Goal: Task Accomplishment & Management: Complete application form

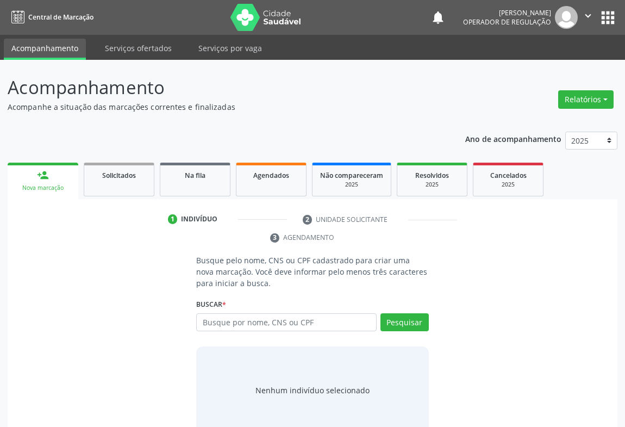
click at [244, 322] on input "text" at bounding box center [286, 322] width 180 height 18
type input "703009866059676"
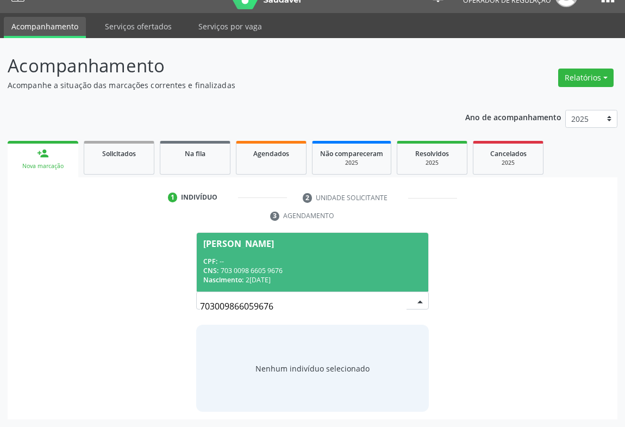
click at [321, 279] on div "Nascimento: 26[DATE]" at bounding box center [312, 279] width 219 height 9
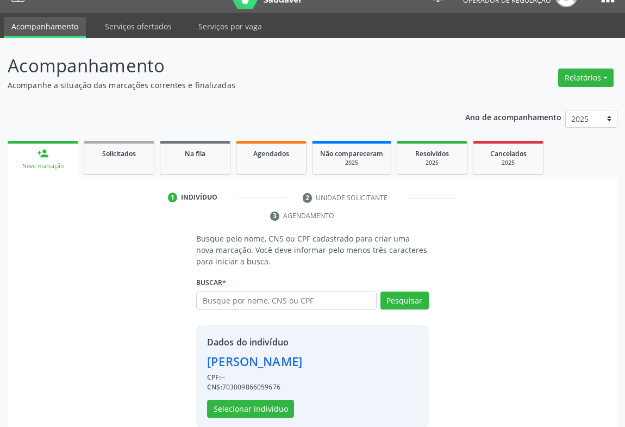
scroll to position [38, 0]
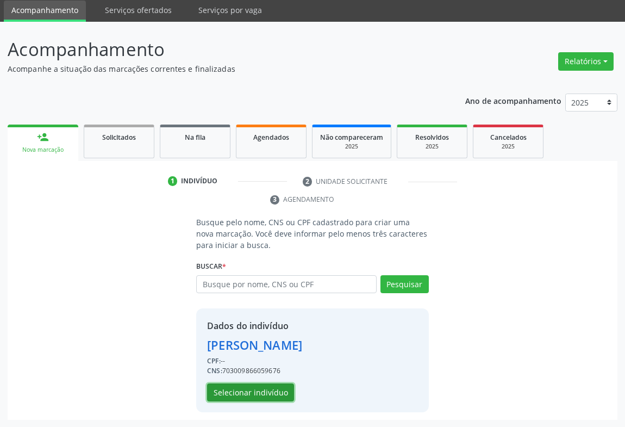
click at [275, 388] on button "Selecionar indivíduo" at bounding box center [250, 392] width 87 height 18
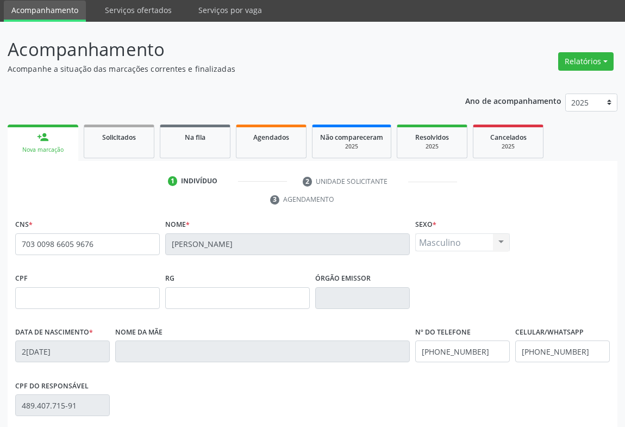
scroll to position [180, 0]
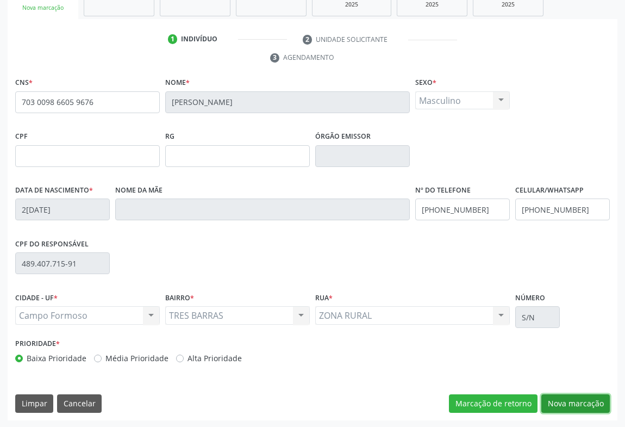
click at [562, 397] on button "Nova marcação" at bounding box center [575, 403] width 68 height 18
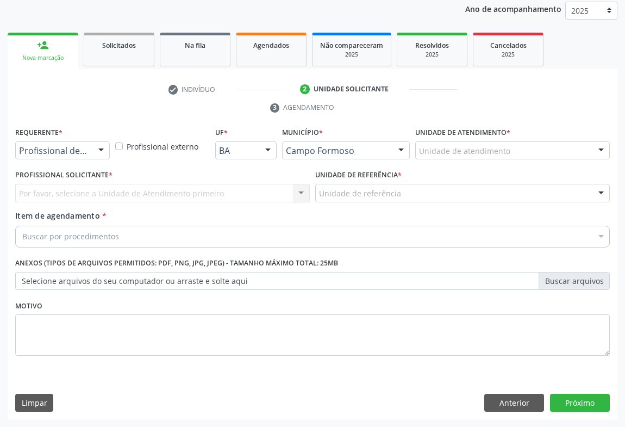
scroll to position [129, 0]
click at [95, 147] on div at bounding box center [101, 151] width 16 height 18
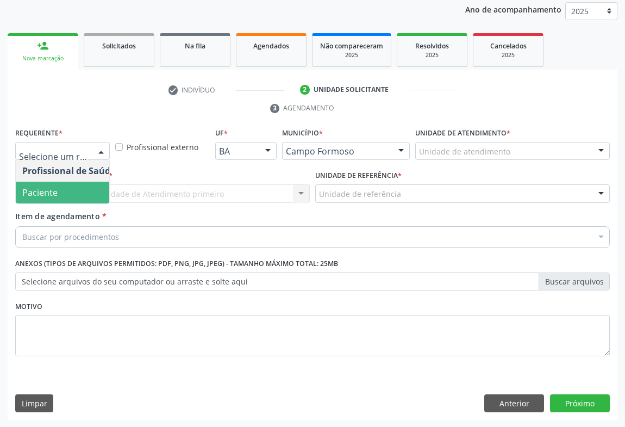
click at [40, 196] on span "Paciente" at bounding box center [39, 192] width 35 height 12
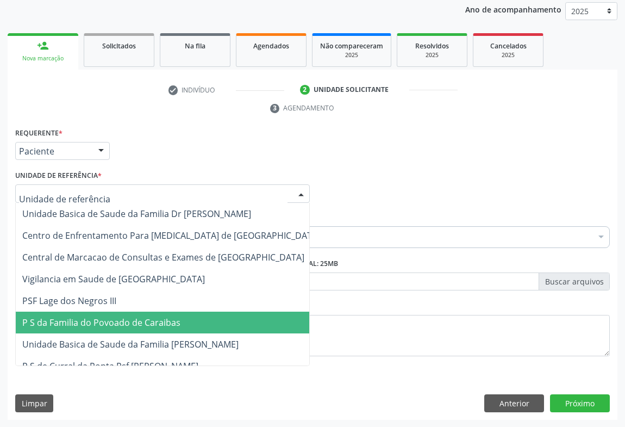
click at [101, 324] on span "P S da Familia do Povoado de Caraibas" at bounding box center [101, 322] width 158 height 12
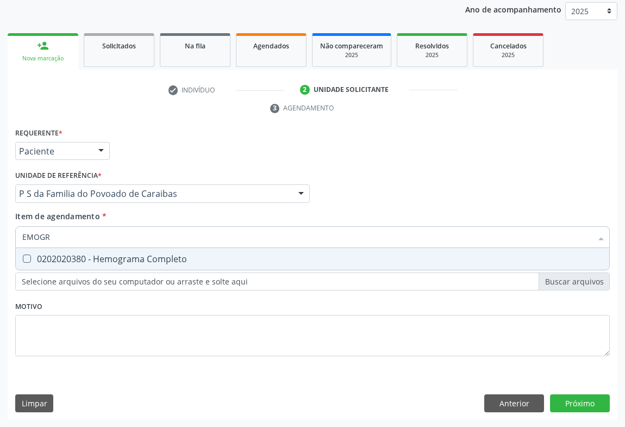
type input "EMOGRA"
click at [90, 258] on div "0202020380 - Hemograma Completo" at bounding box center [312, 258] width 581 height 9
checkbox Completo "true"
type input "EMOGRA"
click at [102, 217] on span "*" at bounding box center [104, 216] width 4 height 10
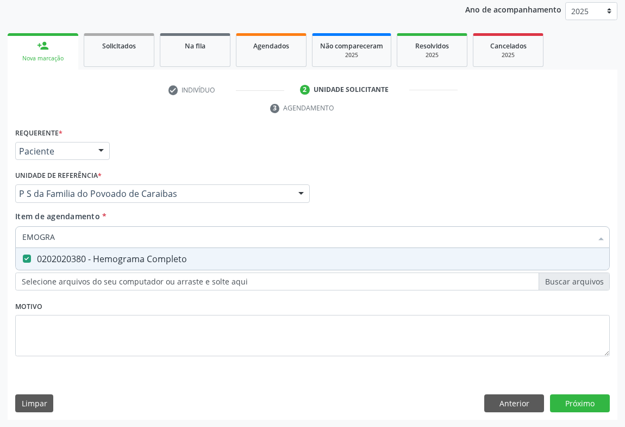
click at [101, 226] on input "EMOGRA" at bounding box center [307, 237] width 570 height 22
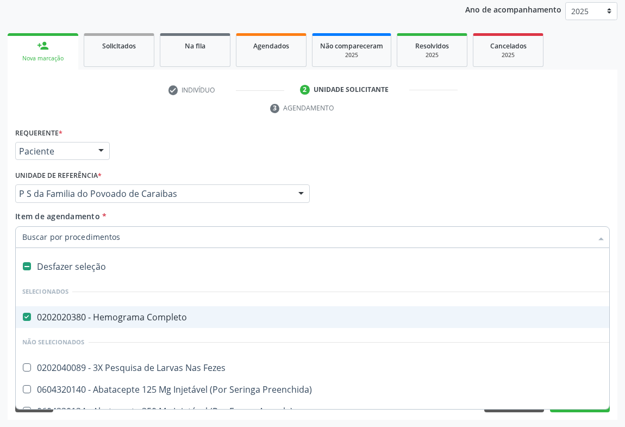
click at [74, 235] on input "Item de agendamento *" at bounding box center [307, 237] width 570 height 22
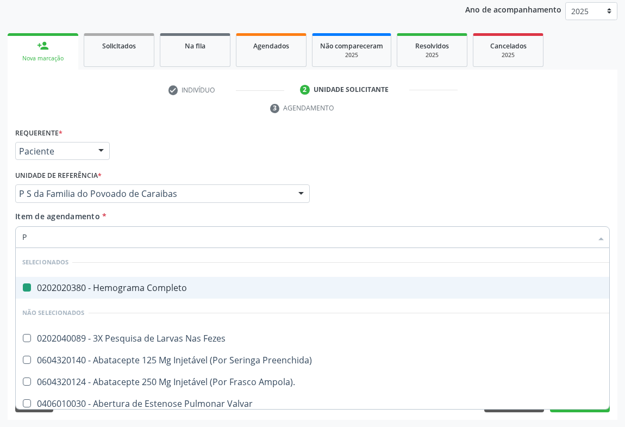
type input "PA"
checkbox Completo "false"
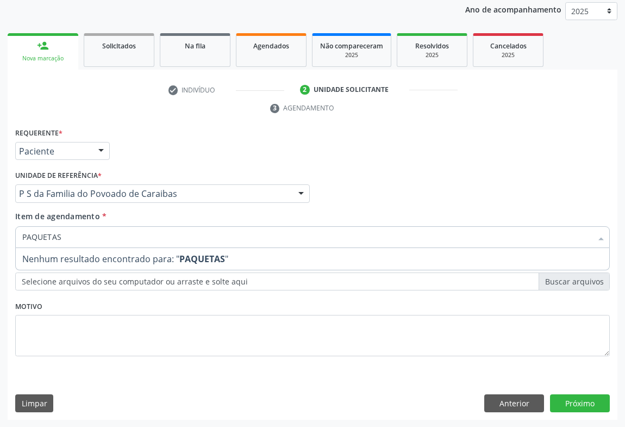
click at [27, 238] on input "PAQUETAS" at bounding box center [307, 237] width 570 height 22
type input "PLAQUETAS"
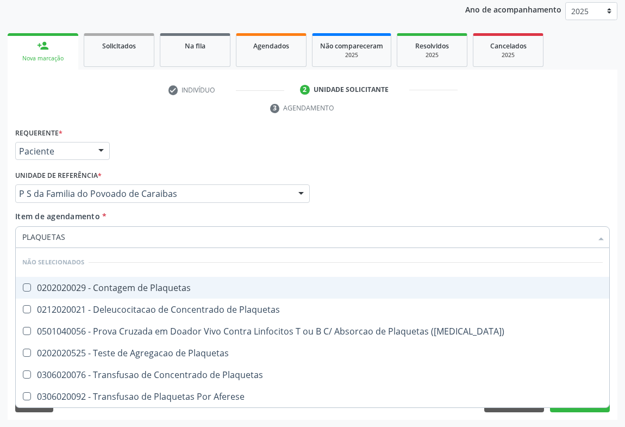
click at [74, 283] on div "0202020029 - Contagem de Plaquetas" at bounding box center [312, 287] width 581 height 9
checkbox Plaquetas "true"
click at [111, 130] on div "Requerente * Paciente Profissional de Saúde Paciente Nenhum resultado encontrad…" at bounding box center [63, 146] width 100 height 42
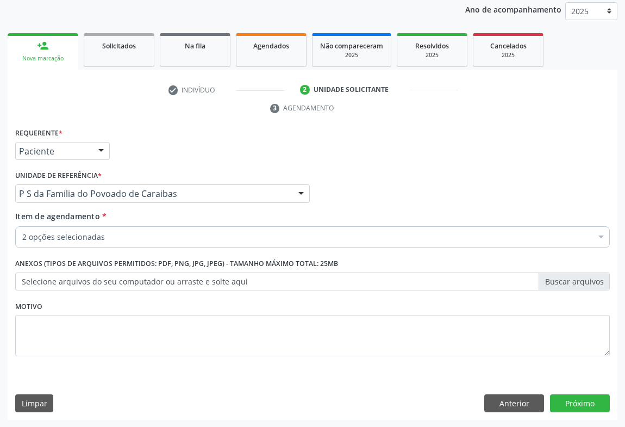
checkbox Plaquetas "true"
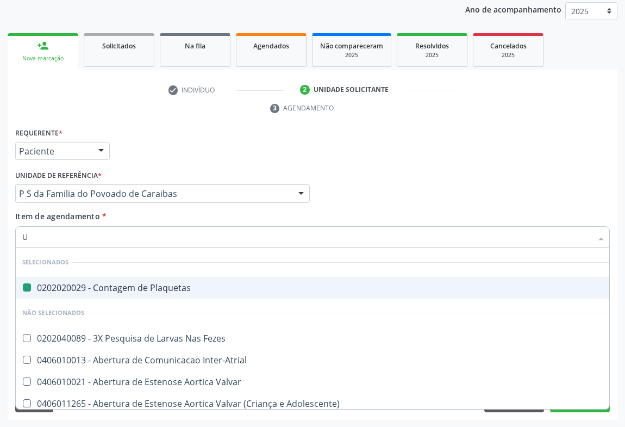
type input "UR"
checkbox Plaquetas "false"
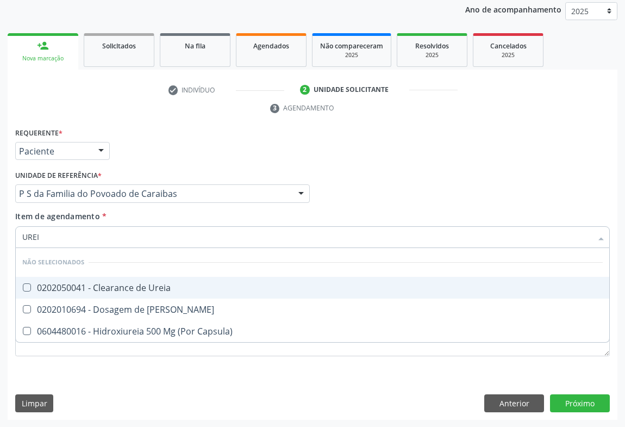
type input "UREIA"
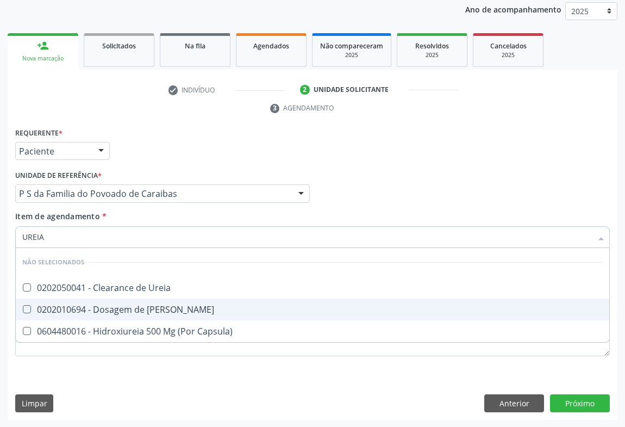
click at [89, 311] on div "0202010694 - Dosagem de [PERSON_NAME]" at bounding box center [312, 309] width 581 height 9
checkbox Ureia "true"
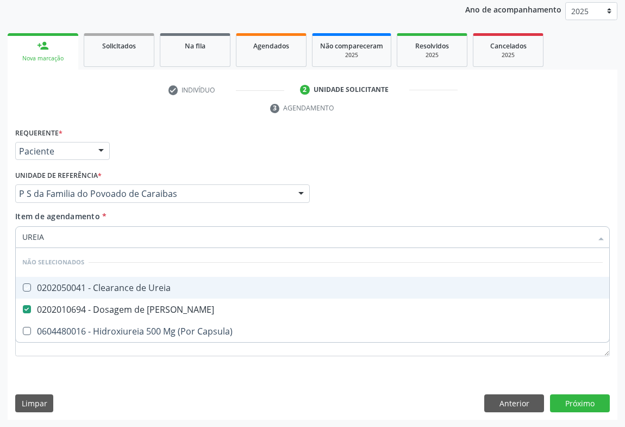
click at [149, 158] on div "Requerente * Paciente Profissional de Saúde Paciente Nenhum resultado encontrad…" at bounding box center [313, 146] width 600 height 42
checkbox Ureia "true"
checkbox Capsula\) "true"
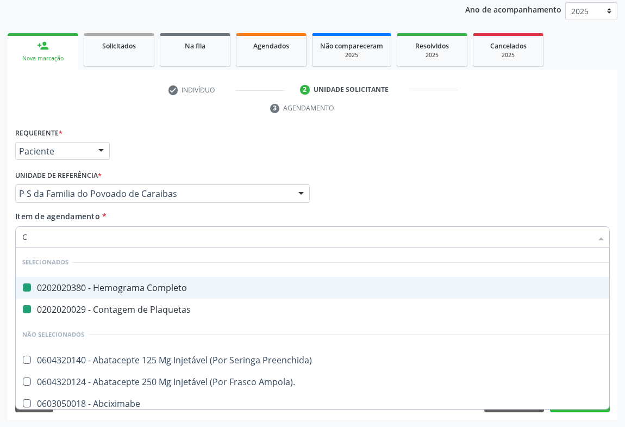
type input "CR"
checkbox Completo "false"
checkbox Plaquetas "false"
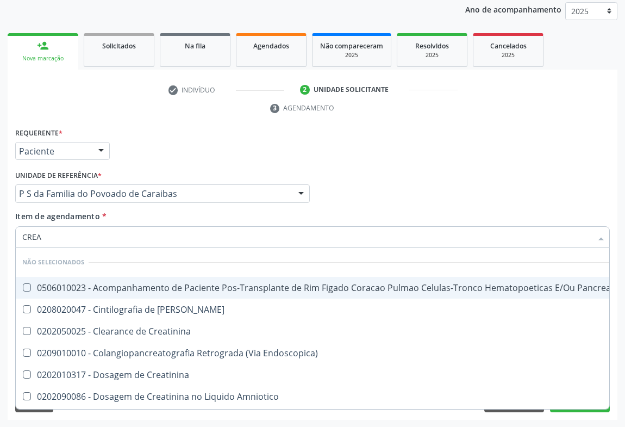
type input "CREAT"
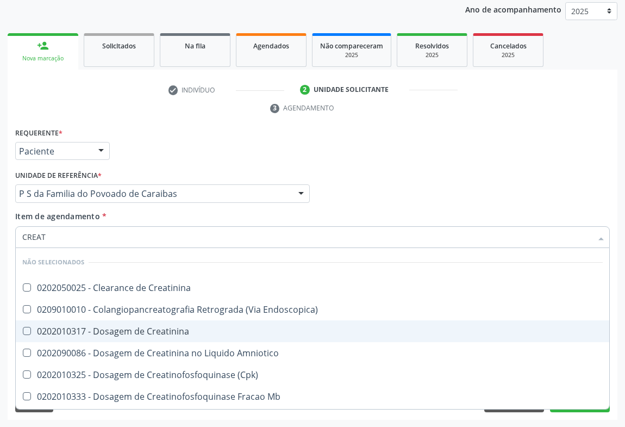
click at [128, 331] on div "0202010317 - Dosagem de Creatinina" at bounding box center [312, 331] width 581 height 9
checkbox Creatinina "true"
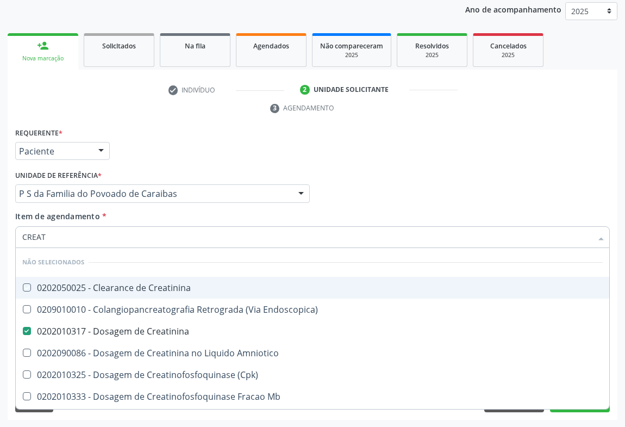
click at [161, 159] on div "Requerente * Paciente Profissional de Saúde Paciente Nenhum resultado encontrad…" at bounding box center [313, 146] width 600 height 42
checkbox Creatinina "true"
checkbox Endoscopica\) "true"
checkbox Amniotico "true"
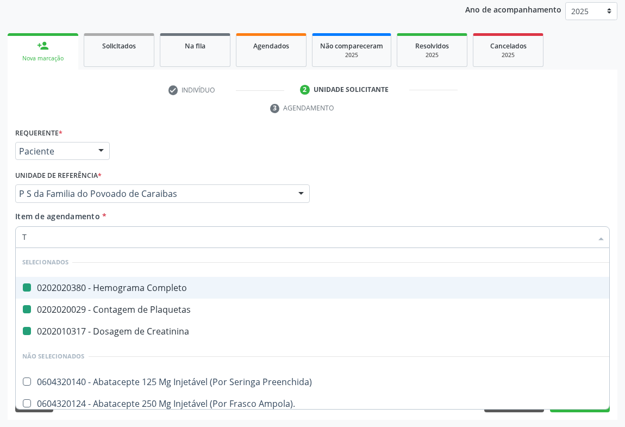
type input "TR"
checkbox Completo "false"
checkbox Plaquetas "false"
checkbox Creatinina "false"
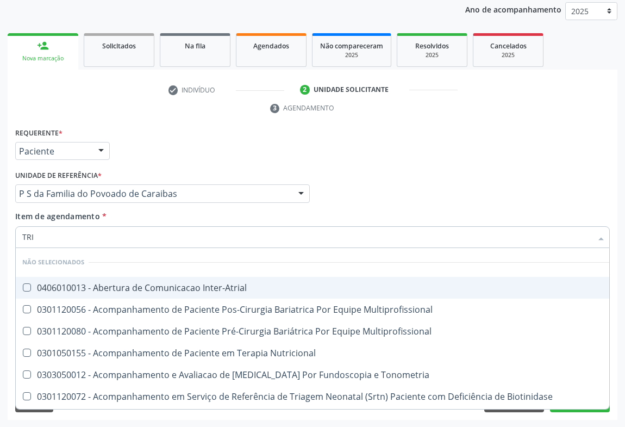
type input "TRIGLI"
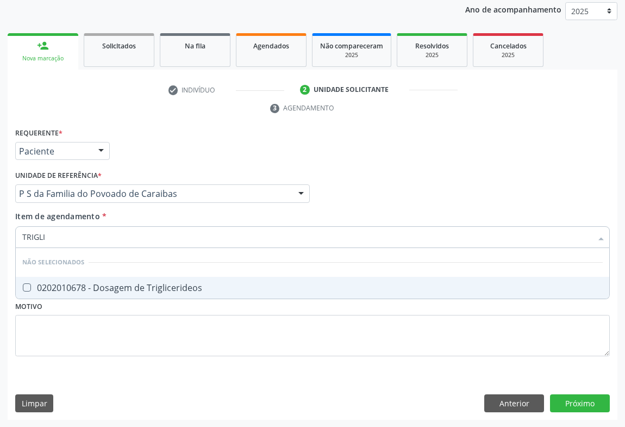
click at [96, 283] on div "0202010678 - Dosagem de Triglicerideos" at bounding box center [312, 287] width 581 height 9
checkbox Triglicerideos "true"
click at [139, 180] on div "Unidade de referência * P S da Familia do Povoado de Caraibas Unidade Basica de…" at bounding box center [162, 184] width 295 height 35
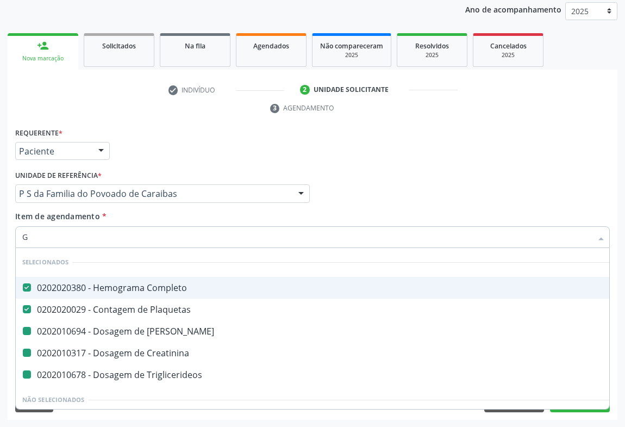
type input "GL"
checkbox Ureia "false"
checkbox Creatinina "false"
checkbox Triglicerideos "false"
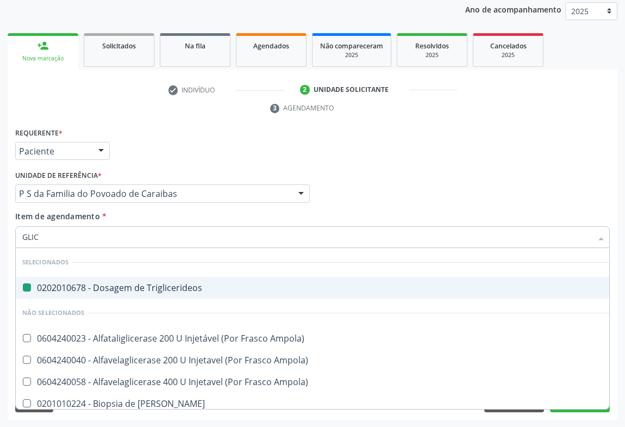
type input "GLICO"
checkbox Triglicerideos "false"
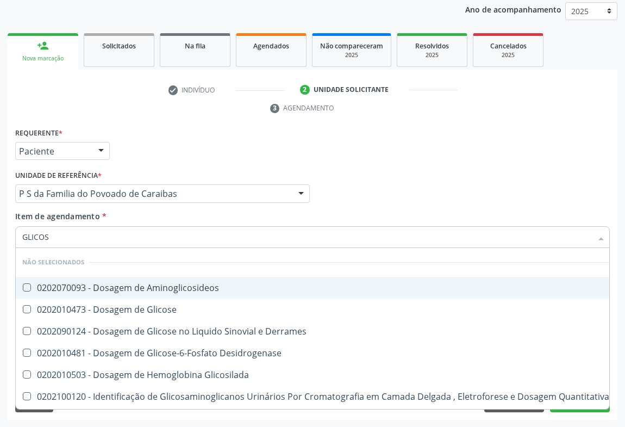
type input "GLICOSE"
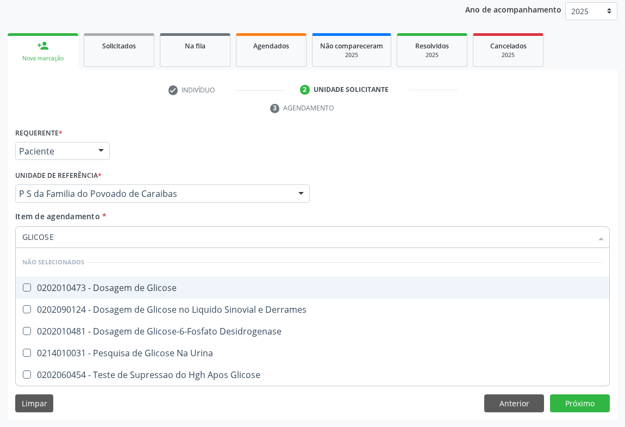
click at [85, 285] on div "0202010473 - Dosagem de Glicose" at bounding box center [312, 287] width 581 height 9
checkbox Glicose "true"
click at [174, 158] on div "Requerente * Paciente Profissional de Saúde Paciente Nenhum resultado encontrad…" at bounding box center [313, 146] width 600 height 42
checkbox Desidrogenase "true"
checkbox Urina "true"
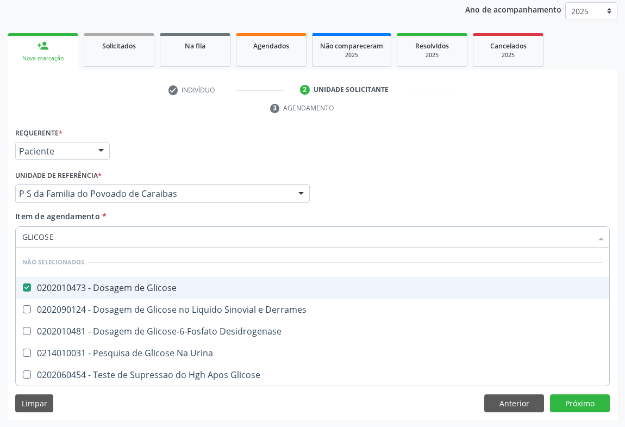
checkbox Glicose "true"
checkbox Derrames "true"
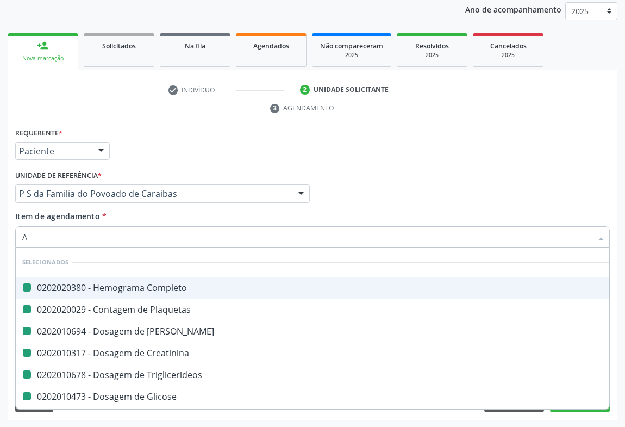
type input "AC"
checkbox Completo "false"
checkbox Ureia "false"
checkbox Creatinina "false"
checkbox Triglicerideos "false"
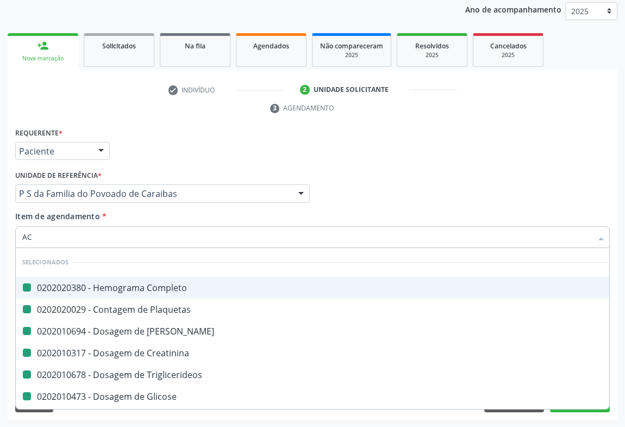
checkbox Plaquetas "false"
checkbox Glicose "false"
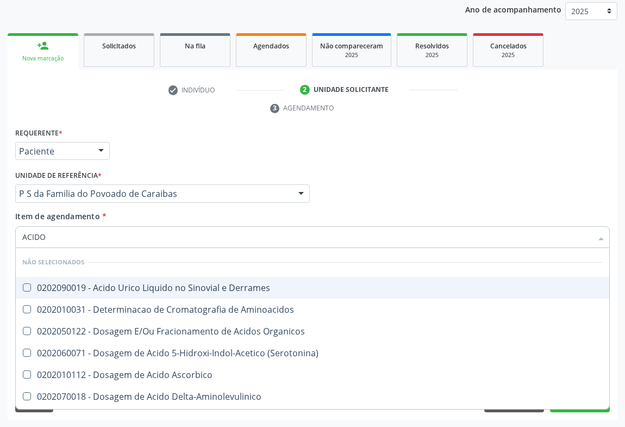
type input "ACIDO U"
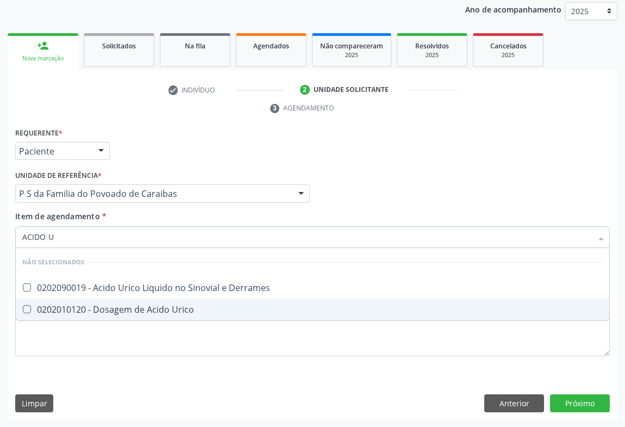
click at [81, 306] on div "0202010120 - Dosagem de Acido Urico" at bounding box center [312, 309] width 581 height 9
checkbox Urico "true"
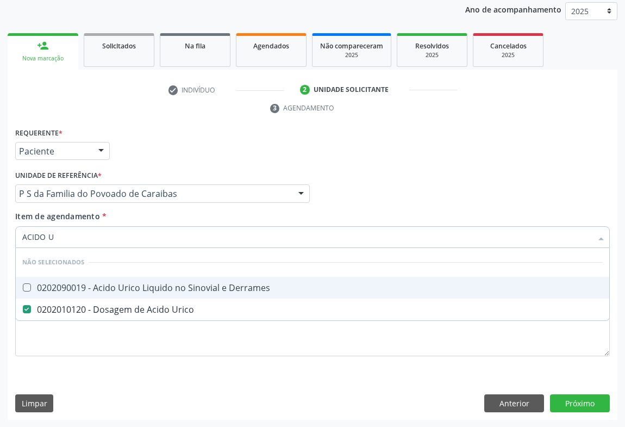
click at [146, 164] on div "Requerente * Paciente Profissional de Saúde Paciente Nenhum resultado encontrad…" at bounding box center [313, 146] width 600 height 42
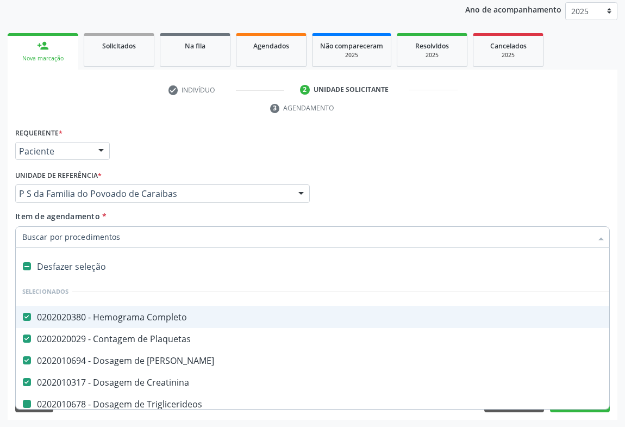
type input "U"
checkbox Triglicerideos "false"
checkbox Glicose "false"
checkbox Urico "false"
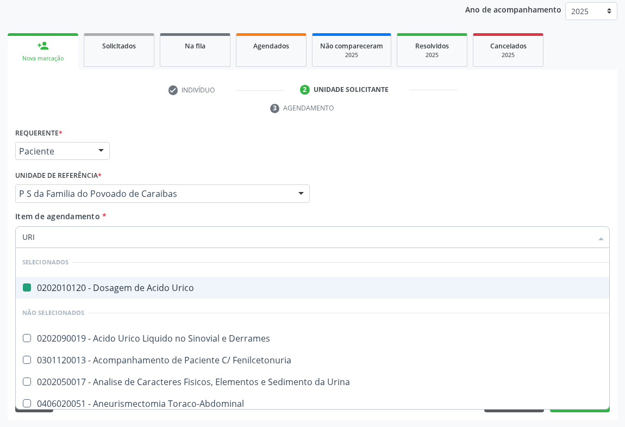
type input "URIN"
checkbox Urico "false"
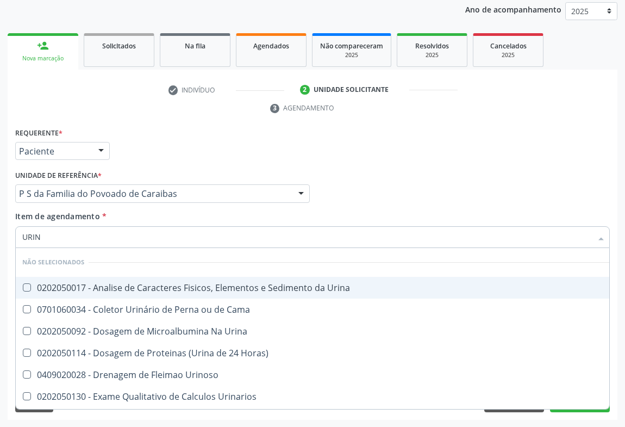
type input "URINA"
click at [73, 286] on div "0202050017 - Analise de Caracteres Fisicos, Elementos e Sedimento da Urina" at bounding box center [312, 287] width 581 height 9
checkbox Urina "true"
click at [174, 128] on div "Requerente * Paciente Profissional de Saúde Paciente Nenhum resultado encontrad…" at bounding box center [313, 146] width 600 height 42
checkbox Urina "true"
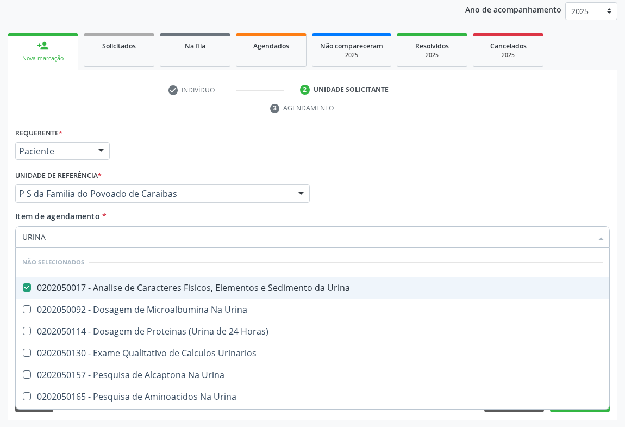
checkbox Urina "true"
checkbox Urinarios "true"
checkbox Horas\) "true"
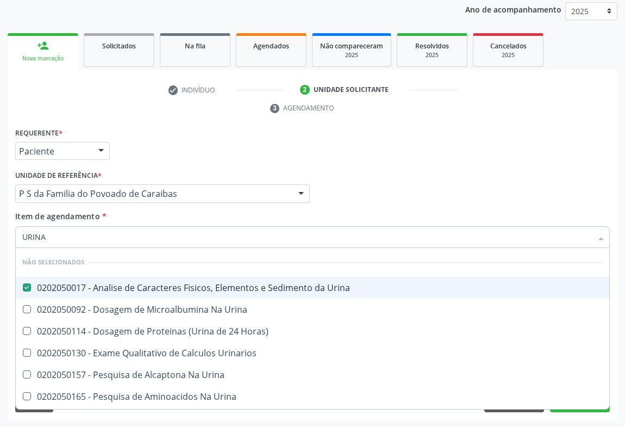
checkbox Urina "true"
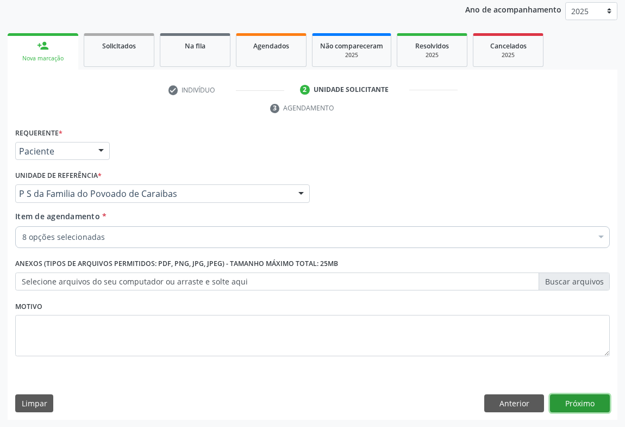
click at [599, 401] on button "Próximo" at bounding box center [580, 403] width 60 height 18
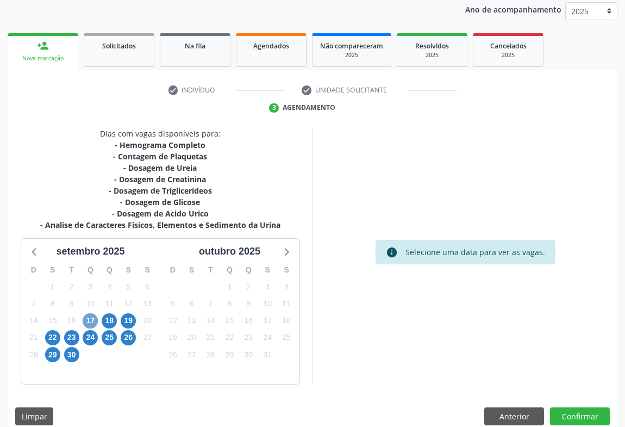
click at [90, 323] on span "17" at bounding box center [90, 320] width 15 height 15
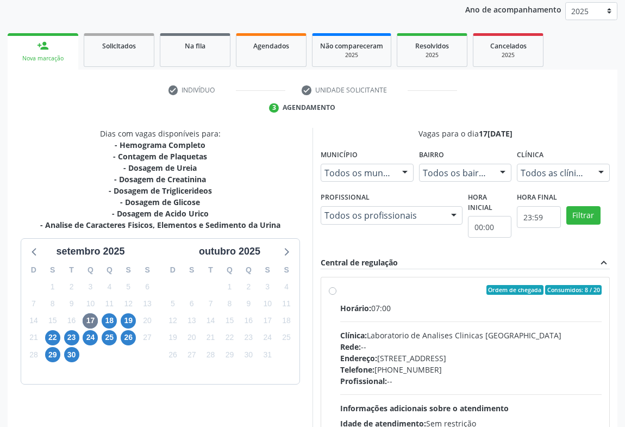
click at [420, 348] on div "Rede: --" at bounding box center [470, 346] width 261 height 11
click at [337, 295] on input "Ordem de chegada Consumidos: 8 / 20 Horário: 07:00 Clínica: Laboratorio de Anal…" at bounding box center [333, 290] width 8 height 10
radio input "true"
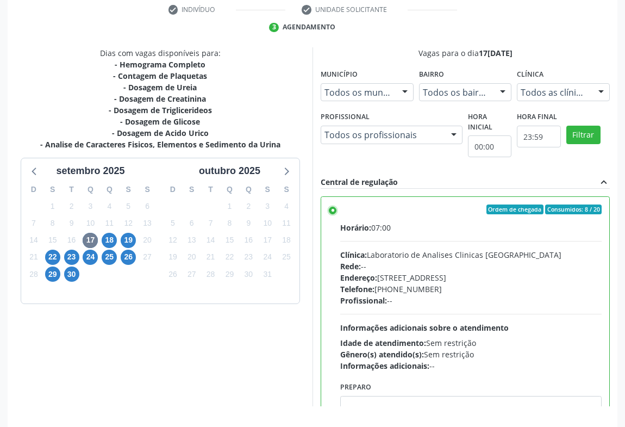
scroll to position [245, 0]
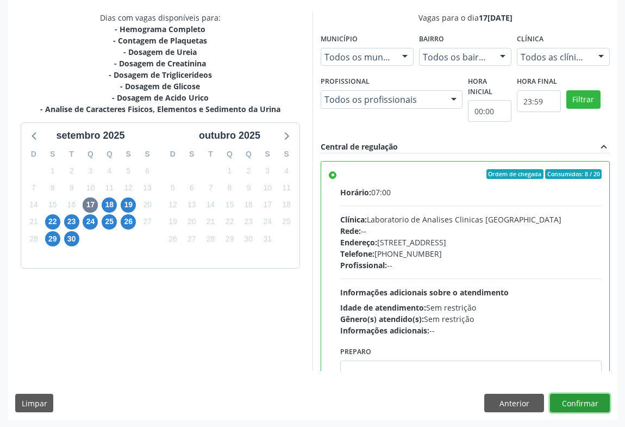
click at [593, 403] on button "Confirmar" at bounding box center [580, 403] width 60 height 18
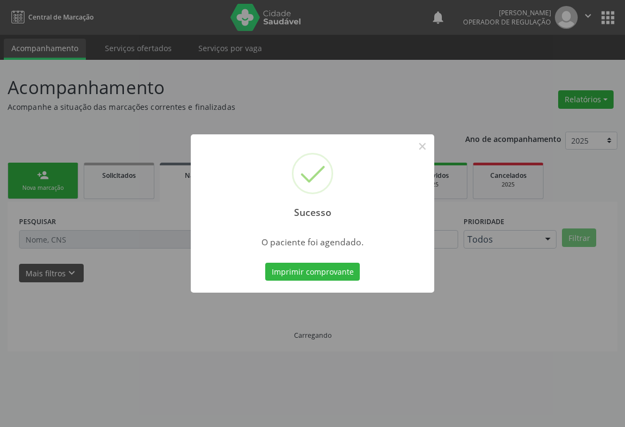
scroll to position [0, 0]
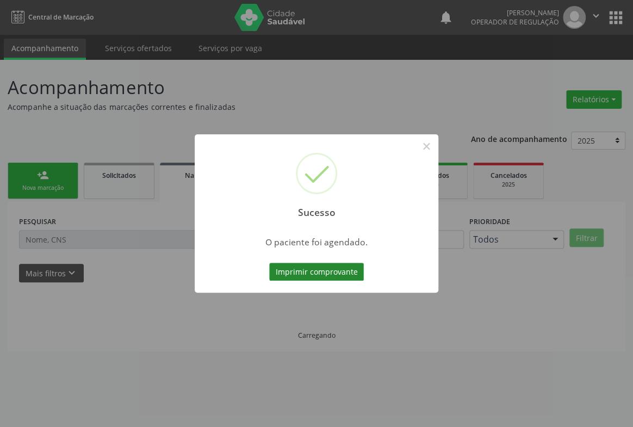
click at [336, 271] on button "Imprimir comprovante" at bounding box center [316, 272] width 95 height 18
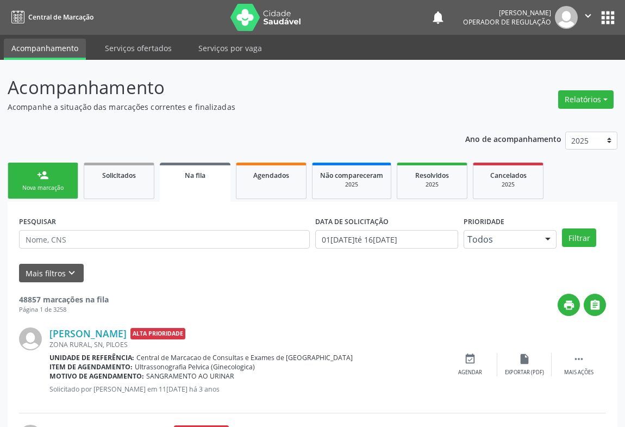
click at [41, 188] on div "Nova marcação" at bounding box center [43, 188] width 54 height 8
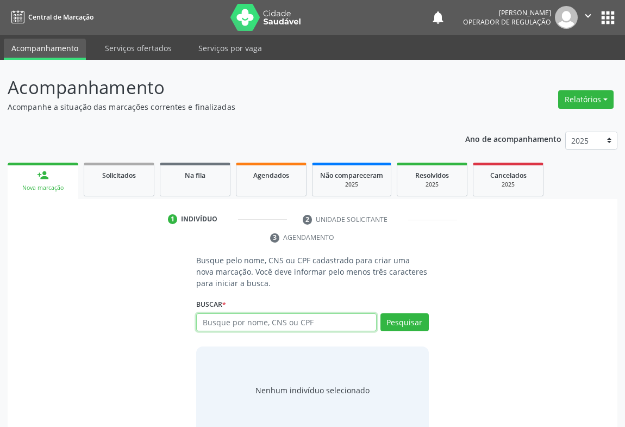
click at [240, 324] on input "text" at bounding box center [286, 322] width 180 height 18
type input "706507321101192"
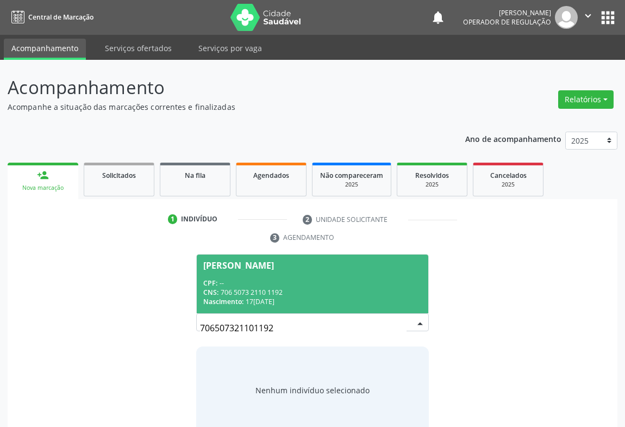
click at [253, 289] on div "CNS: 706 5073 2110 1192" at bounding box center [312, 292] width 219 height 9
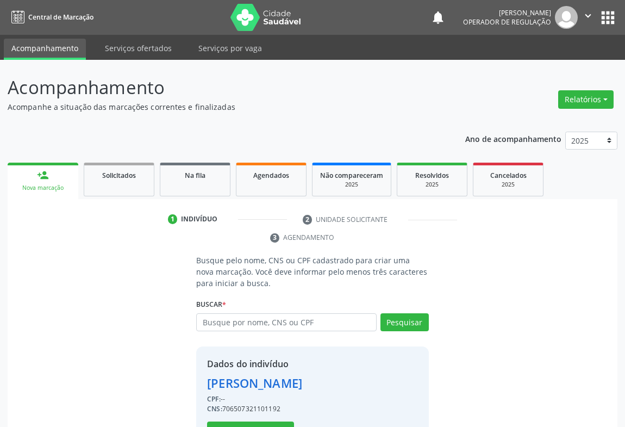
scroll to position [38, 0]
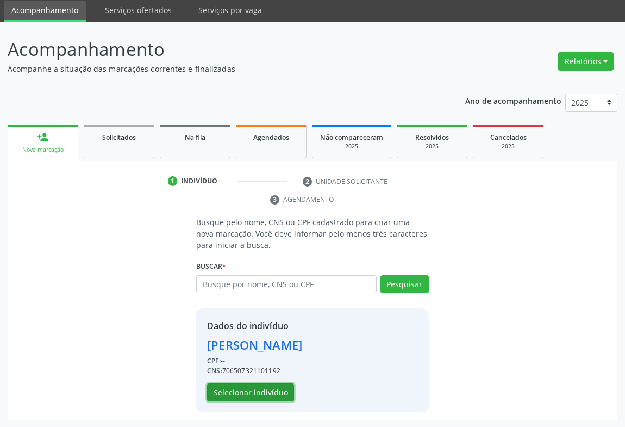
click at [243, 393] on button "Selecionar indivíduo" at bounding box center [250, 392] width 87 height 18
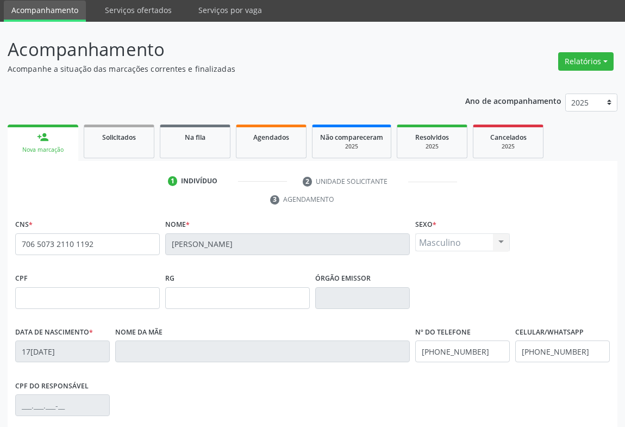
scroll to position [180, 0]
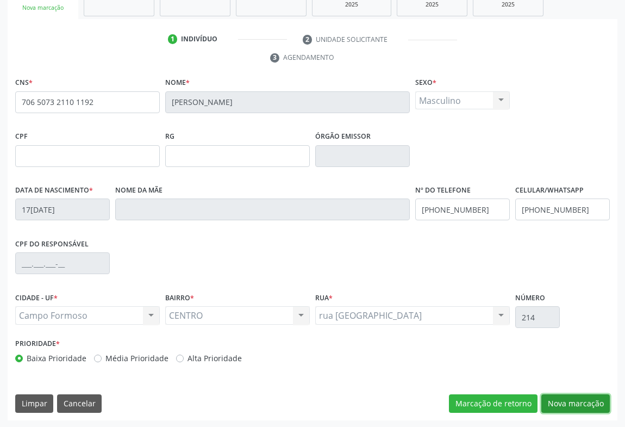
click at [565, 394] on button "Nova marcação" at bounding box center [575, 403] width 68 height 18
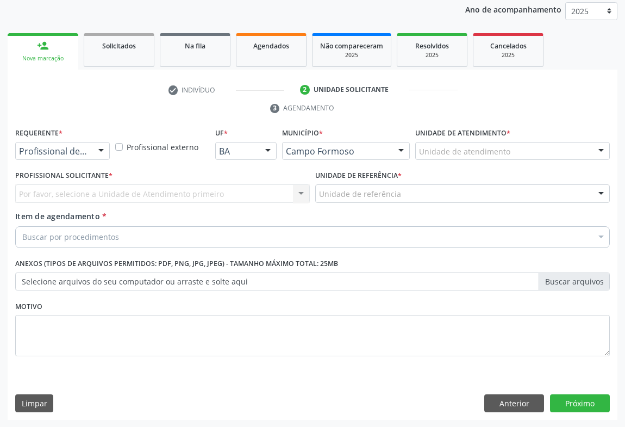
click at [97, 142] on div at bounding box center [101, 151] width 16 height 18
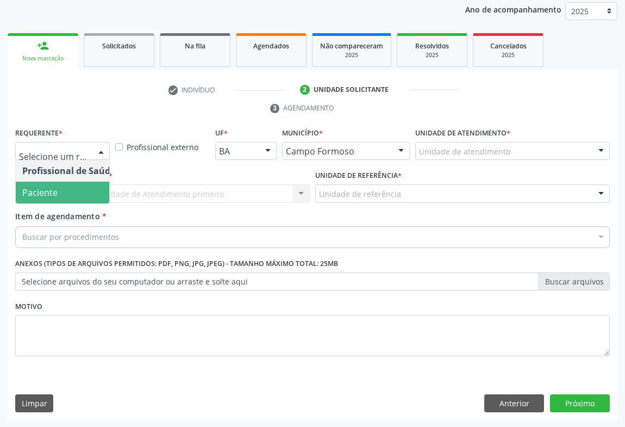
click at [52, 199] on span "Paciente" at bounding box center [69, 193] width 106 height 22
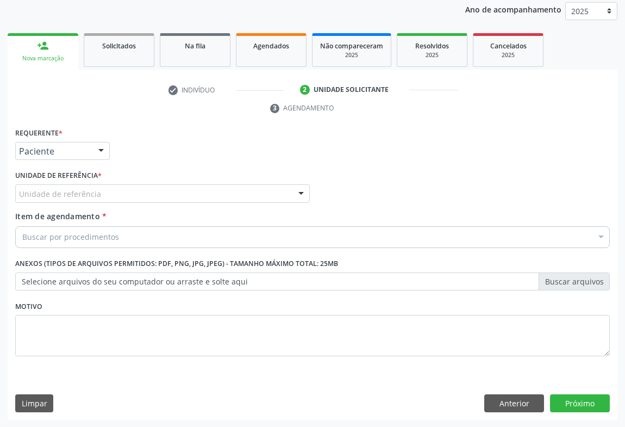
drag, startPoint x: 86, startPoint y: 196, endPoint x: 88, endPoint y: 203, distance: 7.3
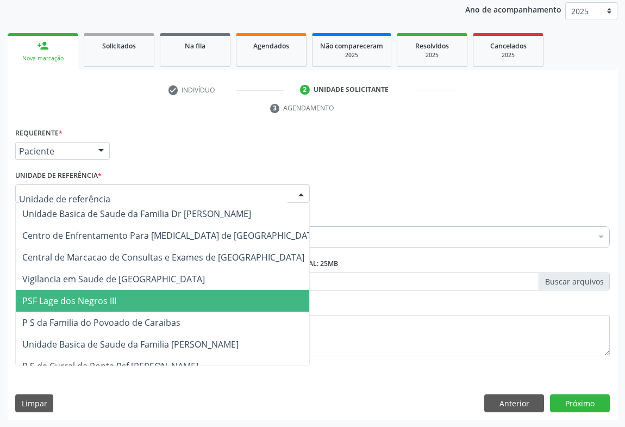
click at [102, 308] on span "PSF Lage dos Negros III" at bounding box center [171, 301] width 311 height 22
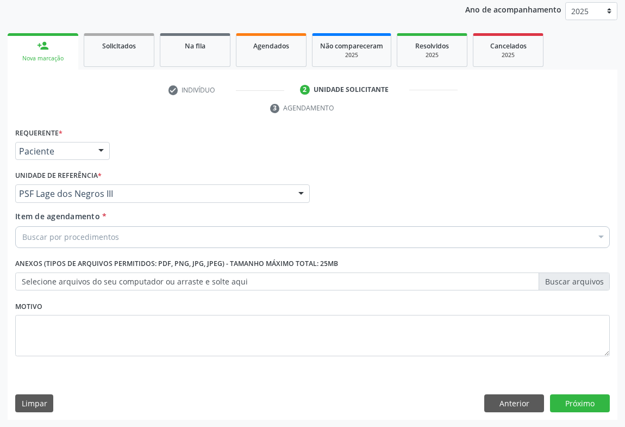
click at [101, 228] on div "Buscar por procedimentos" at bounding box center [312, 237] width 595 height 22
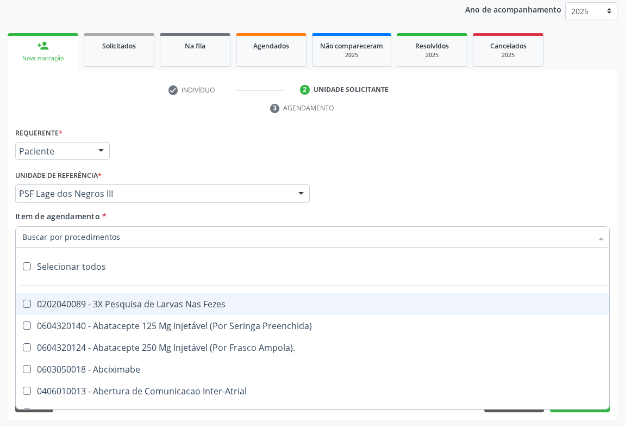
scroll to position [80, 0]
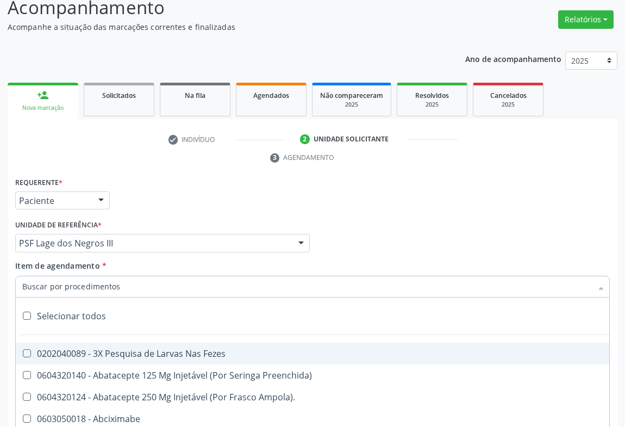
click at [175, 203] on div "Requerente * Paciente Profissional de Saúde Paciente Nenhum resultado encontrad…" at bounding box center [313, 196] width 600 height 42
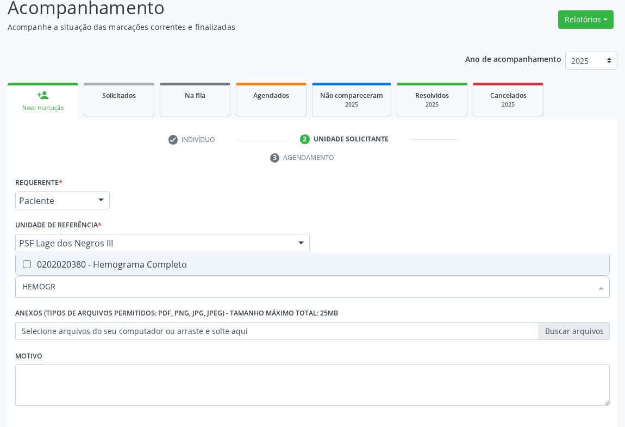
type input "HEMOGRA"
click at [74, 266] on div "0202020380 - Hemograma Completo" at bounding box center [312, 264] width 581 height 9
checkbox Completo "true"
click at [150, 190] on div "Requerente * Paciente Profissional de Saúde Paciente Nenhum resultado encontrad…" at bounding box center [312, 298] width 595 height 246
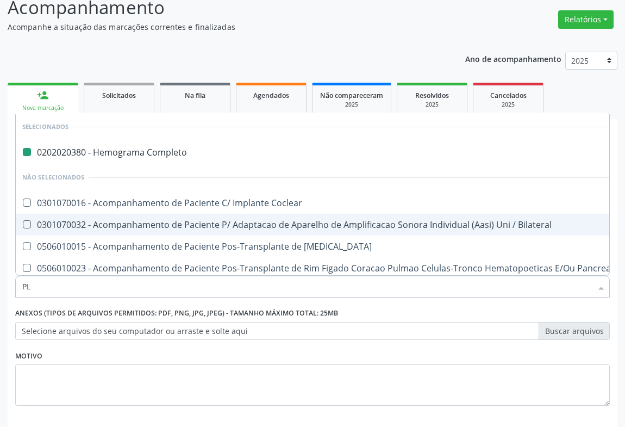
type input "PLA"
checkbox Completo "false"
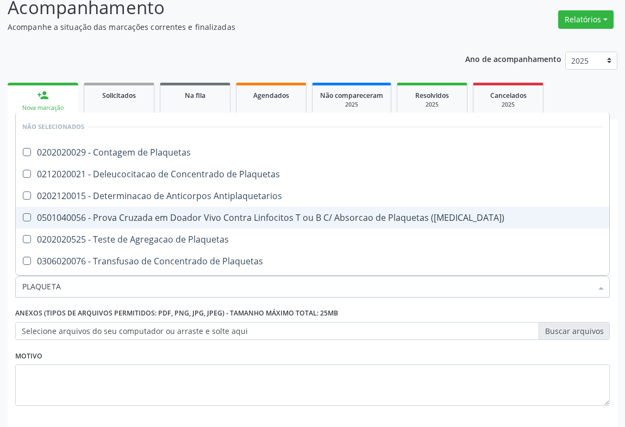
type input "PLAQUETAS"
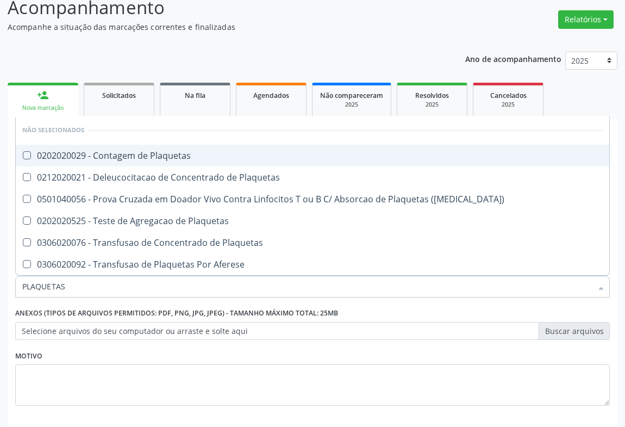
click at [192, 158] on div "0202020029 - Contagem de Plaquetas" at bounding box center [312, 155] width 581 height 9
checkbox Plaquetas "true"
type input "PLAQUETAS"
click at [215, 44] on div "Ano de acompanhamento 2025 2024 2023 person_add Nova marcação Solicitados Na fi…" at bounding box center [313, 257] width 610 height 426
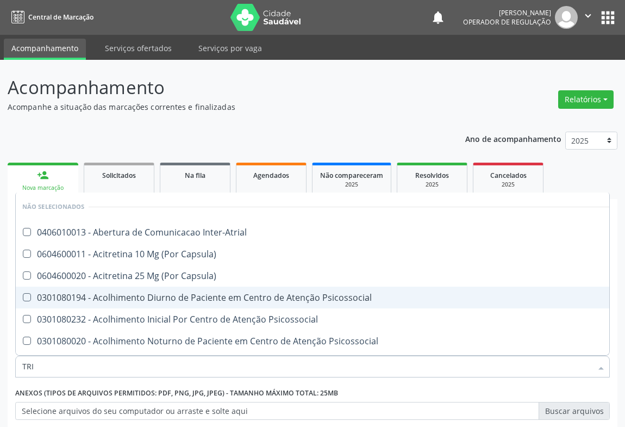
scroll to position [80, 0]
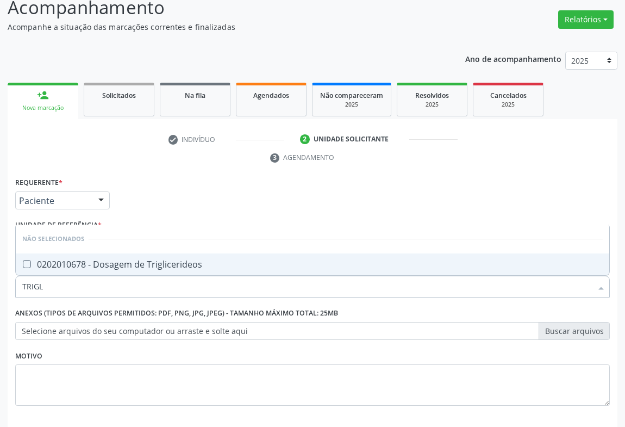
type input "TRIGLI"
click at [91, 261] on div "0202010678 - Dosagem de Triglicerideos" at bounding box center [312, 264] width 581 height 9
checkbox Triglicerideos "true"
type input "TRIGLI"
click at [119, 167] on div "check Indivíduo 2 Unidade solicitante 3 Agendamento CNS * 706 5073 2110 1192 No…" at bounding box center [313, 299] width 610 height 339
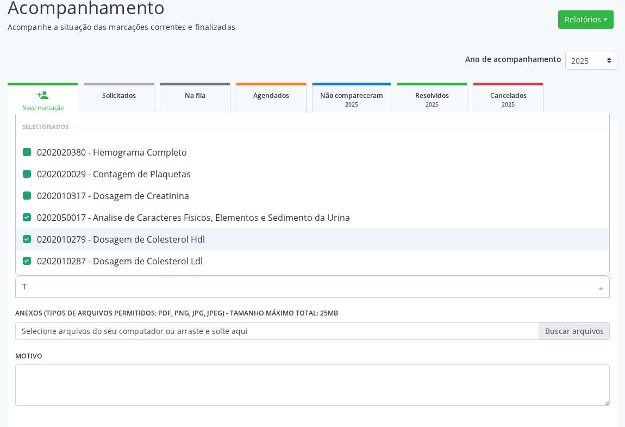
type input "TG"
checkbox Completo "false"
checkbox Plaquetas "false"
checkbox Creatinina "false"
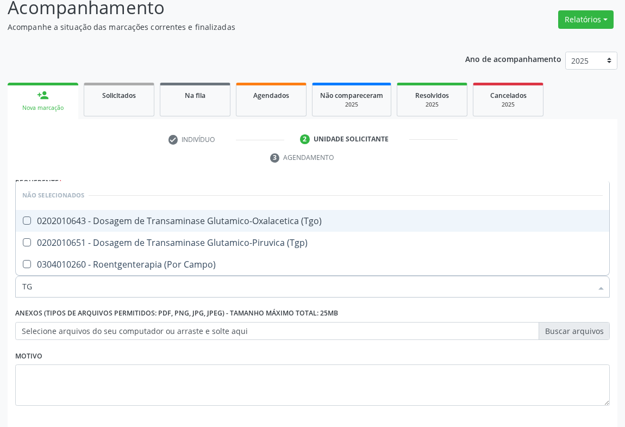
click at [135, 219] on div "0202010643 - Dosagem de Transaminase Glutamico-Oxalacetica (Tgo)" at bounding box center [312, 220] width 581 height 9
checkbox \(Tgo\) "true"
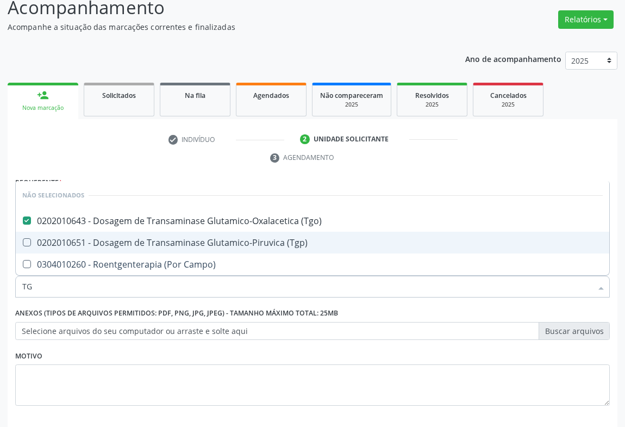
click at [135, 238] on div "0202010651 - Dosagem de Transaminase Glutamico-Piruvica (Tgp)" at bounding box center [312, 242] width 581 height 9
checkbox \(Tgp\) "true"
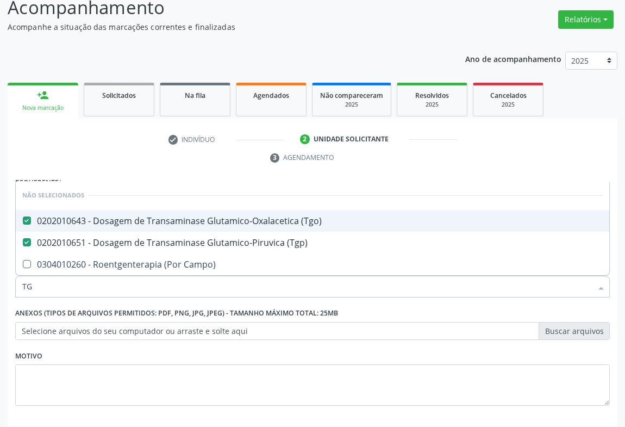
click at [127, 175] on div "Requerente * Paciente Profissional de Saúde Paciente Nenhum resultado encontrad…" at bounding box center [312, 298] width 595 height 246
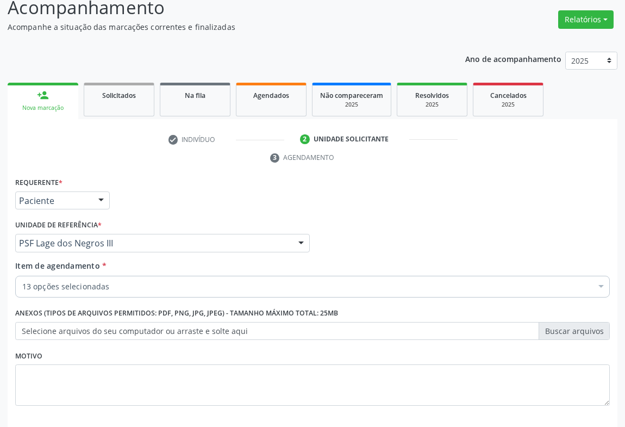
click at [92, 278] on div "13 opções selecionadas" at bounding box center [312, 287] width 595 height 22
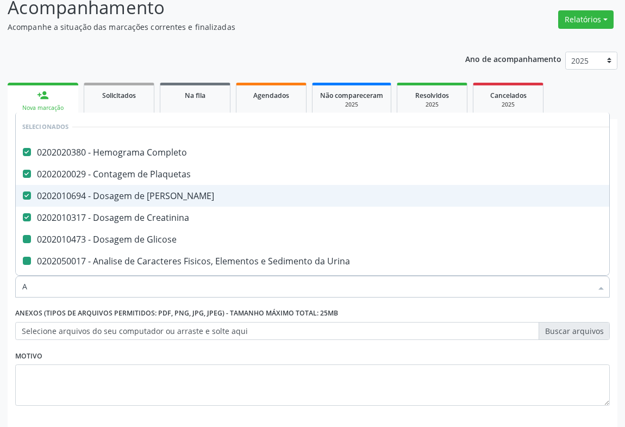
type input "AL"
checkbox Glicose "false"
checkbox Urina "false"
checkbox Fezes "false"
checkbox Hdl "false"
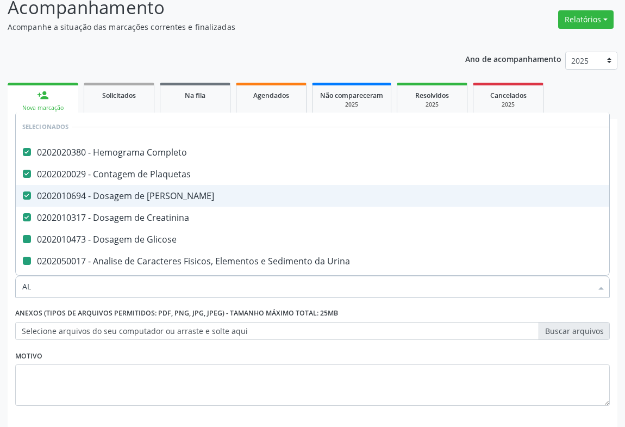
checkbox Ldl "false"
checkbox Total "false"
checkbox Triglicerideos "false"
checkbox \(Tgo\) "false"
checkbox \(Tgp\) "false"
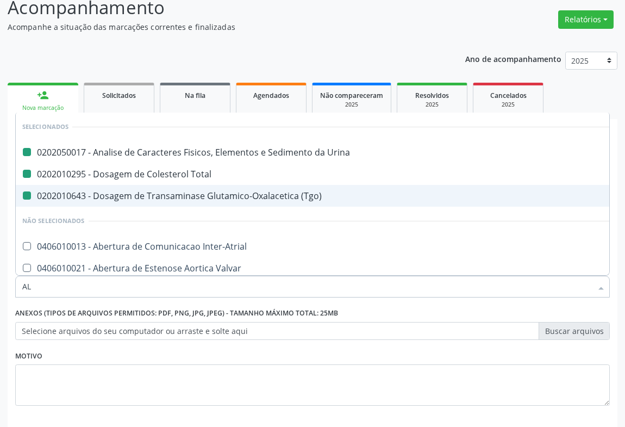
type input "ALC"
checkbox Urina "false"
checkbox Total "false"
checkbox \(Tgo\) "false"
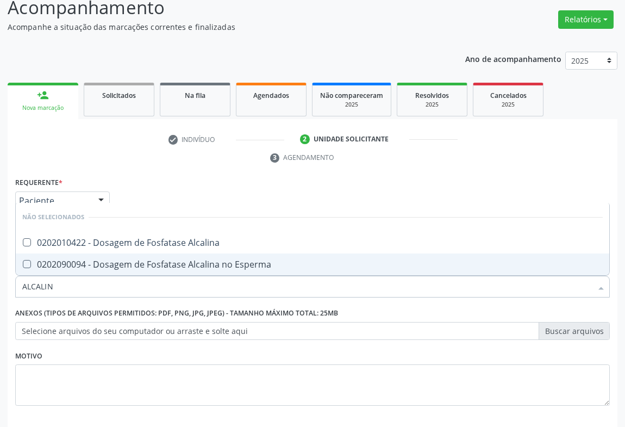
type input "ALCALINA"
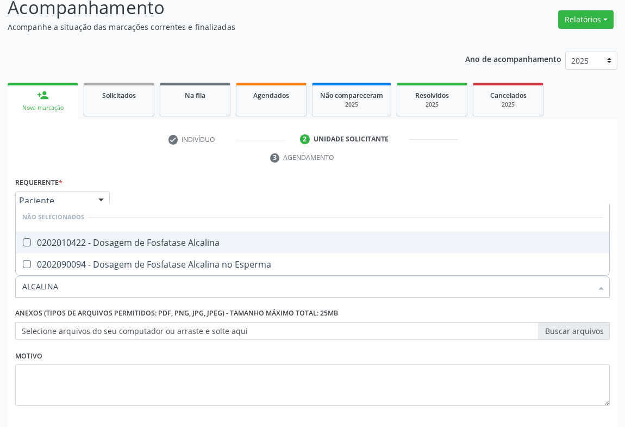
click at [105, 246] on div "0202010422 - Dosagem de Fosfatase Alcalina" at bounding box center [312, 242] width 581 height 9
checkbox Alcalina "true"
click at [104, 195] on div "Requerente * Paciente Profissional de Saúde Paciente Nenhum resultado encontrad…" at bounding box center [312, 298] width 595 height 246
checkbox Esperma "true"
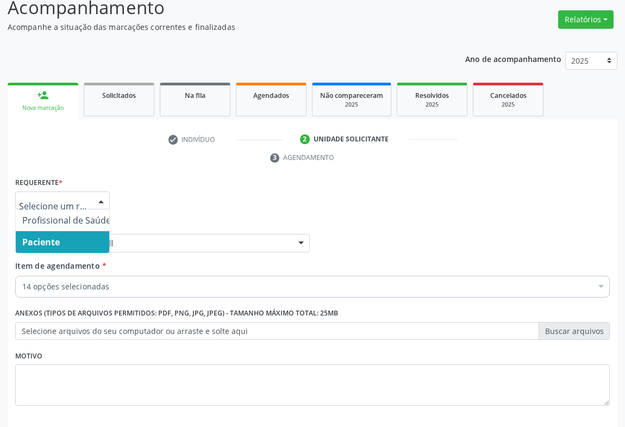
click at [149, 168] on div "check Indivíduo 2 Unidade solicitante 3 Agendamento CNS * 706 5073 2110 1192 No…" at bounding box center [313, 299] width 610 height 339
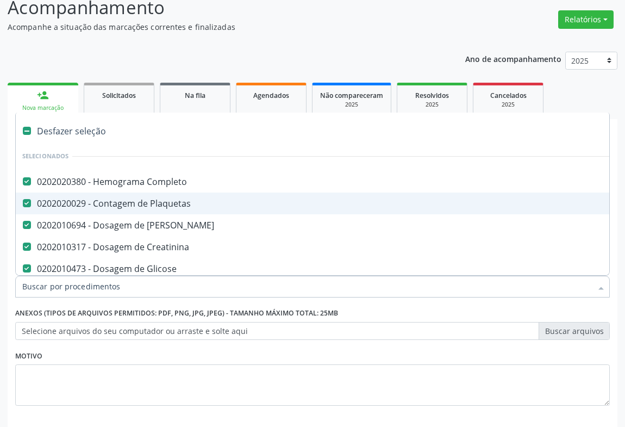
type input "G"
checkbox Alcalina "false"
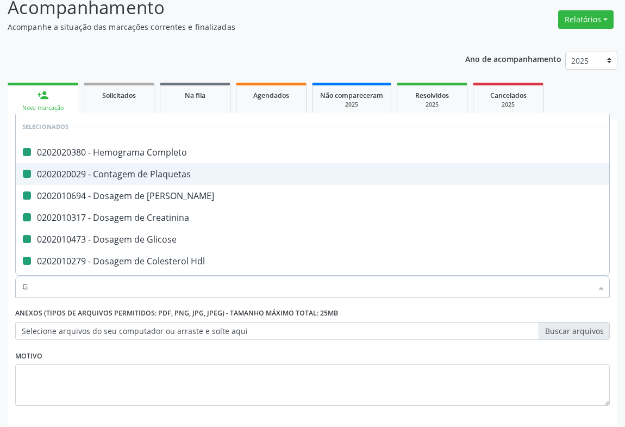
type input "GA"
checkbox Completo "false"
checkbox Plaquetas "false"
checkbox Ureia "false"
checkbox Creatinina "false"
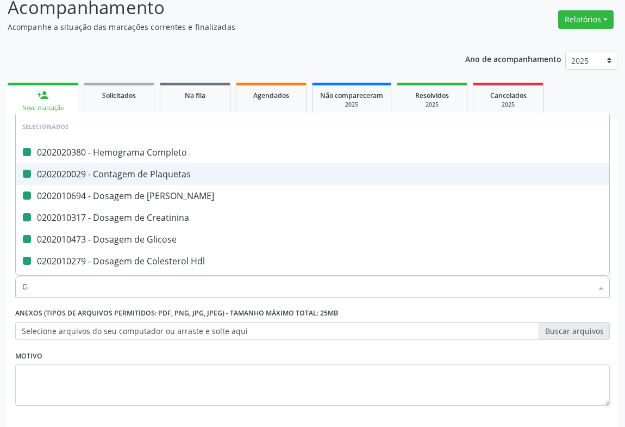
checkbox Glicose "false"
checkbox Hdl "false"
checkbox Ldl "false"
checkbox Total "false"
checkbox Triglicerideos "false"
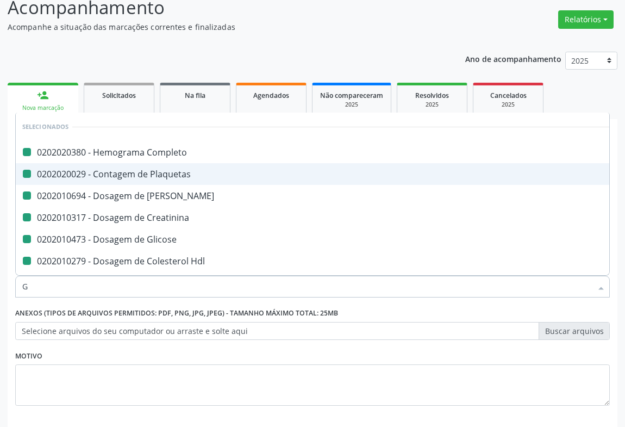
checkbox \(Tgo\) "false"
checkbox \(Tgp\) "false"
checkbox Alcalina "false"
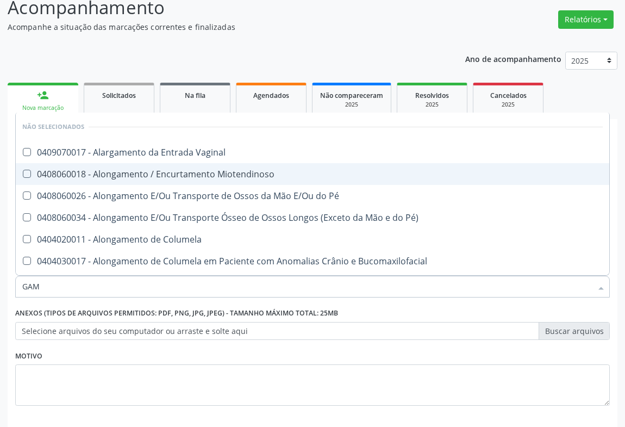
type input "GAMA"
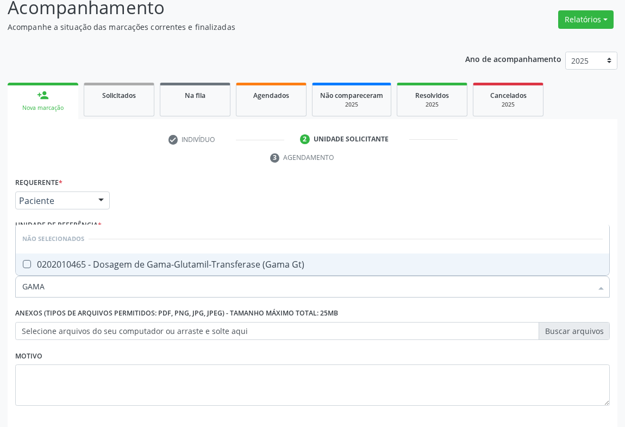
click at [85, 261] on div "0202010465 - Dosagem de Gama-Glutamil-Transferase (Gama Gt)" at bounding box center [312, 264] width 581 height 9
checkbox Gt\) "true"
click at [132, 186] on div "Requerente * Paciente Profissional de Saúde Paciente Nenhum resultado encontrad…" at bounding box center [312, 298] width 595 height 246
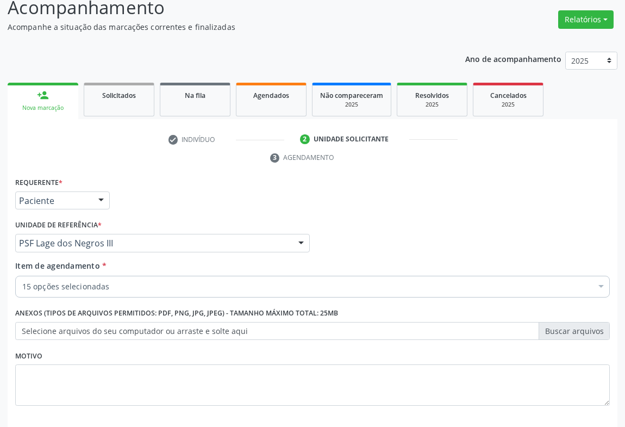
scroll to position [129, 0]
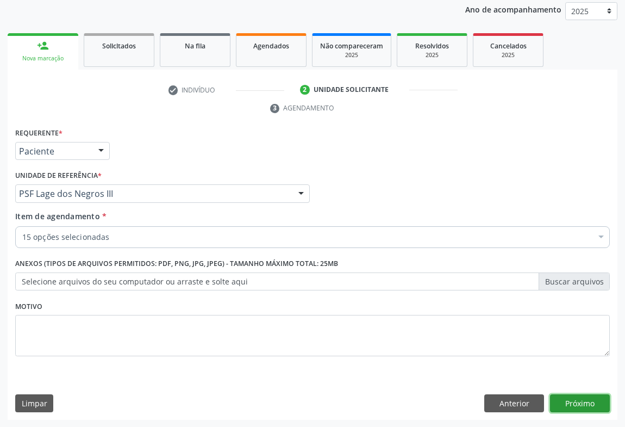
click at [593, 404] on button "Próximo" at bounding box center [580, 403] width 60 height 18
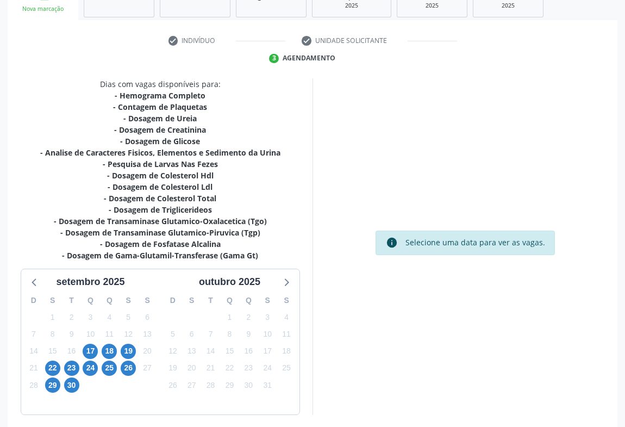
scroll to position [223, 0]
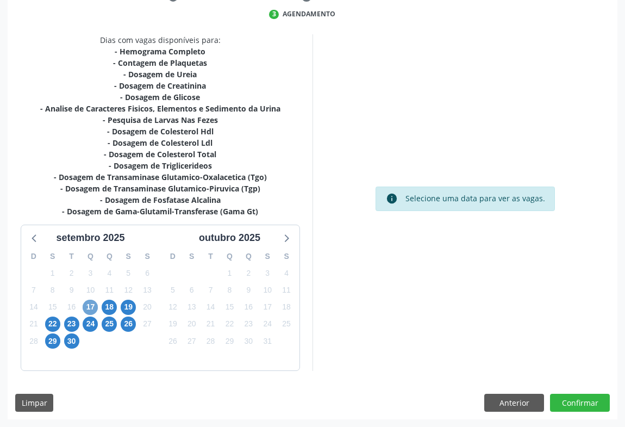
click at [91, 308] on span "17" at bounding box center [90, 307] width 15 height 15
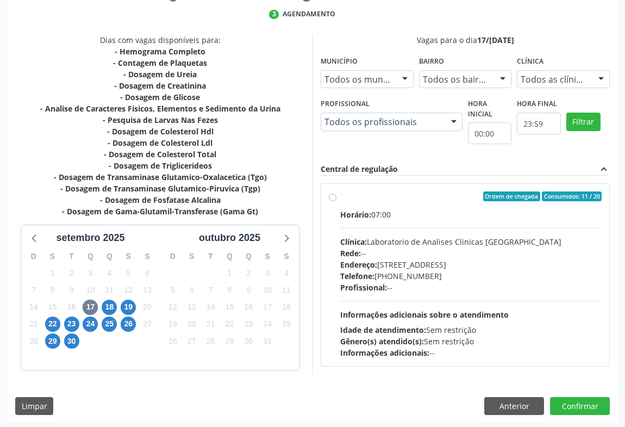
click at [399, 236] on div "Clínica: Laboratorio de Analises Clinicas Sao Francisco" at bounding box center [470, 241] width 261 height 11
click at [337, 201] on input "Ordem de chegada Consumidos: 11 / 20 Horário: 07:00 Clínica: Laboratorio de Ana…" at bounding box center [333, 196] width 8 height 10
radio input "true"
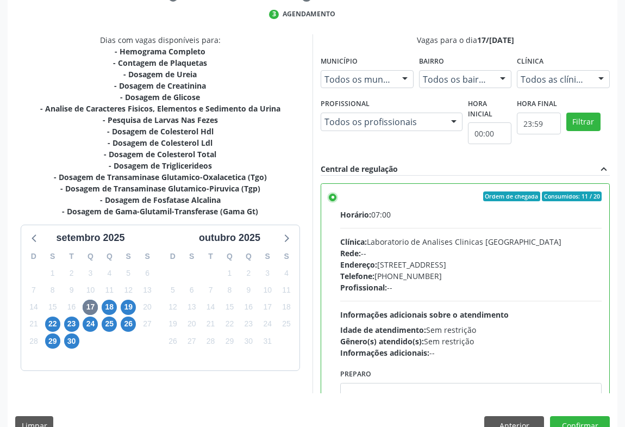
scroll to position [245, 0]
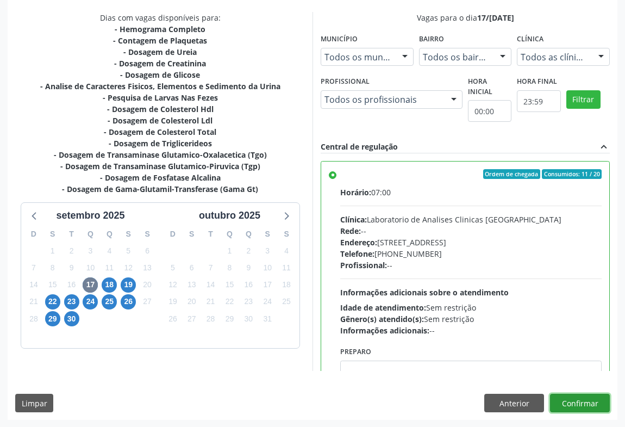
click at [582, 402] on button "Confirmar" at bounding box center [580, 403] width 60 height 18
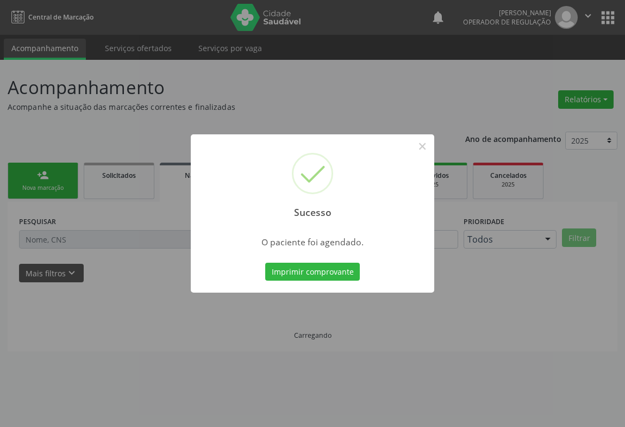
scroll to position [0, 0]
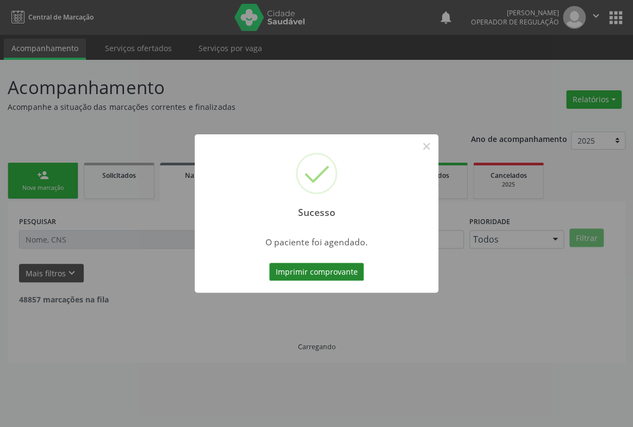
click at [328, 273] on button "Imprimir comprovante" at bounding box center [316, 272] width 95 height 18
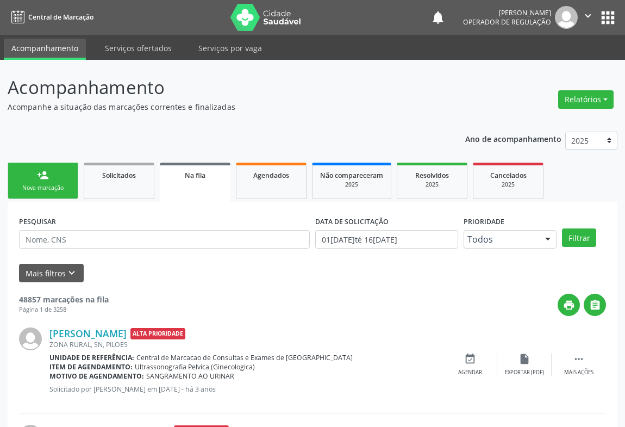
click at [61, 172] on link "person_add Nova marcação" at bounding box center [43, 181] width 71 height 36
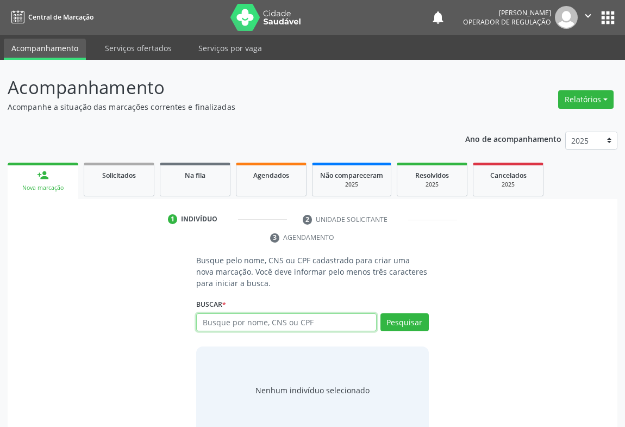
click at [227, 323] on input "text" at bounding box center [286, 322] width 180 height 18
type input "701707227580470"
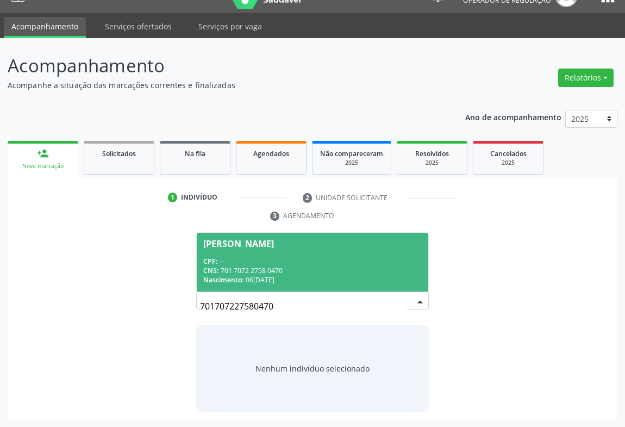
click at [348, 279] on div "Nascimento: 06/05/1986" at bounding box center [312, 279] width 219 height 9
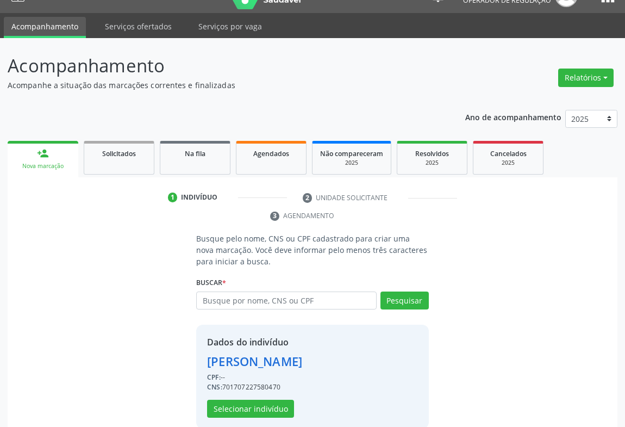
scroll to position [38, 0]
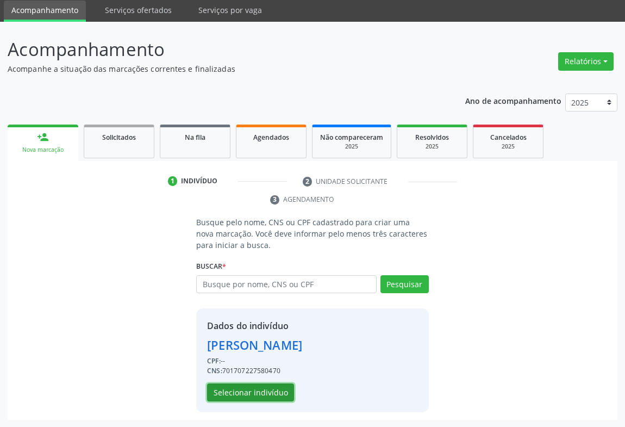
click at [246, 391] on button "Selecionar indivíduo" at bounding box center [250, 392] width 87 height 18
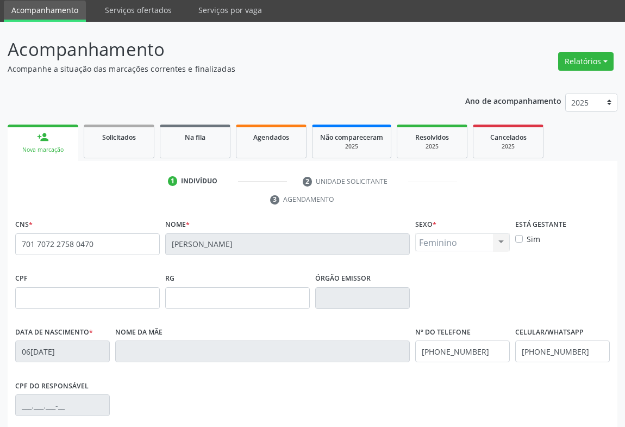
scroll to position [180, 0]
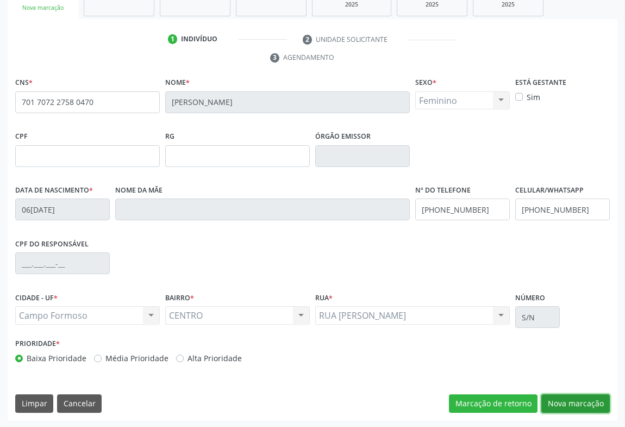
click at [590, 401] on button "Nova marcação" at bounding box center [575, 403] width 68 height 18
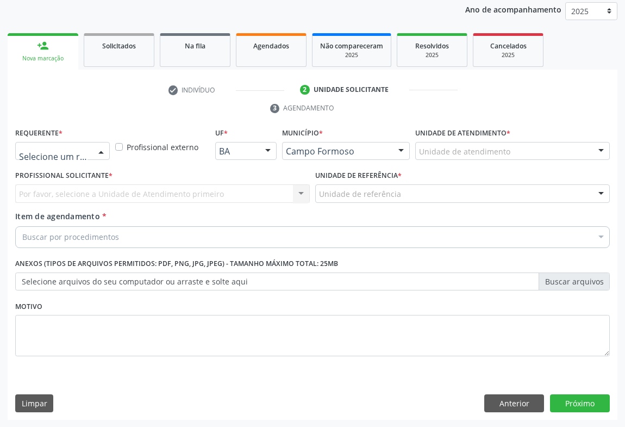
click at [101, 150] on div at bounding box center [101, 151] width 16 height 18
click at [43, 190] on span "Paciente" at bounding box center [39, 192] width 35 height 12
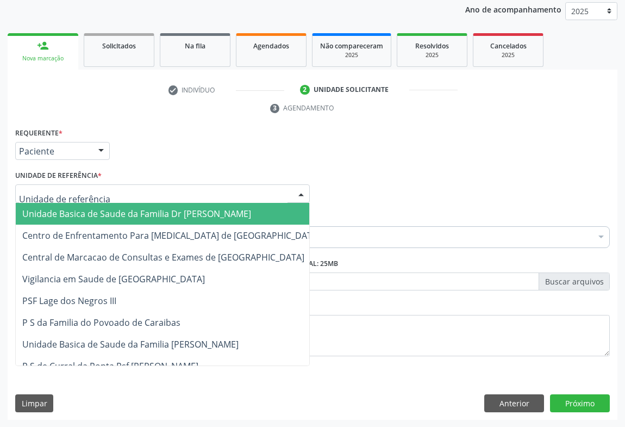
click at [139, 200] on div at bounding box center [162, 193] width 295 height 18
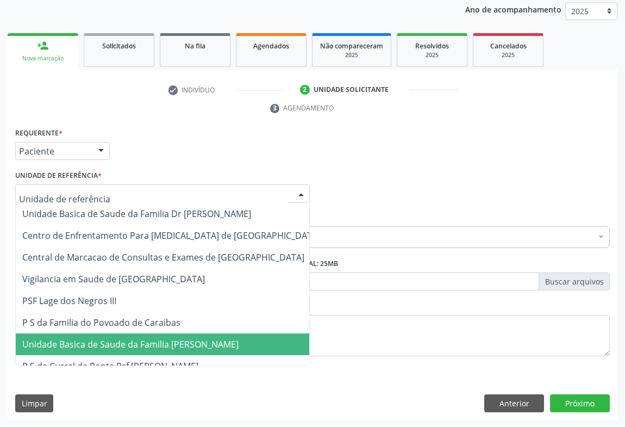
click at [144, 340] on span "Unidade Basica de Saude da Familia [PERSON_NAME]" at bounding box center [130, 344] width 216 height 12
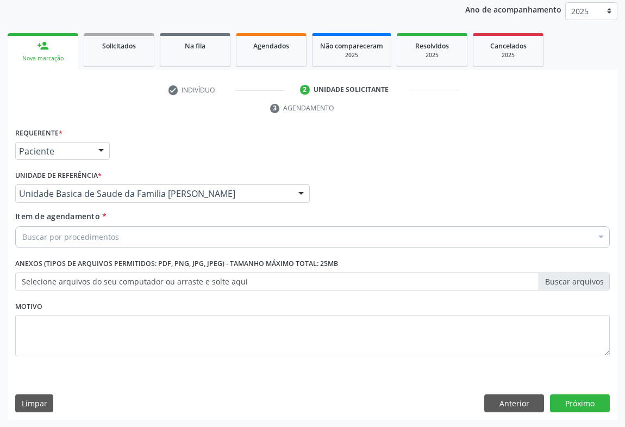
click at [141, 238] on div "Buscar por procedimentos" at bounding box center [312, 237] width 595 height 22
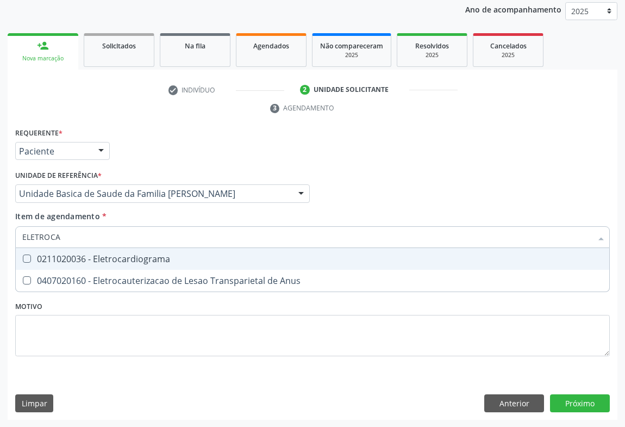
type input "ELETROCAR"
click at [139, 255] on div "0211020036 - Eletrocardiograma" at bounding box center [312, 258] width 581 height 9
checkbox Eletrocardiograma "true"
click at [178, 158] on div "Requerente * Paciente Profissional de Saúde Paciente Nenhum resultado encontrad…" at bounding box center [313, 146] width 600 height 42
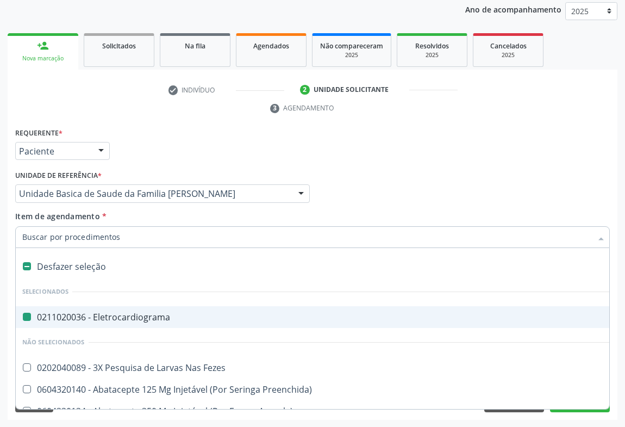
type input "P"
checkbox Eletrocardiograma "false"
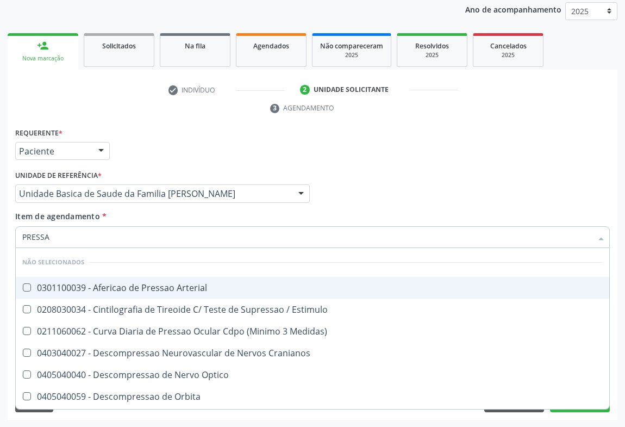
type input "PRESSAO"
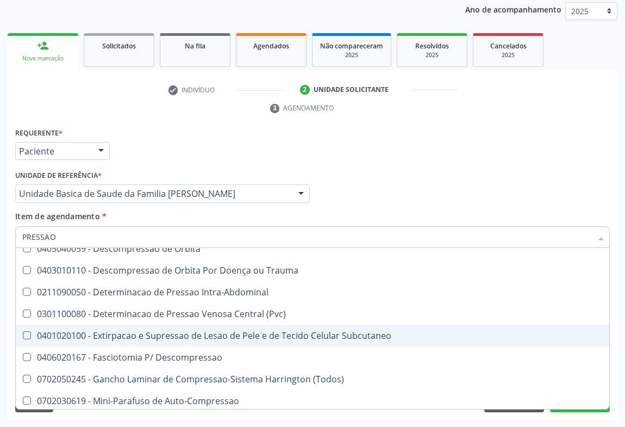
scroll to position [247, 0]
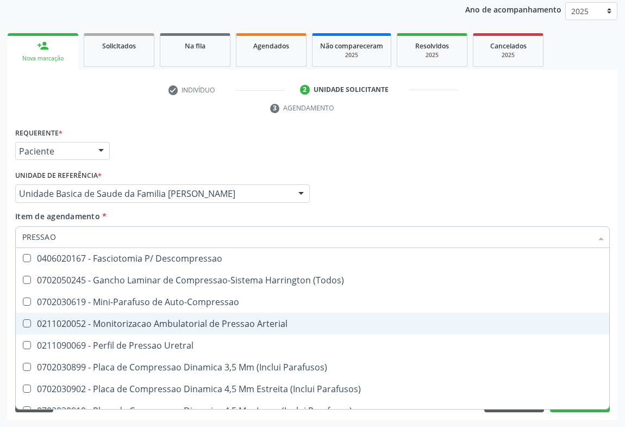
click at [226, 324] on div "0211020052 - Monitorizacao Ambulatorial de Pressao Arterial" at bounding box center [312, 323] width 581 height 9
checkbox Arterial "true"
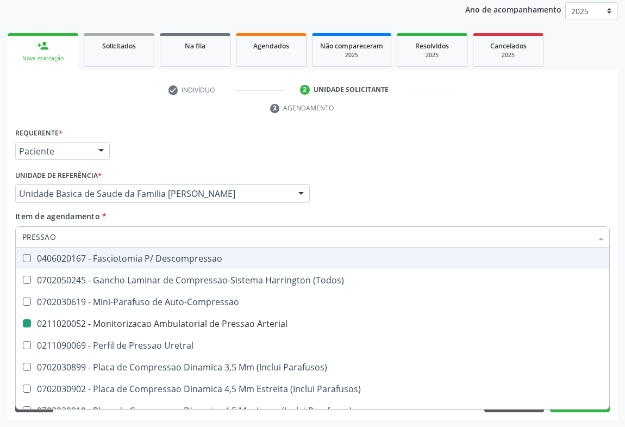
click at [394, 183] on div "Profissional Solicitante Por favor, selecione a Unidade de Atendimento primeiro…" at bounding box center [313, 188] width 600 height 42
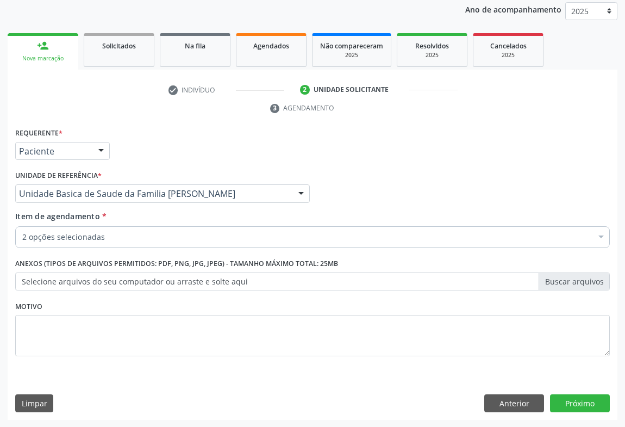
scroll to position [0, 0]
click at [578, 397] on button "Próximo" at bounding box center [580, 403] width 60 height 18
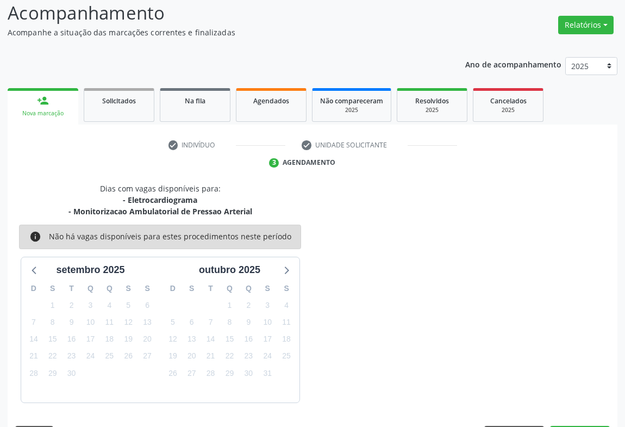
scroll to position [106, 0]
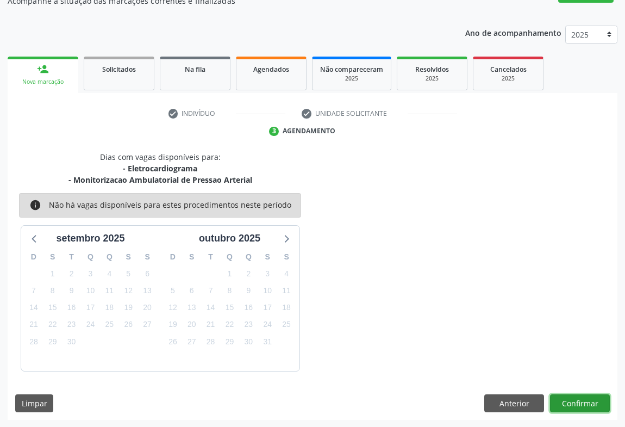
click at [588, 402] on button "Confirmar" at bounding box center [580, 403] width 60 height 18
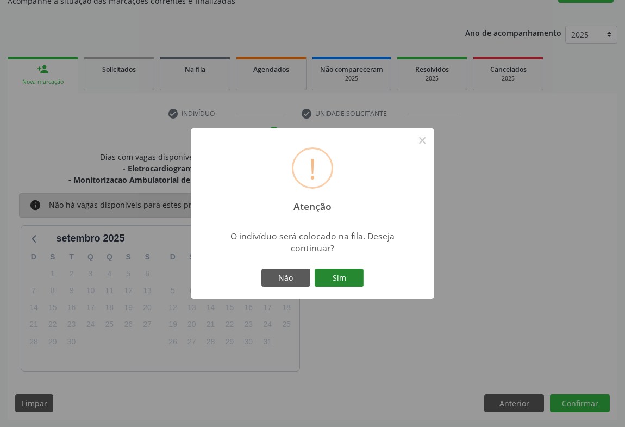
click at [338, 278] on button "Sim" at bounding box center [339, 278] width 49 height 18
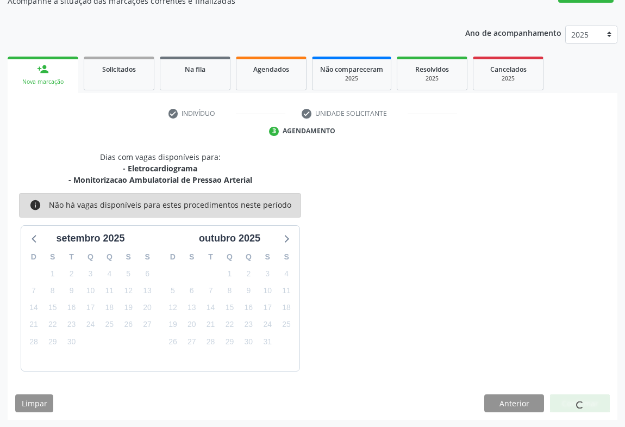
scroll to position [0, 0]
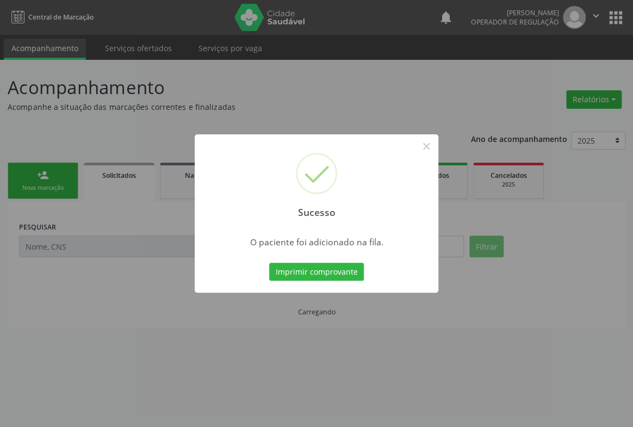
click at [340, 277] on button "Imprimir comprovante" at bounding box center [316, 272] width 95 height 18
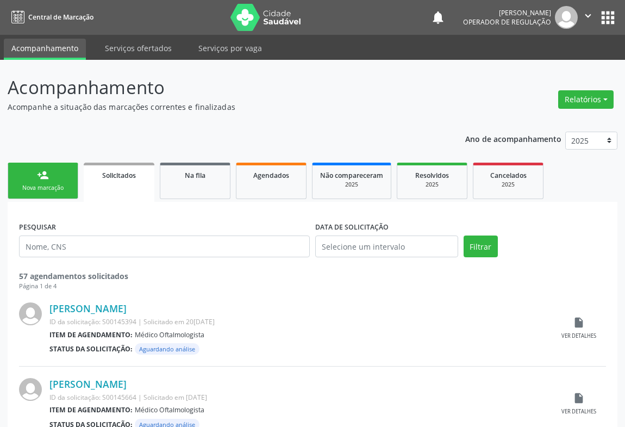
click at [45, 189] on div "Nova marcação" at bounding box center [43, 188] width 54 height 8
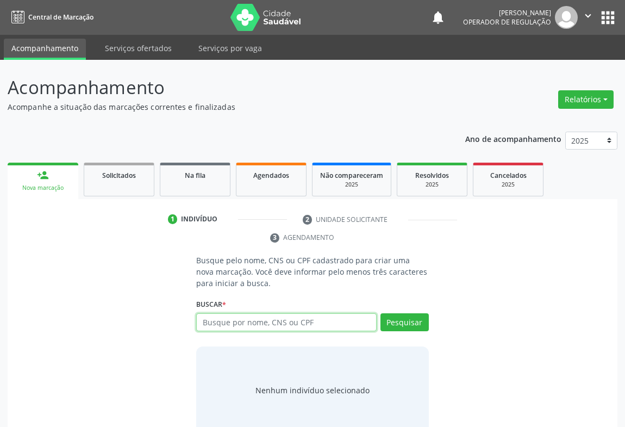
click at [246, 317] on input "text" at bounding box center [286, 322] width 180 height 18
paste input "701 7072 2758 0470"
type input "701 7072 2758 0470"
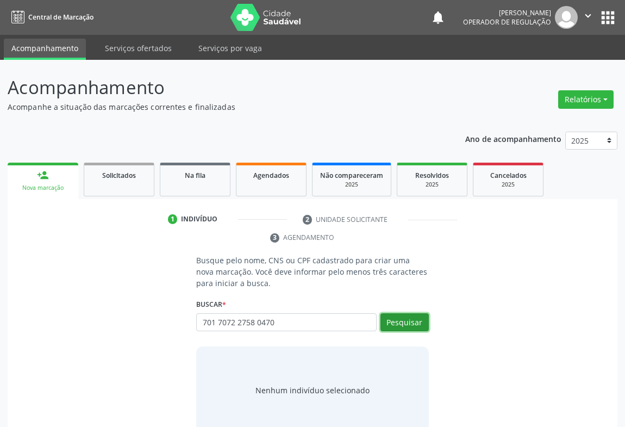
click at [409, 321] on button "Pesquisar" at bounding box center [405, 322] width 48 height 18
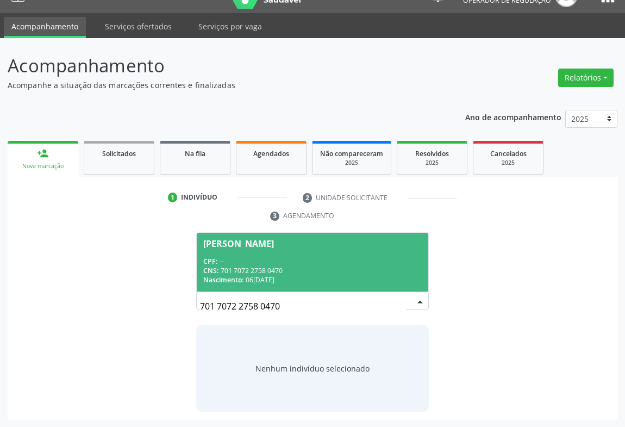
click at [332, 248] on span "Bruna Emanuella Silva Mota CPF: -- CNS: 701 7072 2758 0470 Nascimento: 06/05/19…" at bounding box center [313, 262] width 232 height 58
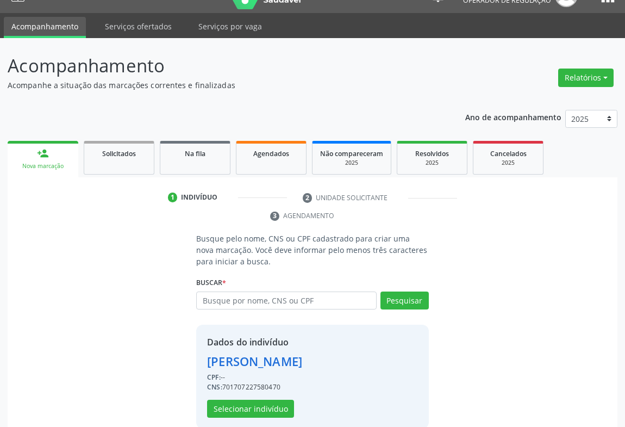
scroll to position [38, 0]
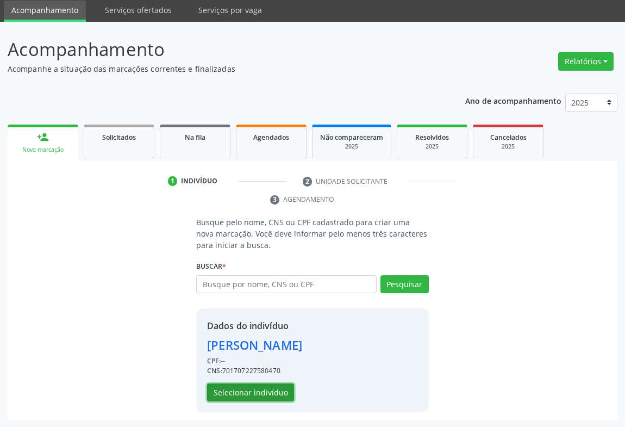
click at [275, 391] on button "Selecionar indivíduo" at bounding box center [250, 392] width 87 height 18
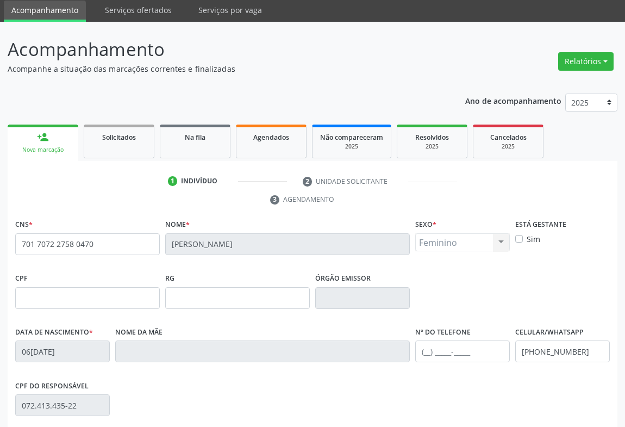
scroll to position [180, 0]
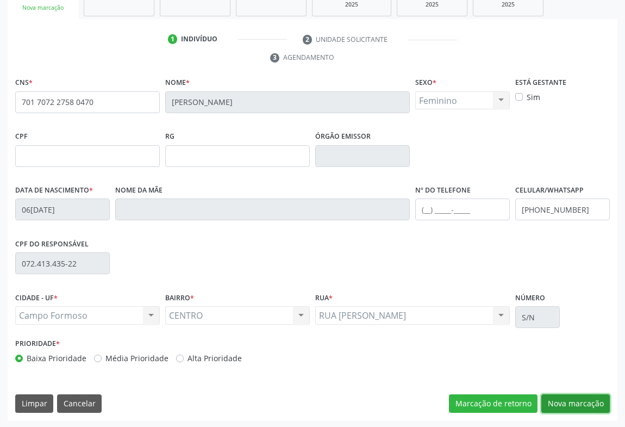
click at [584, 400] on button "Nova marcação" at bounding box center [575, 403] width 68 height 18
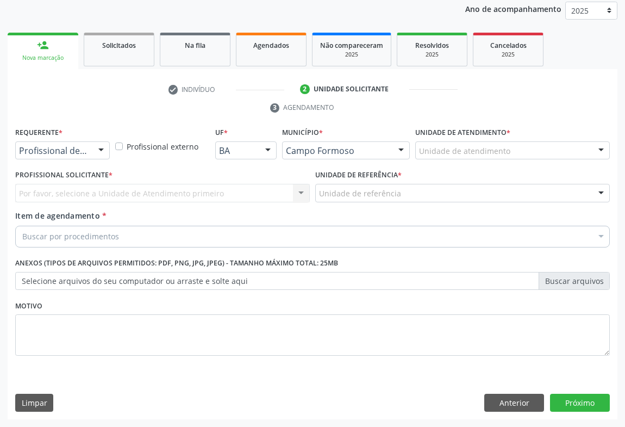
scroll to position [129, 0]
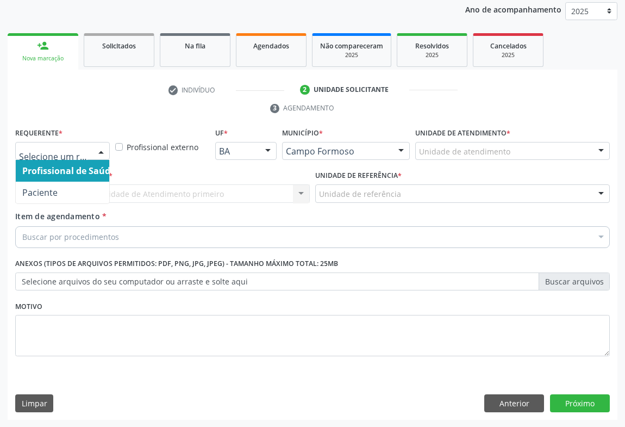
click at [91, 147] on div "Profissional de Saúde Paciente Nenhum resultado encontrado para: " " Não há nen…" at bounding box center [62, 151] width 95 height 18
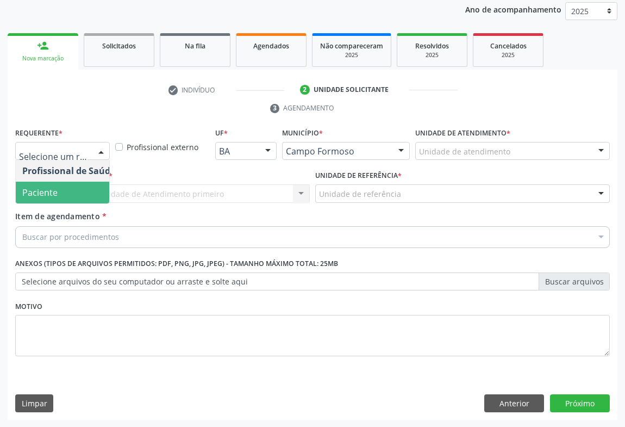
click at [48, 194] on span "Paciente" at bounding box center [39, 192] width 35 height 12
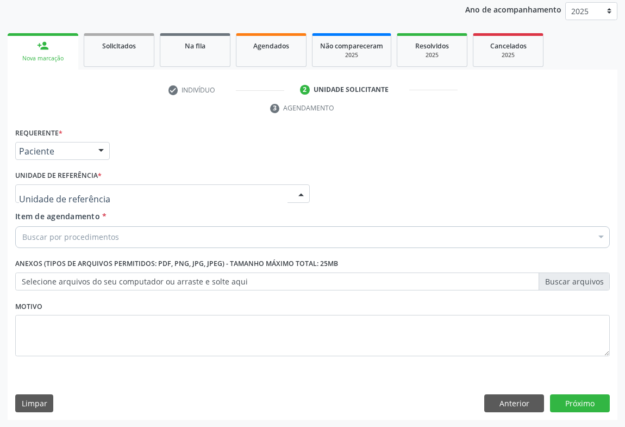
click at [108, 195] on div at bounding box center [162, 193] width 295 height 18
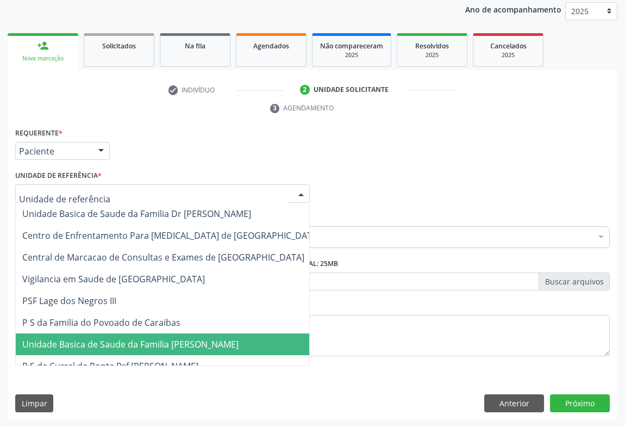
click at [114, 343] on span "Unidade Basica de Saude da Familia [PERSON_NAME]" at bounding box center [130, 344] width 216 height 12
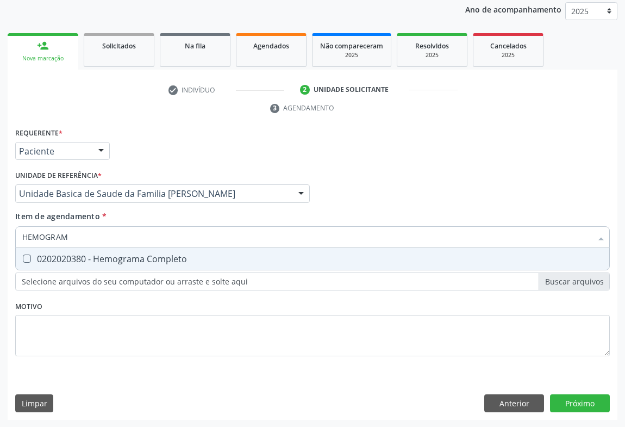
type input "HEMOGRAMA"
click at [92, 263] on span "0202020380 - Hemograma Completo" at bounding box center [313, 259] width 594 height 22
checkbox Completo "true"
click at [144, 174] on div "Unidade de referência * Unidade Basica de Saude da Familia Maninho Ferreira Uni…" at bounding box center [162, 184] width 295 height 35
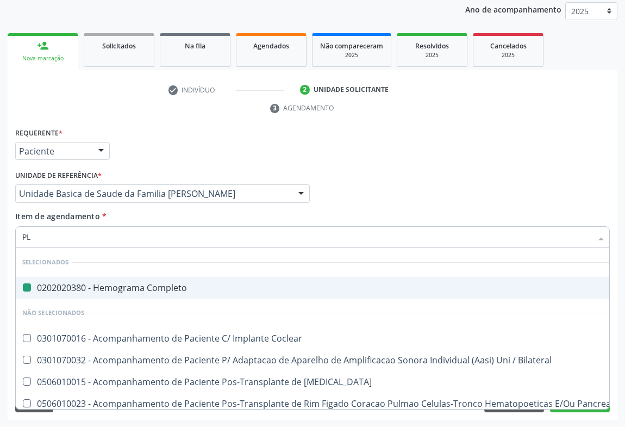
type input "PLA"
checkbox Completo "false"
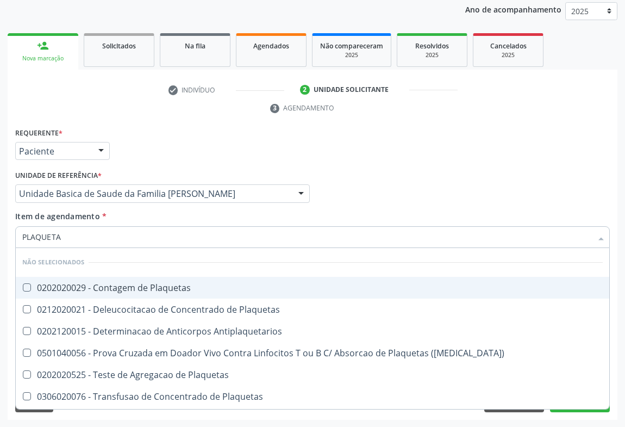
type input "PLAQUETAS"
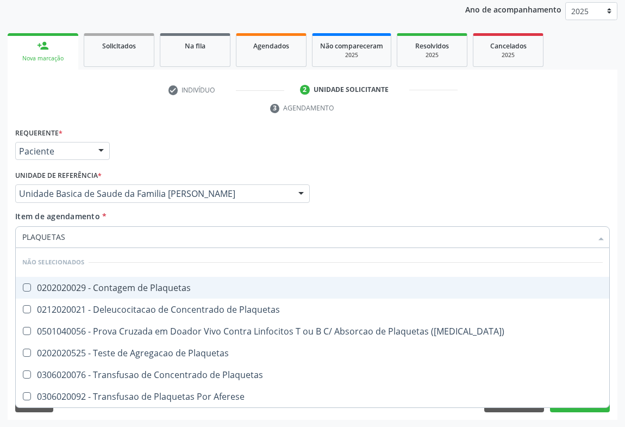
click at [108, 290] on div "0202020029 - Contagem de Plaquetas" at bounding box center [312, 287] width 581 height 9
checkbox Plaquetas "true"
click at [179, 125] on div "Requerente * Paciente Profissional de Saúde Paciente Nenhum resultado encontrad…" at bounding box center [313, 146] width 600 height 42
checkbox Plaquetas "true"
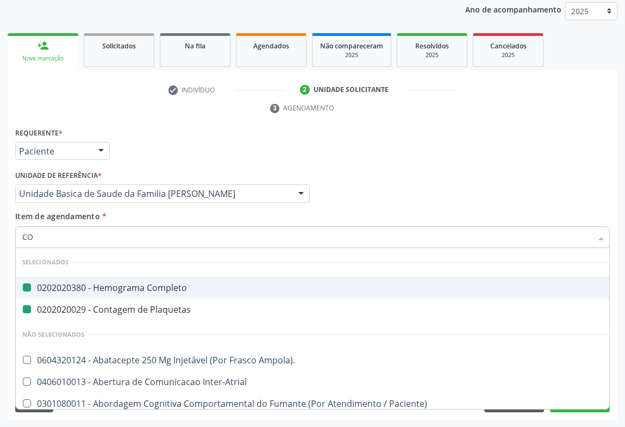
type input "COL"
checkbox Completo "false"
checkbox Plaquetas "false"
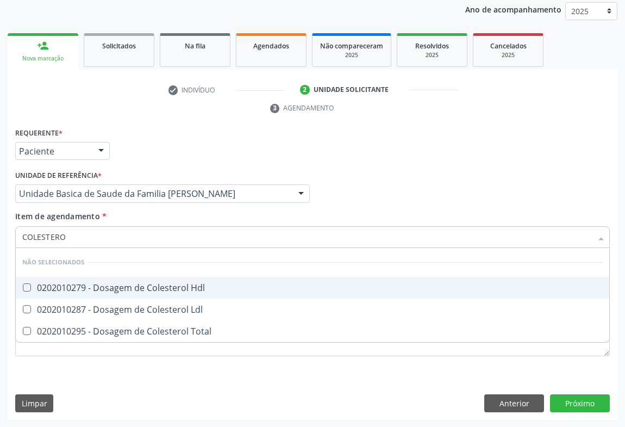
type input "COLESTEROL"
click at [96, 288] on div "0202010279 - Dosagem de Colesterol Hdl" at bounding box center [312, 287] width 581 height 9
checkbox Hdl "true"
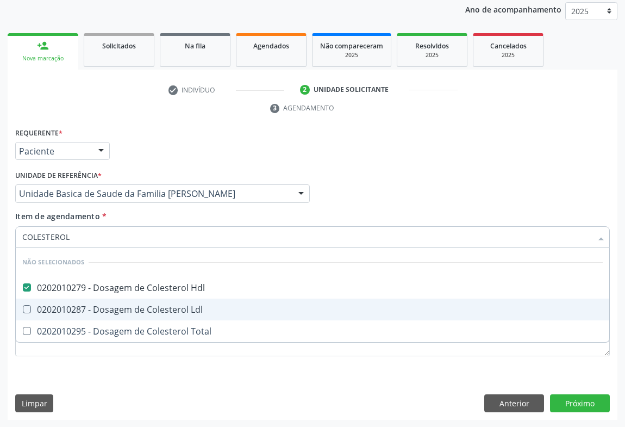
click at [90, 306] on div "0202010287 - Dosagem de Colesterol Ldl" at bounding box center [312, 309] width 581 height 9
checkbox Ldl "true"
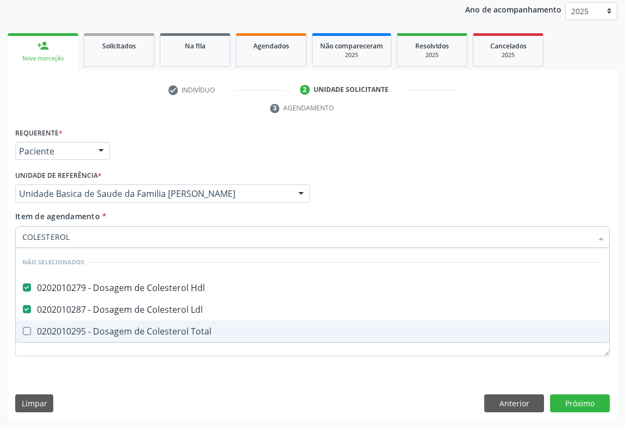
click at [85, 329] on div "0202010295 - Dosagem de Colesterol Total" at bounding box center [312, 331] width 581 height 9
checkbox Total "true"
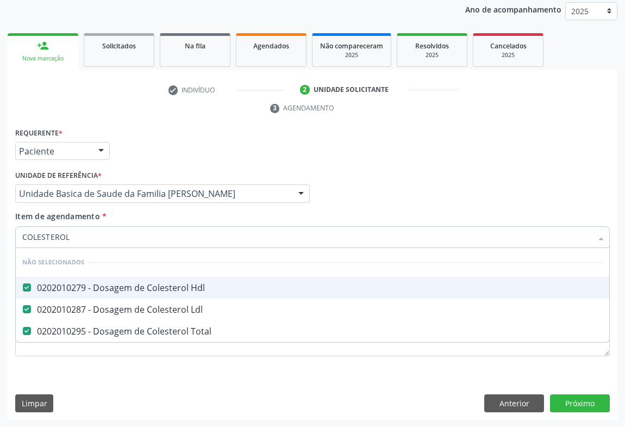
click at [155, 133] on div "Requerente * Paciente Profissional de Saúde Paciente Nenhum resultado encontrad…" at bounding box center [313, 146] width 600 height 42
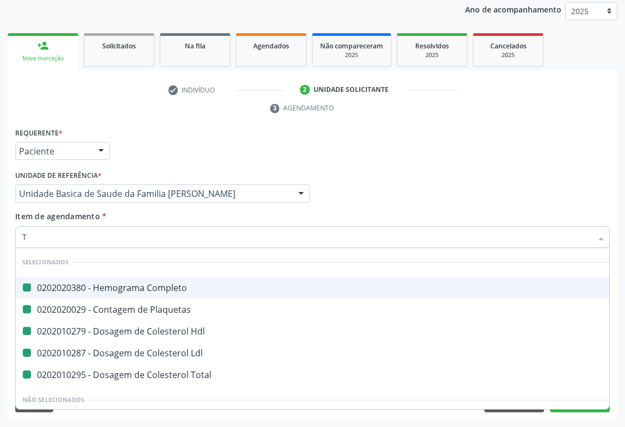
type input "TR"
checkbox Completo "false"
checkbox Plaquetas "false"
checkbox Hdl "false"
checkbox Ldl "false"
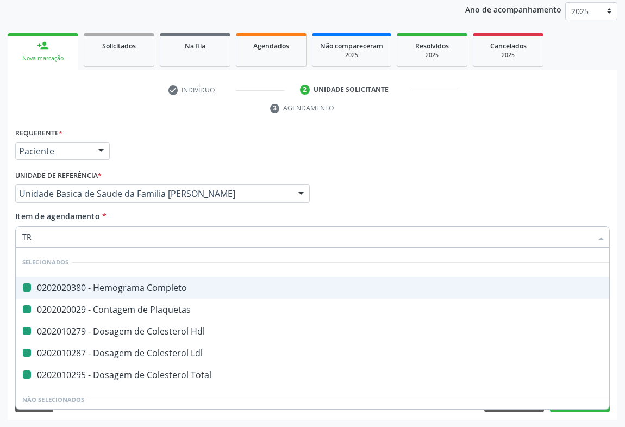
checkbox Total "false"
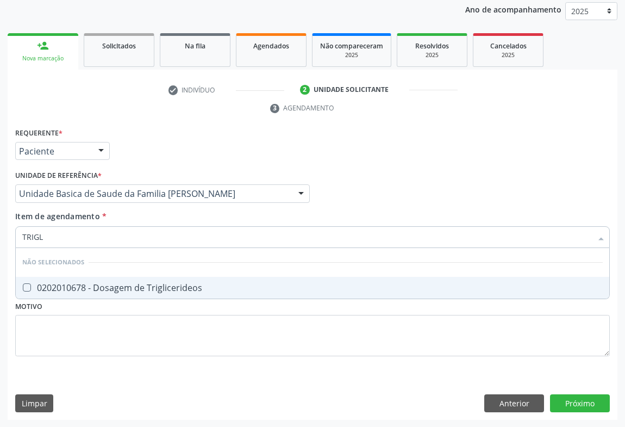
type input "TRIGLI"
click at [85, 283] on div "0202010678 - Dosagem de Triglicerideos" at bounding box center [312, 287] width 581 height 9
checkbox Triglicerideos "true"
click at [145, 150] on div "Requerente * Paciente Profissional de Saúde Paciente Nenhum resultado encontrad…" at bounding box center [313, 146] width 600 height 42
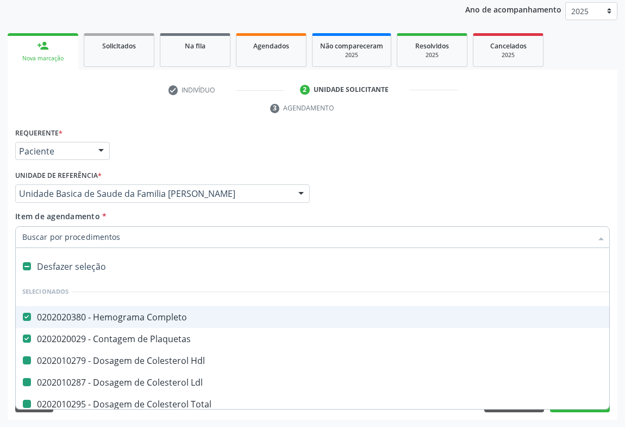
type input "U"
checkbox Hdl "false"
checkbox Ldl "false"
checkbox Total "false"
checkbox Triglicerideos "false"
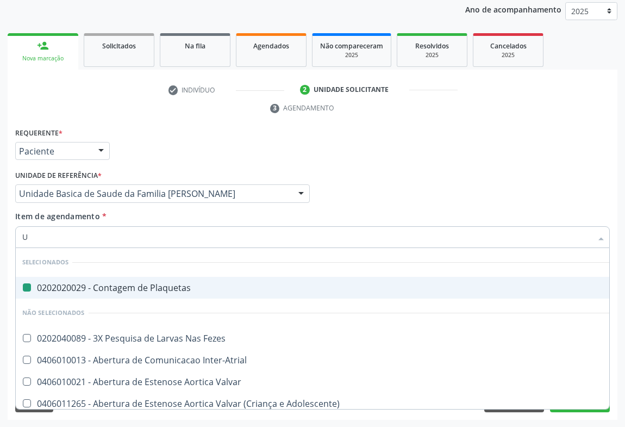
type input "UR"
checkbox Plaquetas "false"
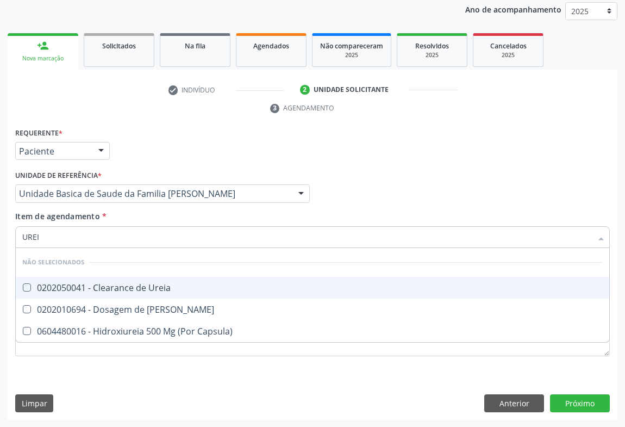
type input "UREIA"
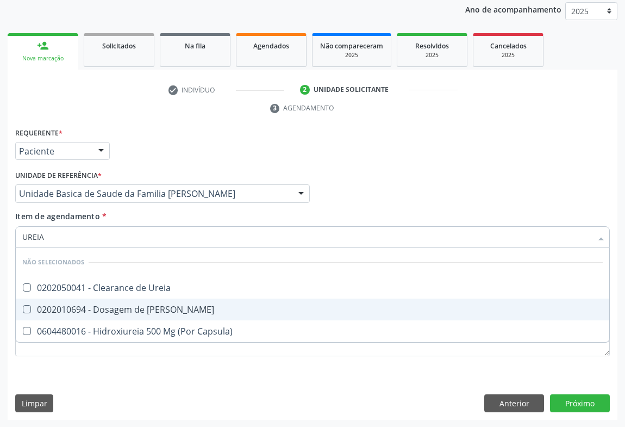
click at [67, 307] on div "0202010694 - Dosagem de [PERSON_NAME]" at bounding box center [312, 309] width 581 height 9
checkbox Ureia "true"
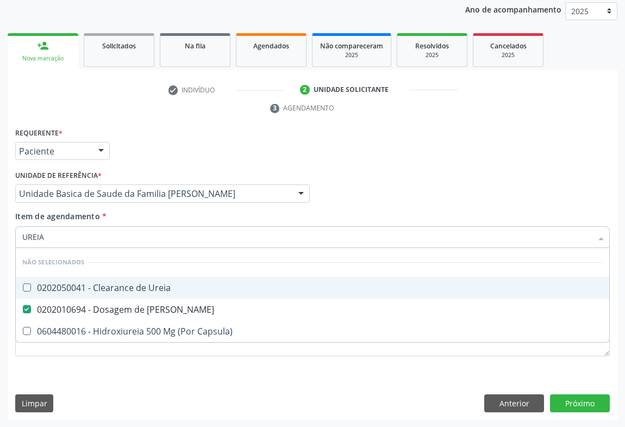
click at [168, 115] on ul "check Indivíduo 2 Unidade solicitante 3 Agendamento" at bounding box center [313, 99] width 610 height 36
checkbox Ureia "true"
checkbox Capsula\) "true"
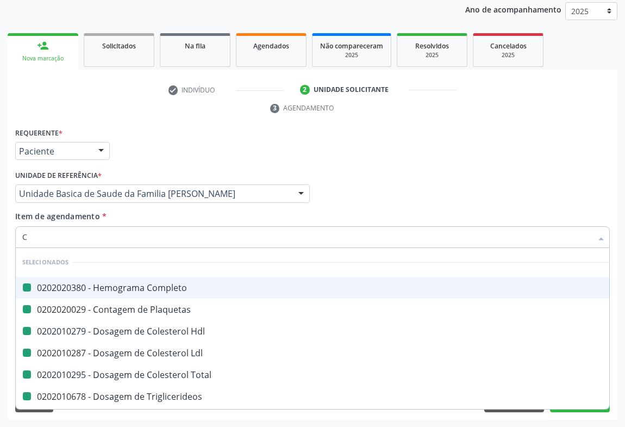
type input "CR"
checkbox Completo "false"
checkbox Hdl "false"
checkbox Plaquetas "false"
checkbox Ldl "false"
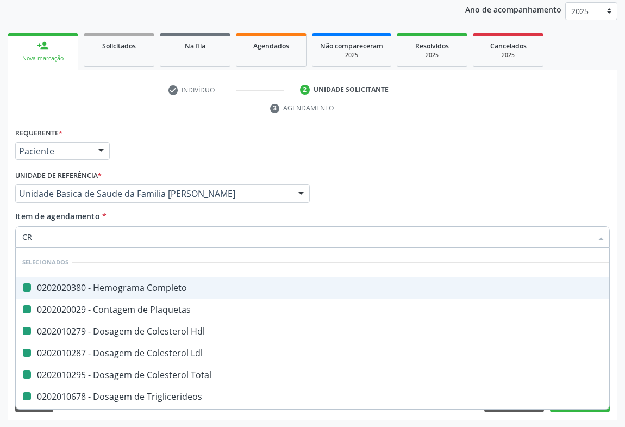
checkbox Total "false"
checkbox Triglicerideos "false"
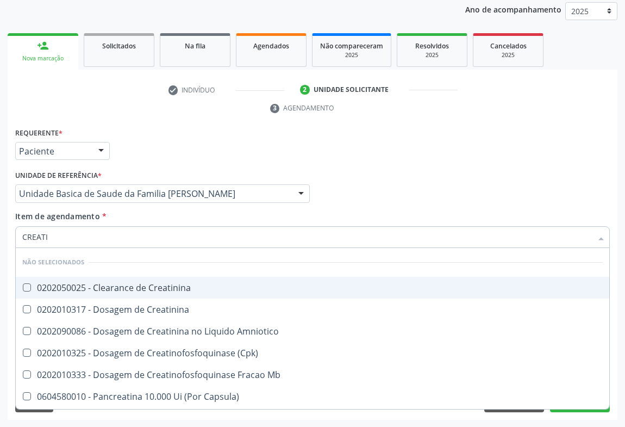
type input "CREATIN"
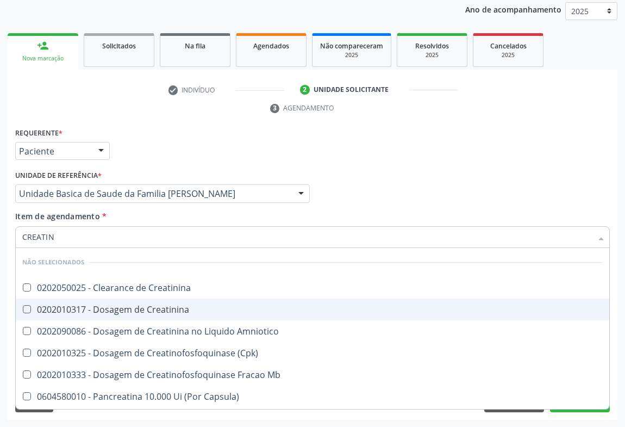
click at [68, 311] on div "0202010317 - Dosagem de Creatinina" at bounding box center [312, 309] width 581 height 9
checkbox Creatinina "true"
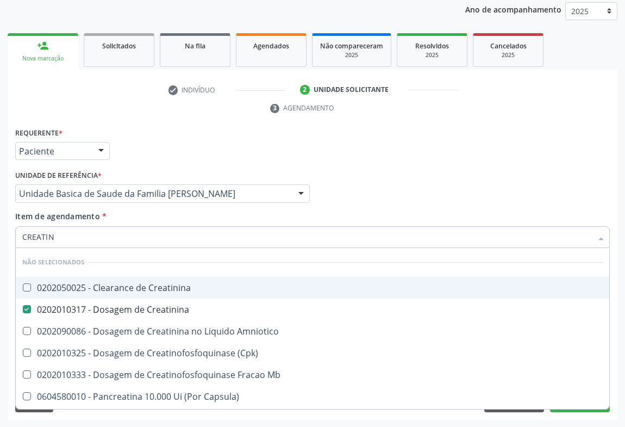
click at [151, 136] on div "Requerente * Paciente Profissional de Saúde Paciente Nenhum resultado encontrad…" at bounding box center [313, 146] width 600 height 42
checkbox Creatinina "true"
checkbox Amniotico "true"
checkbox \(Cpk\) "true"
checkbox Mb "true"
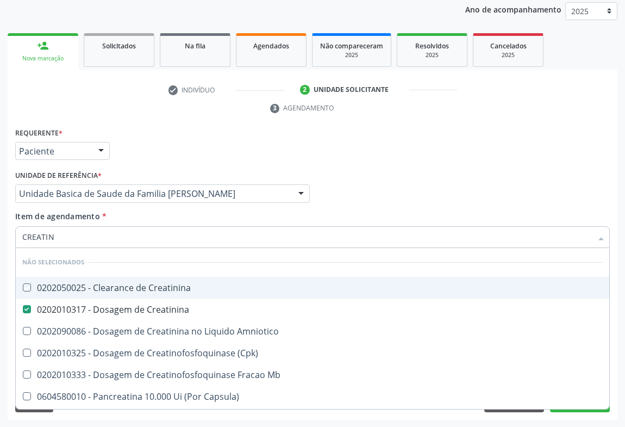
checkbox Capsula\) "true"
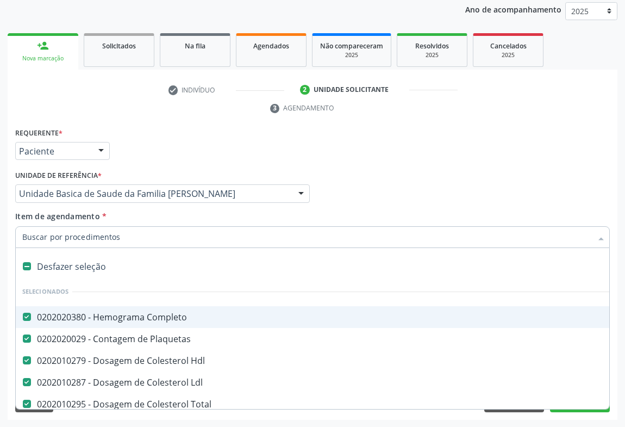
click at [89, 229] on input "Item de agendamento *" at bounding box center [307, 237] width 570 height 22
type input "U"
checkbox Ldl "false"
checkbox Total "false"
checkbox Triglicerideos "false"
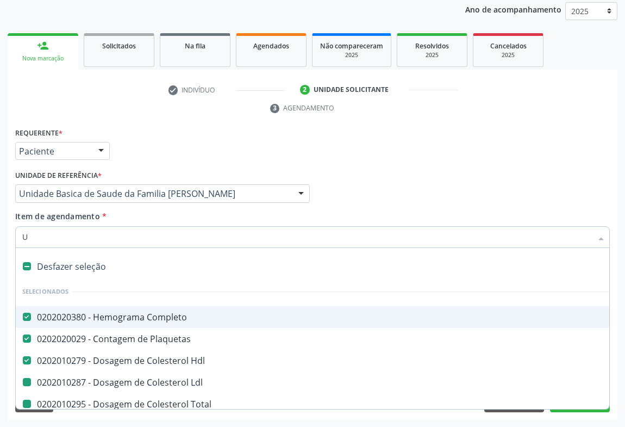
checkbox Ureia "false"
checkbox Creatinina "false"
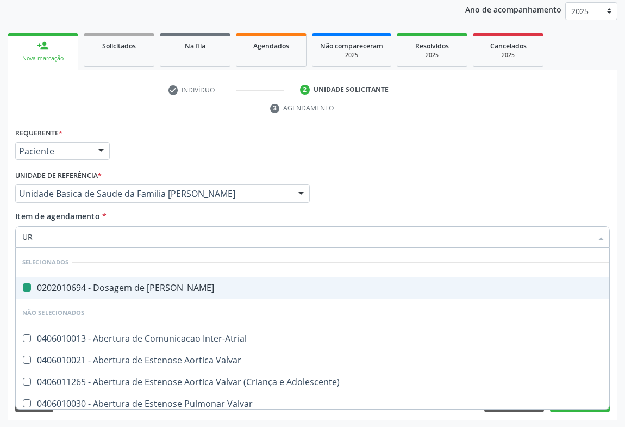
type input "URI"
checkbox Ureia "false"
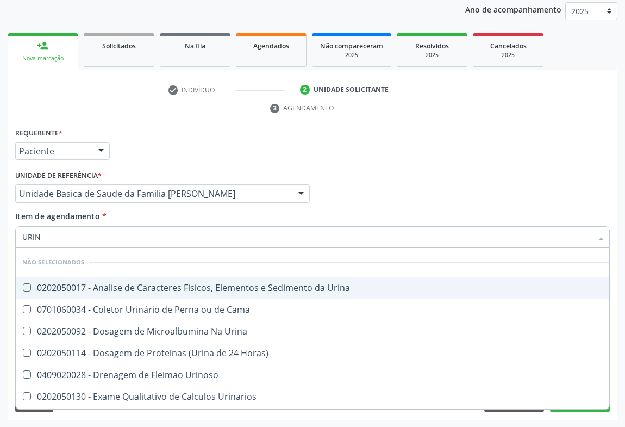
type input "URINA"
click at [99, 289] on div "0202050017 - Analise de Caracteres Fisicos, Elementos e Sedimento da Urina" at bounding box center [312, 287] width 581 height 9
checkbox Urina "true"
click at [152, 141] on div "Requerente * Paciente Profissional de Saúde Paciente Nenhum resultado encontrad…" at bounding box center [313, 146] width 600 height 42
checkbox Urinarios "true"
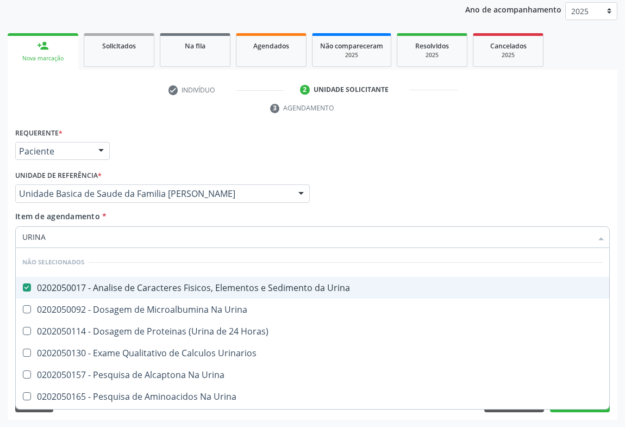
checkbox Urina "true"
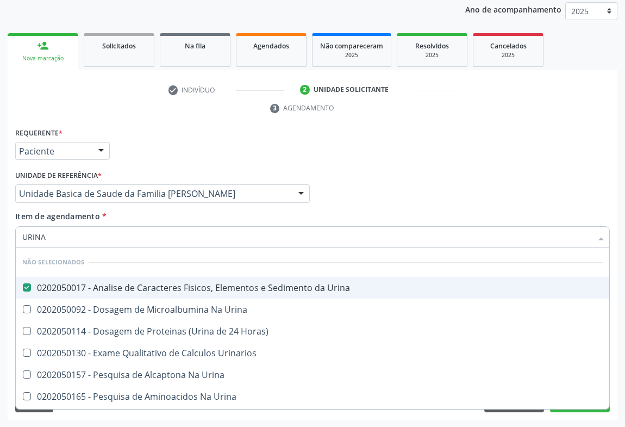
checkbox Horas\) "true"
checkbox Urina "true"
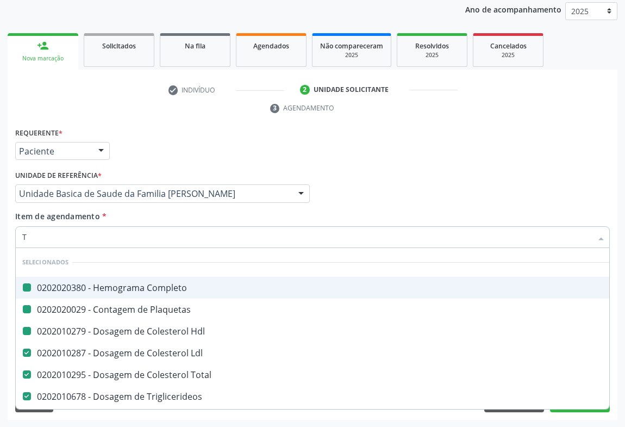
type input "TG"
checkbox Completo "false"
checkbox Hdl "false"
checkbox Plaquetas "false"
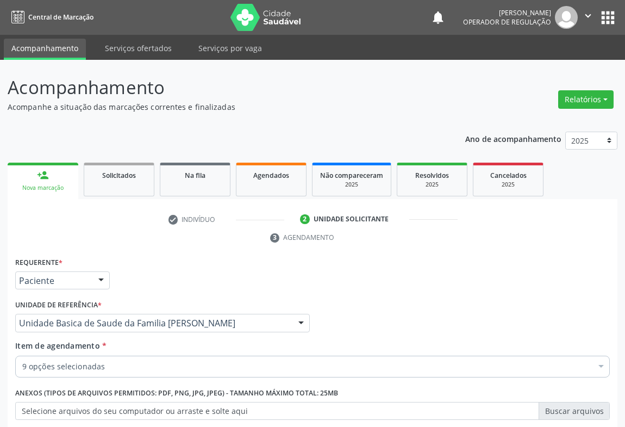
scroll to position [129, 0]
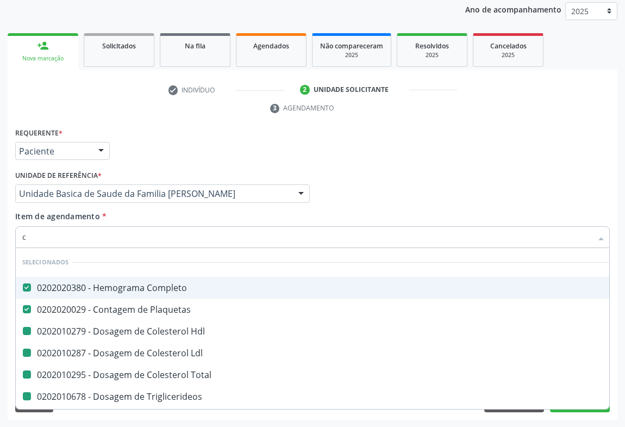
type input "cr"
checkbox Hdl "false"
checkbox Ldl "false"
checkbox Total "false"
checkbox Triglicerideos "false"
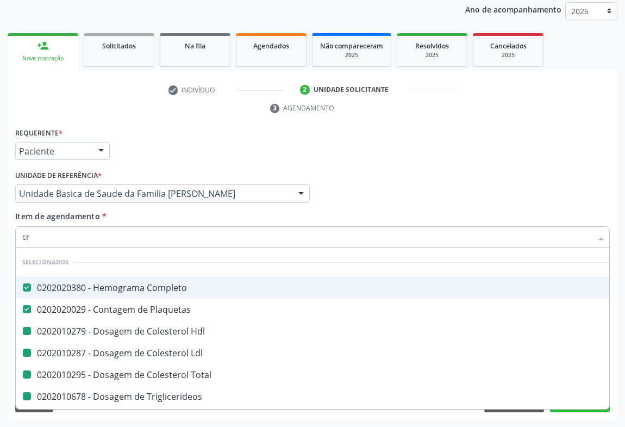
checkbox Creatinina "false"
checkbox Urina "false"
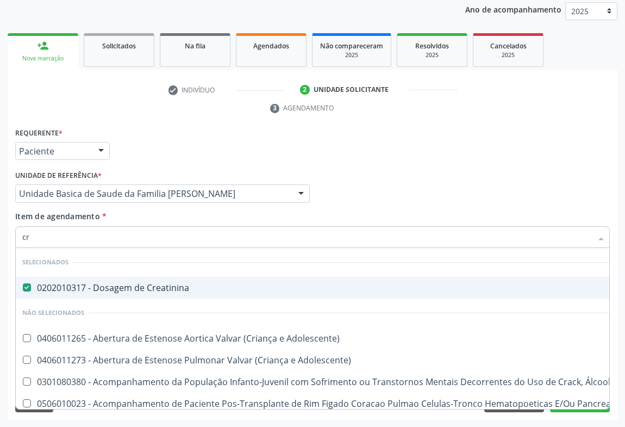
type input "c"
checkbox Adolescente\) "true"
checkbox \(Uai\)\ "true"
checkbox Pancreas "true"
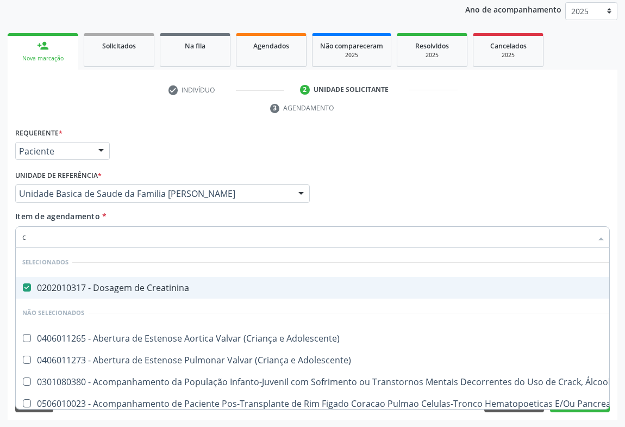
checkbox \(Uaa\)\ "true"
checkbox Terapêuticas\)\ "true"
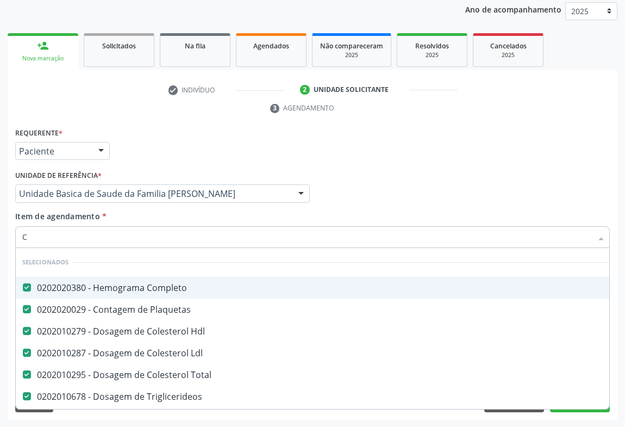
type input "CR"
checkbox Hdl "false"
checkbox Ldl "false"
checkbox Total "false"
checkbox Triglicerideos "false"
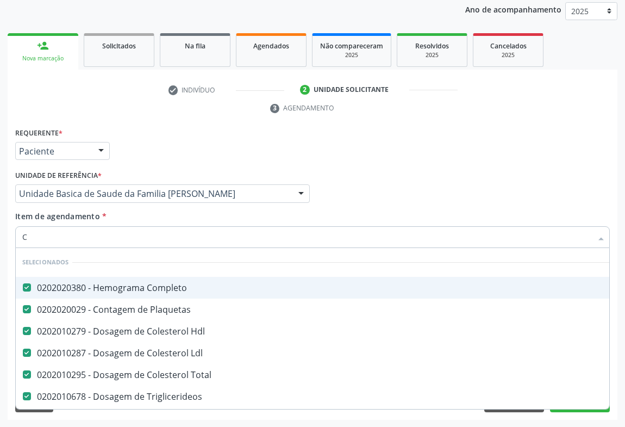
checkbox Creatinina "false"
checkbox Urina "false"
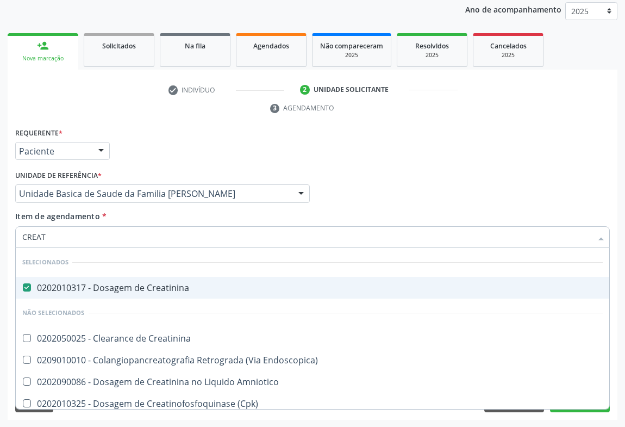
type input "CREATI"
click at [153, 130] on div "Requerente * Paciente Profissional de Saúde Paciente Nenhum resultado encontrad…" at bounding box center [313, 146] width 600 height 42
checkbox Creatinina "true"
checkbox Amniotico "true"
checkbox \(Cpk\) "true"
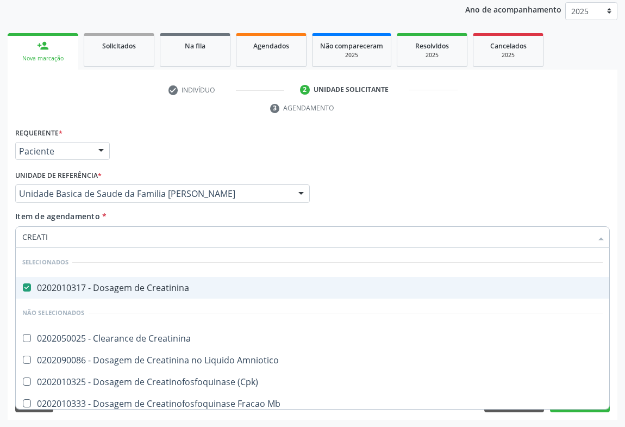
checkbox Mb "true"
checkbox Capsula\) "true"
checkbox Pancreaticos "true"
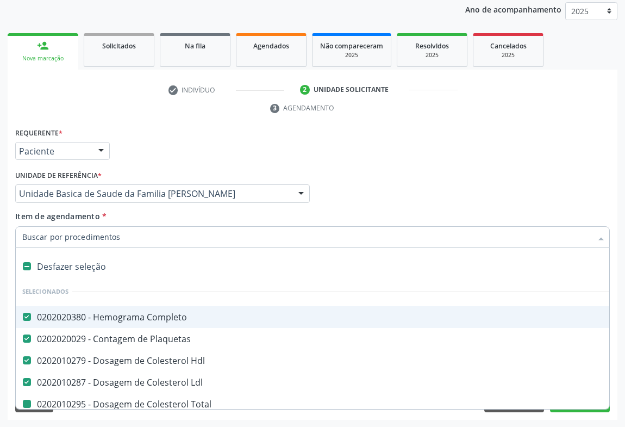
type input "U"
checkbox Total "false"
checkbox Triglicerideos "false"
checkbox Ureia "false"
checkbox Creatinina "false"
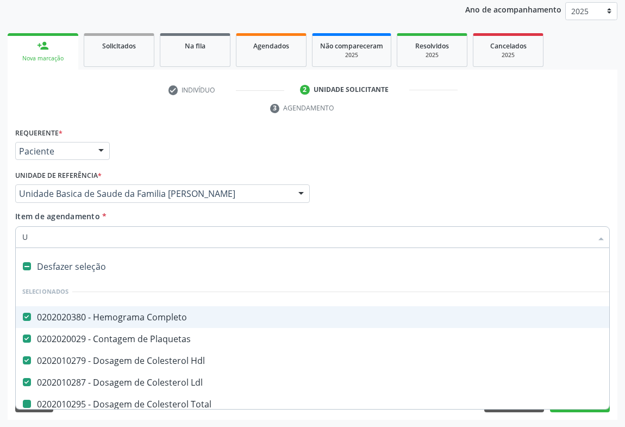
checkbox Urina "false"
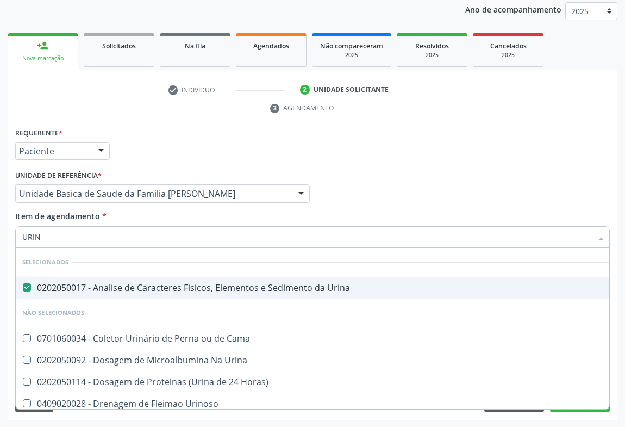
type input "URINA"
click at [174, 132] on div "Requerente * Paciente Profissional de Saúde Paciente Nenhum resultado encontrad…" at bounding box center [313, 146] width 600 height 42
checkbox Urinarios "true"
checkbox Urina "true"
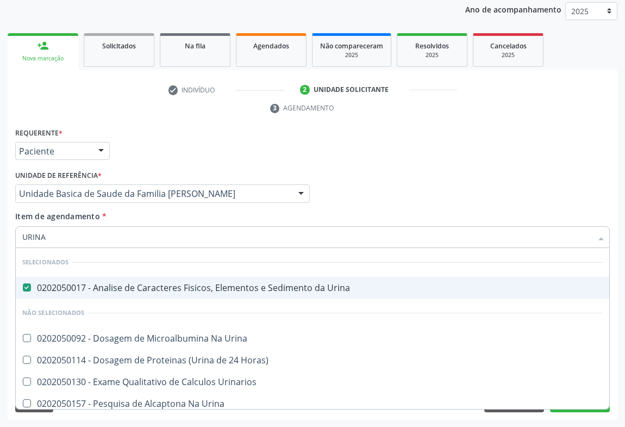
checkbox Urina "true"
checkbox Horas\) "true"
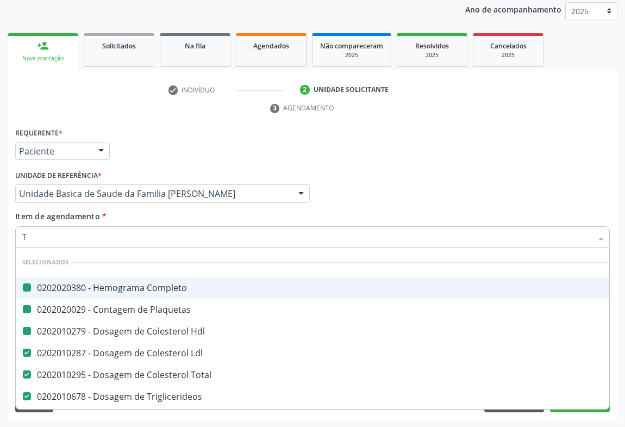
type input "TG"
checkbox Completo "false"
checkbox Hdl "false"
checkbox Plaquetas "false"
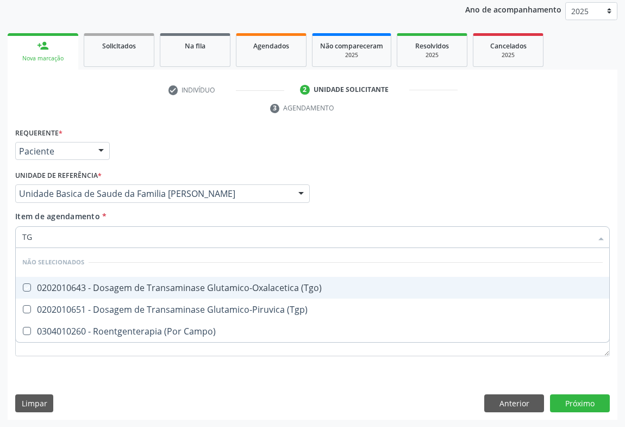
click at [198, 141] on div "Requerente * Paciente Profissional de Saúde Paciente Nenhum resultado encontrad…" at bounding box center [313, 146] width 600 height 42
checkbox \(Tgo\) "true"
checkbox Campo\) "true"
checkbox \(Tgp\) "true"
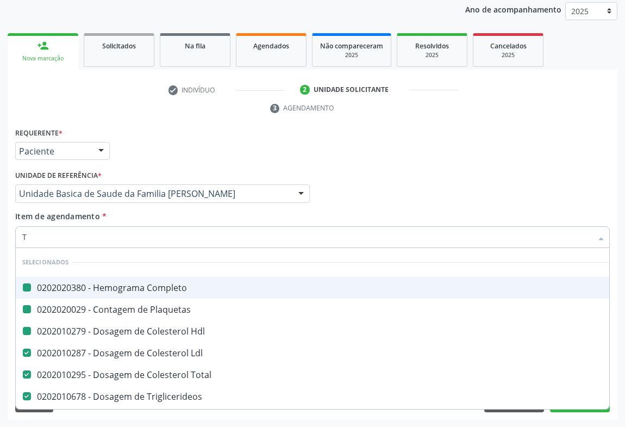
type input "TG"
checkbox Completo "false"
checkbox Hdl "false"
checkbox Plaquetas "false"
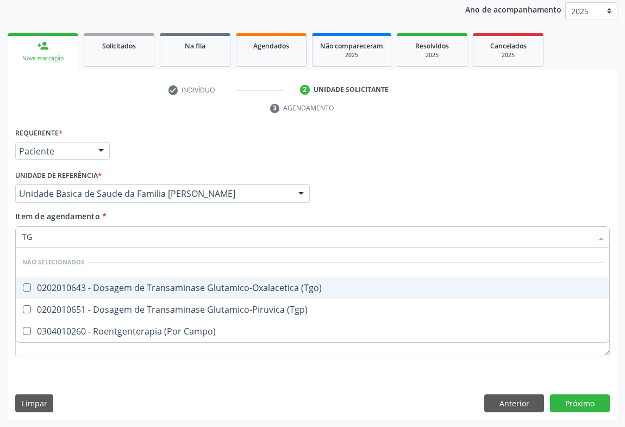
click at [88, 285] on div "0202010643 - Dosagem de Transaminase Glutamico-Oxalacetica (Tgo)" at bounding box center [312, 287] width 581 height 9
checkbox \(Tgo\) "true"
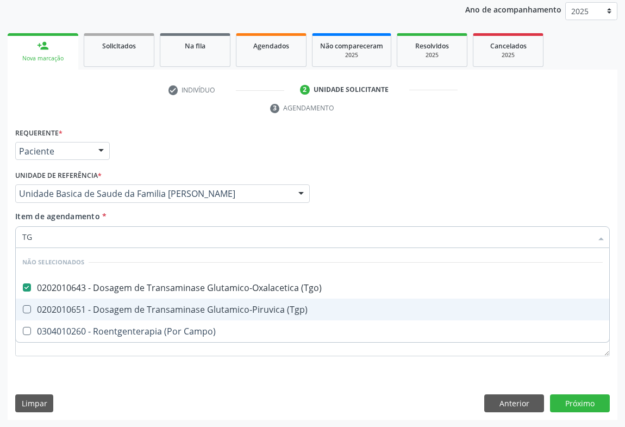
click at [80, 309] on div "0202010651 - Dosagem de Transaminase Glutamico-Piruvica (Tgp)" at bounding box center [312, 309] width 581 height 9
checkbox \(Tgp\) "true"
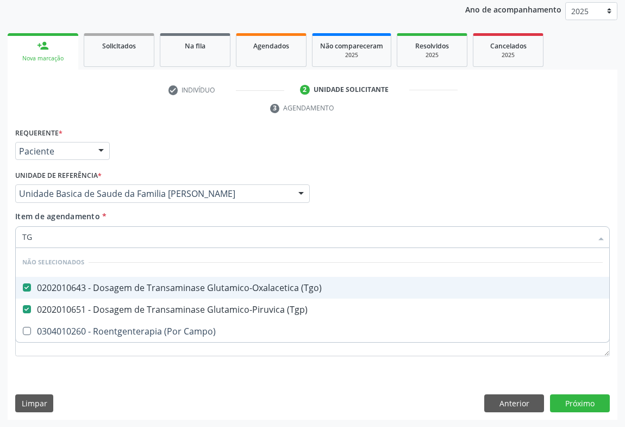
click at [131, 150] on div "Requerente * Paciente Profissional de Saúde Paciente Nenhum resultado encontrad…" at bounding box center [313, 146] width 600 height 42
checkbox Campo\) "true"
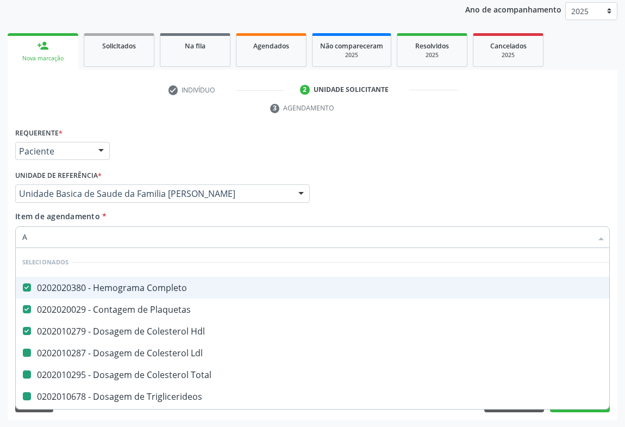
type input "AC"
checkbox Ldl "false"
checkbox Total "false"
checkbox Triglicerideos "false"
checkbox Ureia "false"
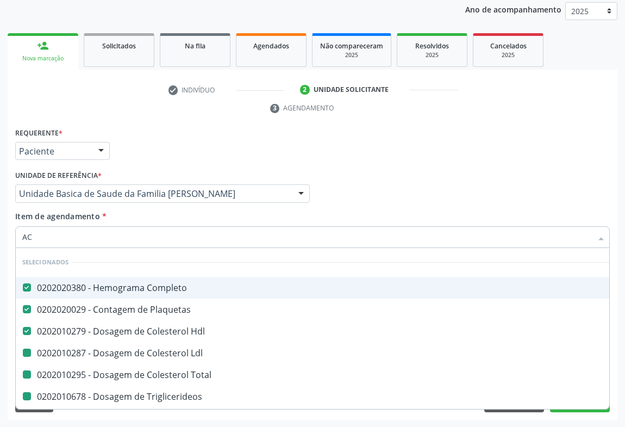
checkbox Creatinina "false"
checkbox Urina "false"
checkbox \(Tgo\) "false"
checkbox \(Tgp\) "false"
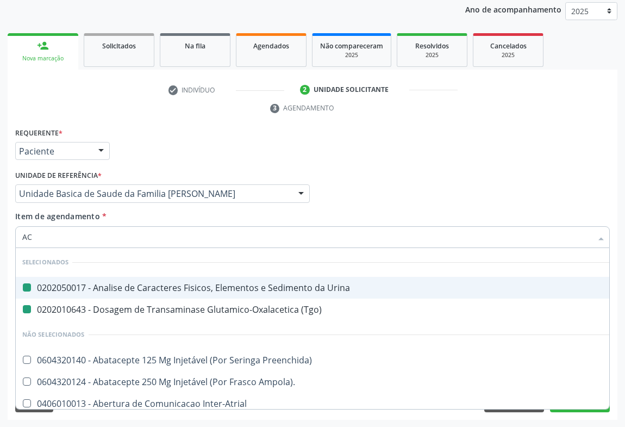
type input "ACI"
checkbox Urina "false"
checkbox \(Tgo\) "false"
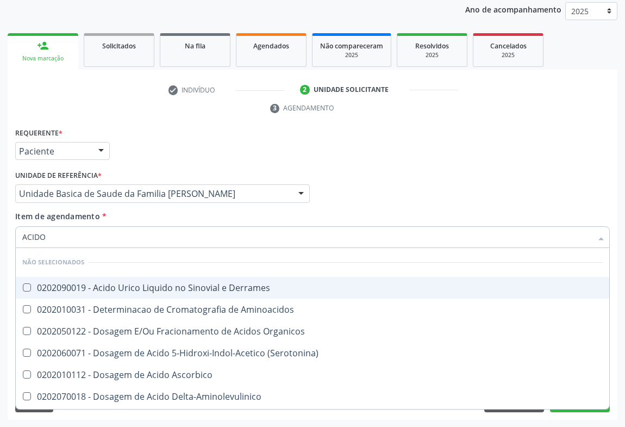
type input "ACIDO U"
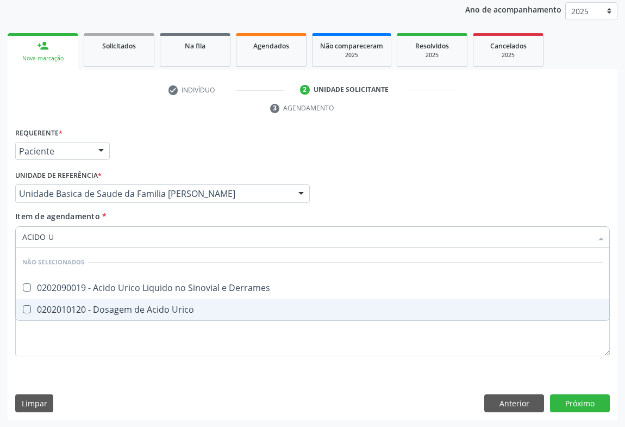
click at [78, 310] on div "0202010120 - Dosagem de Acido Urico" at bounding box center [312, 309] width 581 height 9
checkbox Urico "true"
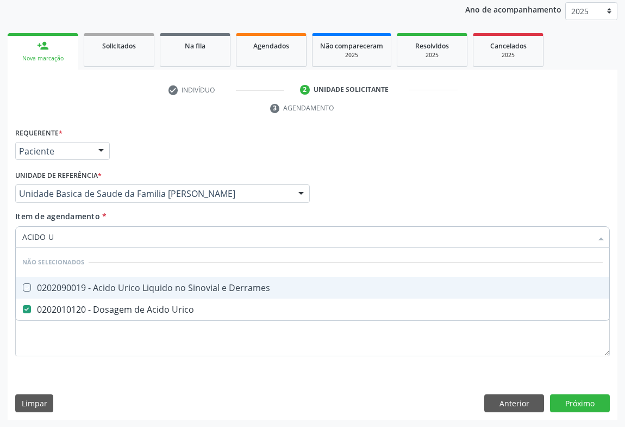
click at [139, 163] on div "Requerente * Paciente Profissional de Saúde Paciente Nenhum resultado encontrad…" at bounding box center [313, 146] width 600 height 42
checkbox Derrames "true"
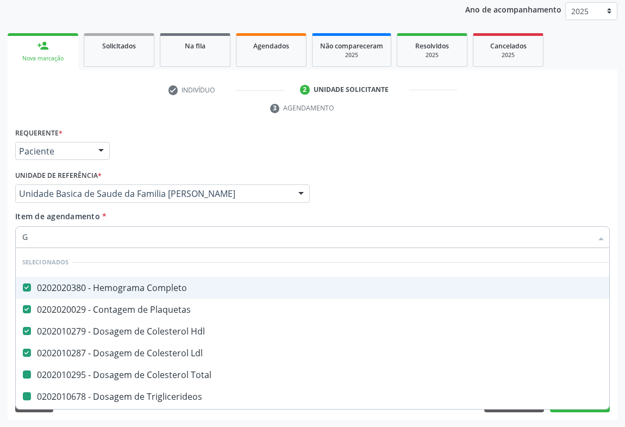
type input "GL"
checkbox Total "false"
checkbox Triglicerideos "false"
checkbox Ureia "false"
checkbox Creatinina "false"
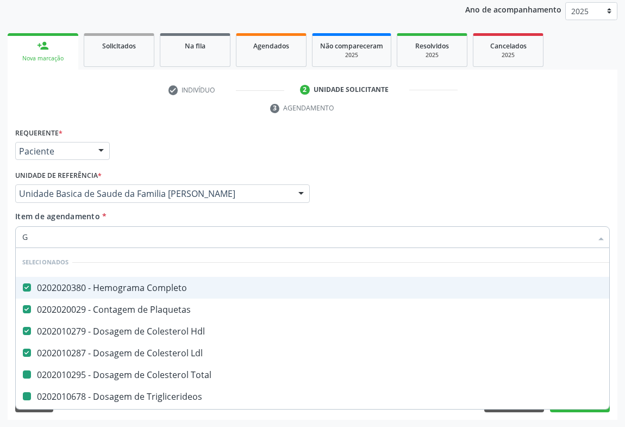
checkbox \(Tgo\) "false"
checkbox \(Tgp\) "false"
checkbox Urico "false"
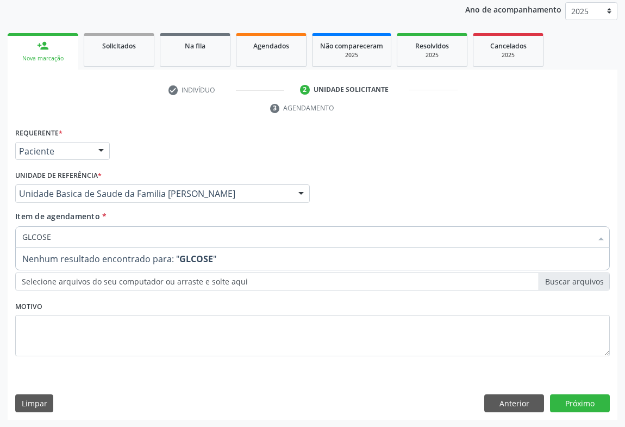
click at [32, 240] on input "GLCOSE" at bounding box center [307, 237] width 570 height 22
type input "GLICOSE"
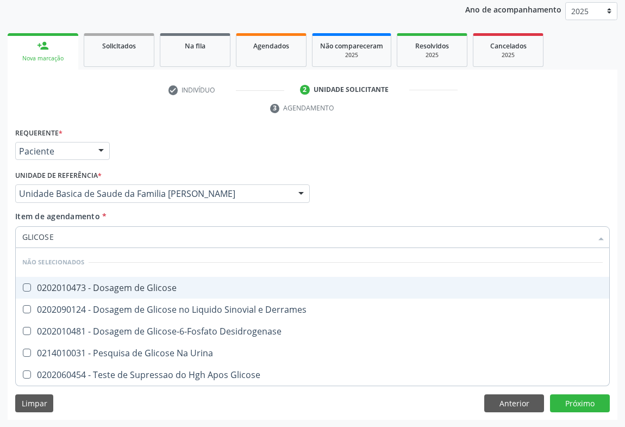
click at [73, 291] on div "0202010473 - Dosagem de Glicose" at bounding box center [312, 287] width 581 height 9
checkbox Glicose "true"
click at [154, 125] on div "Requerente * Paciente Profissional de Saúde Paciente Nenhum resultado encontrad…" at bounding box center [313, 146] width 600 height 42
checkbox Derrames "true"
checkbox Desidrogenase "true"
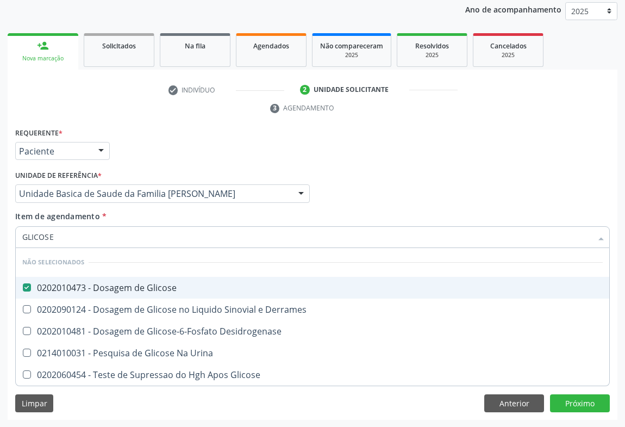
checkbox Urina "true"
checkbox Glicose "true"
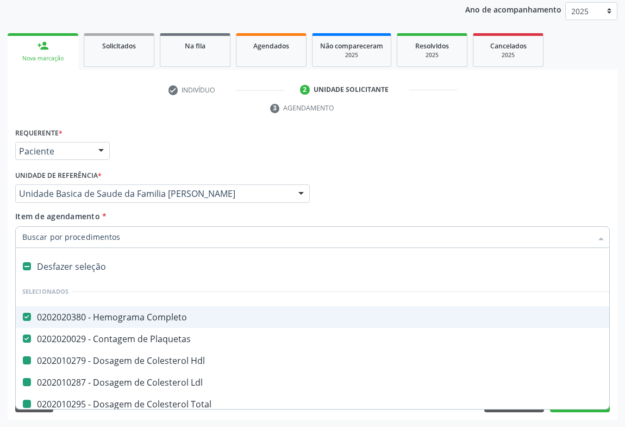
type input "F"
checkbox Hdl "false"
checkbox Ldl "false"
checkbox Total "false"
checkbox Triglicerideos "false"
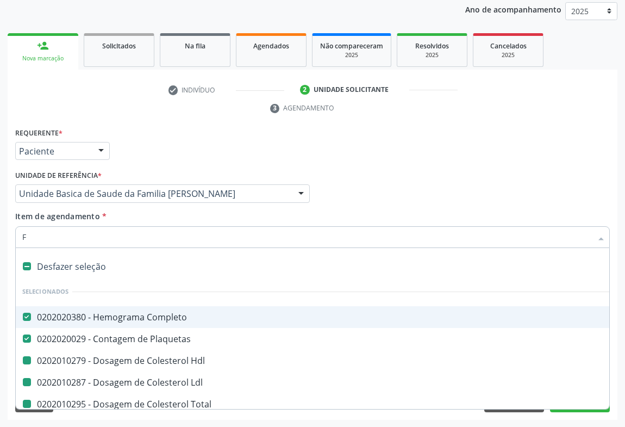
checkbox Ureia "false"
checkbox Creatinina "false"
checkbox Urina "false"
checkbox \(Tgo\) "false"
checkbox \(Tgp\) "false"
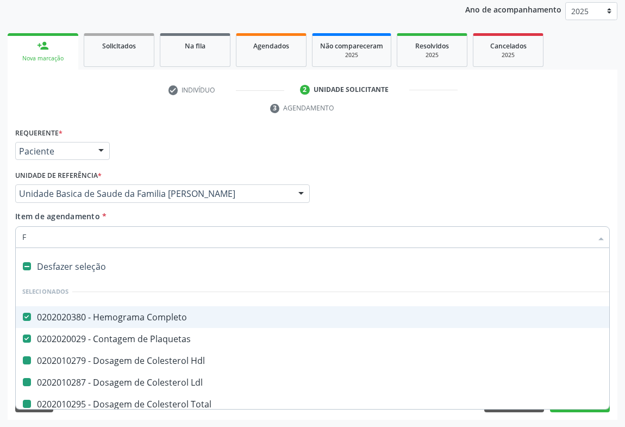
checkbox Urico "false"
checkbox Glicose "false"
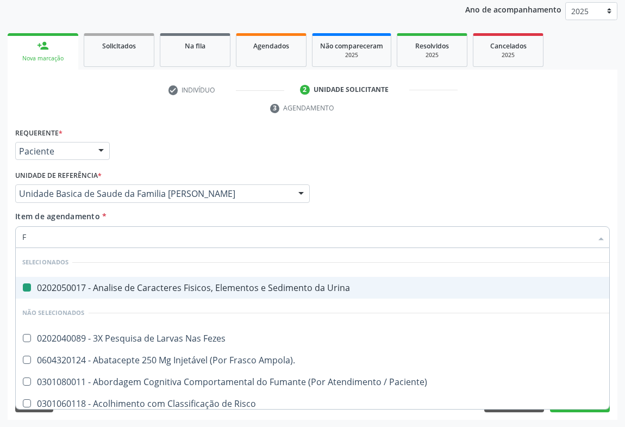
type input "FE"
checkbox Urina "false"
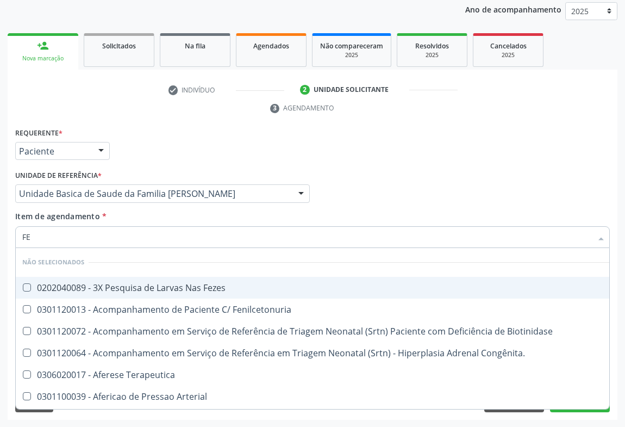
type input "FEZ"
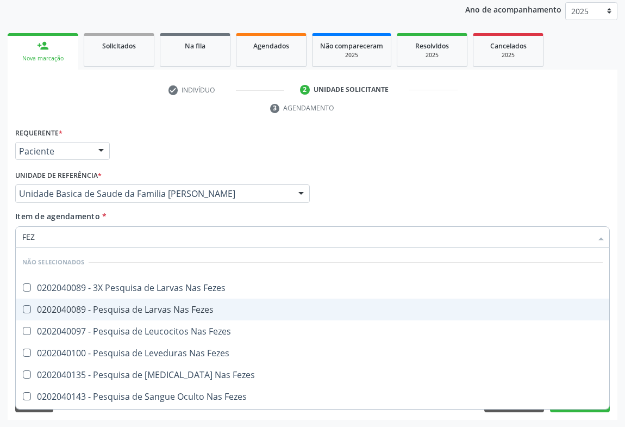
click at [65, 311] on div "0202040089 - Pesquisa de Larvas Nas Fezes" at bounding box center [312, 309] width 581 height 9
checkbox Fezes "true"
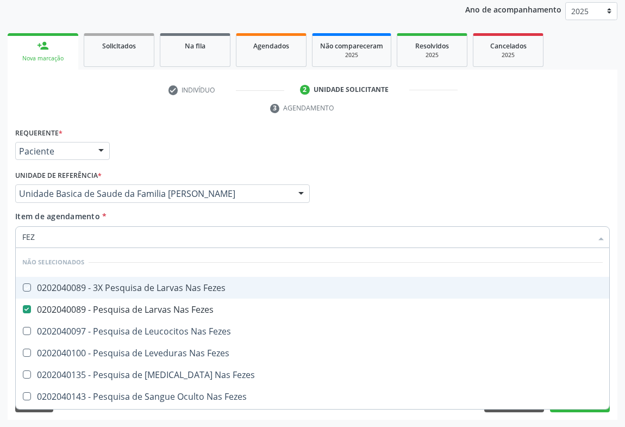
click at [154, 153] on div "Requerente * Paciente Profissional de Saúde Paciente Nenhum resultado encontrad…" at bounding box center [313, 146] width 600 height 42
checkbox Fezes "true"
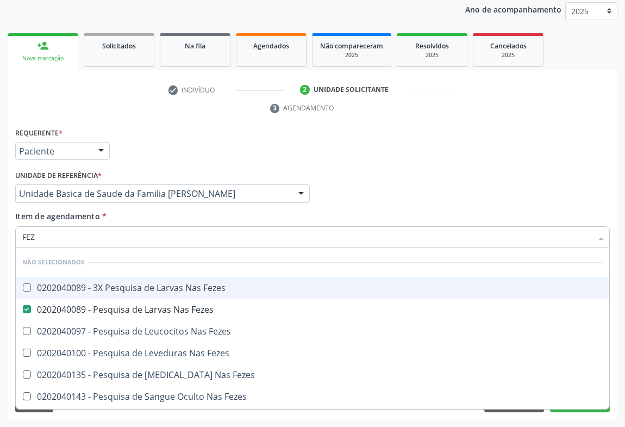
checkbox Fezes "true"
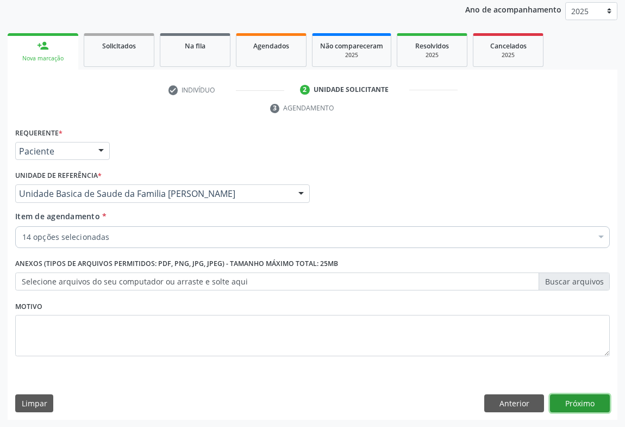
click at [592, 396] on button "Próximo" at bounding box center [580, 403] width 60 height 18
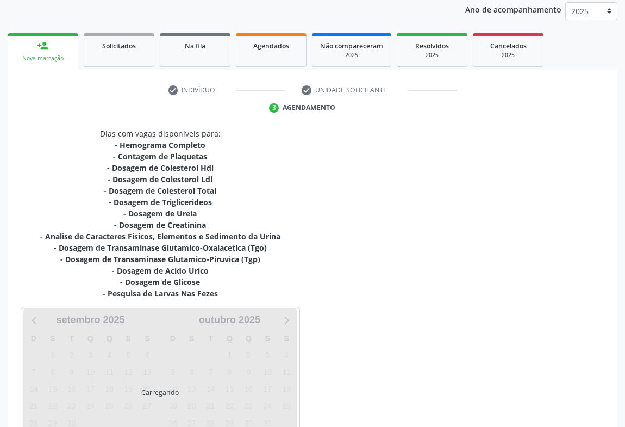
scroll to position [211, 0]
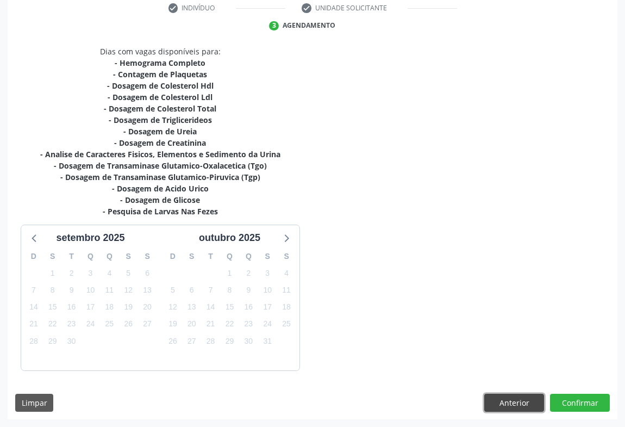
click at [503, 402] on button "Anterior" at bounding box center [514, 403] width 60 height 18
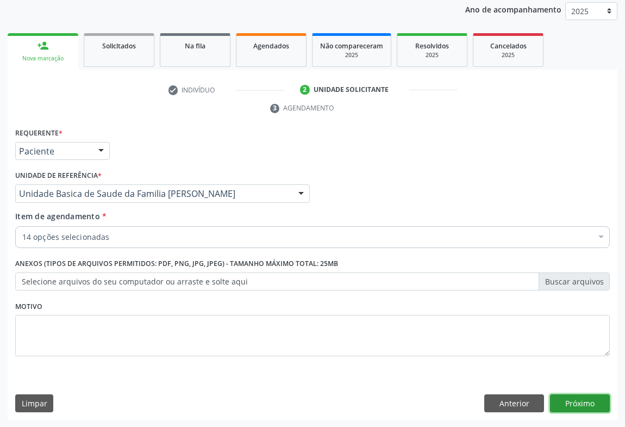
click at [588, 405] on button "Próximo" at bounding box center [580, 403] width 60 height 18
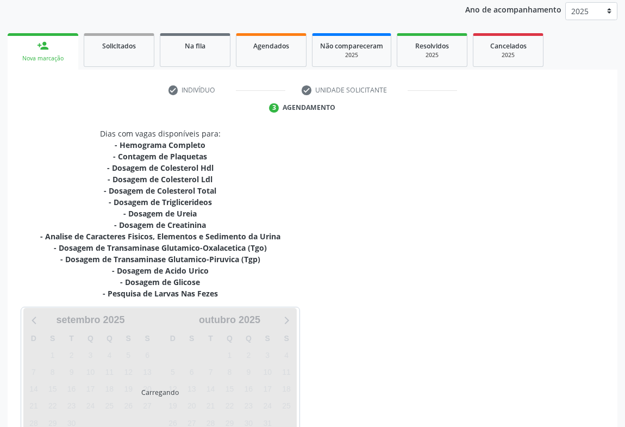
scroll to position [211, 0]
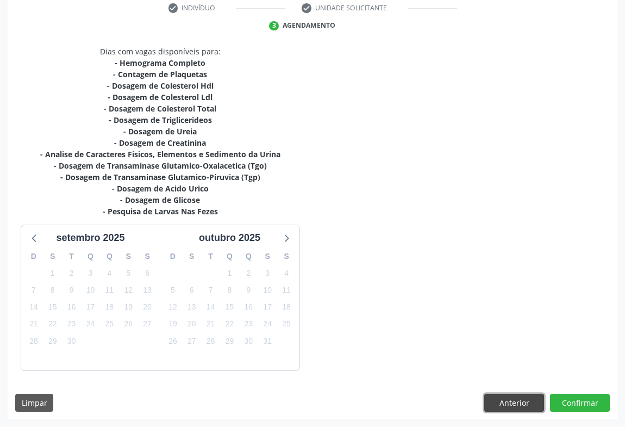
click at [516, 397] on button "Anterior" at bounding box center [514, 403] width 60 height 18
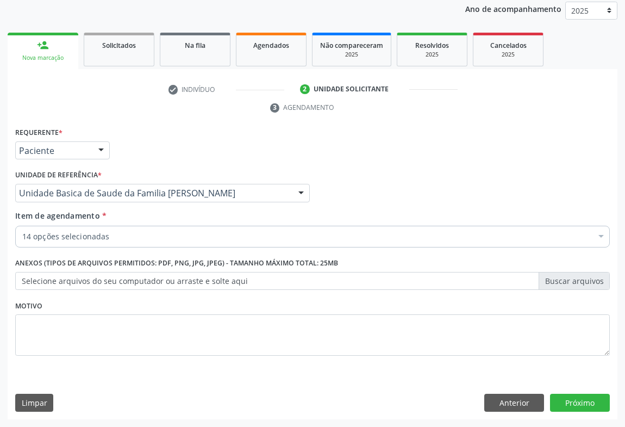
scroll to position [129, 0]
click at [226, 282] on label "Selecione arquivos do seu computador ou arraste e solte aqui" at bounding box center [312, 281] width 595 height 18
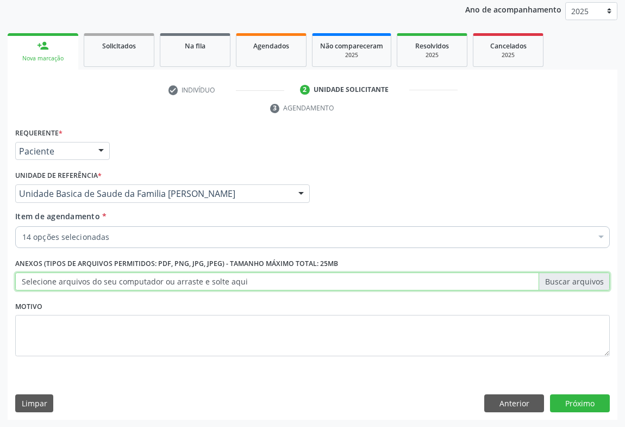
click at [226, 282] on input "Selecione arquivos do seu computador ou arraste e solte aqui" at bounding box center [312, 281] width 595 height 18
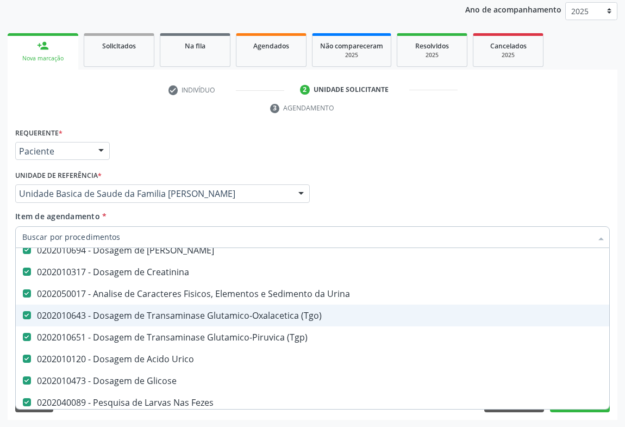
scroll to position [247, 0]
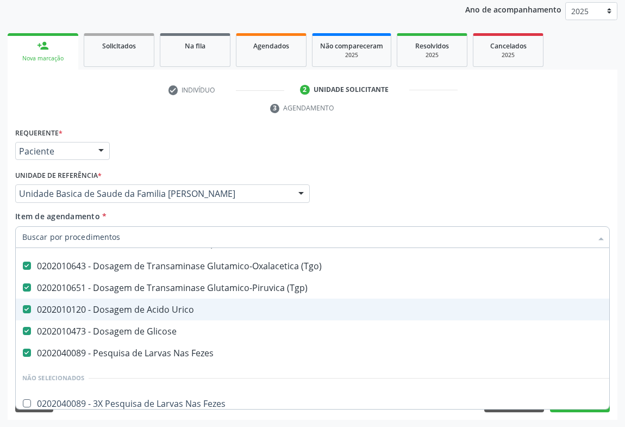
click at [207, 311] on div "0202010120 - Dosagem de Acido Urico" at bounding box center [445, 309] width 846 height 9
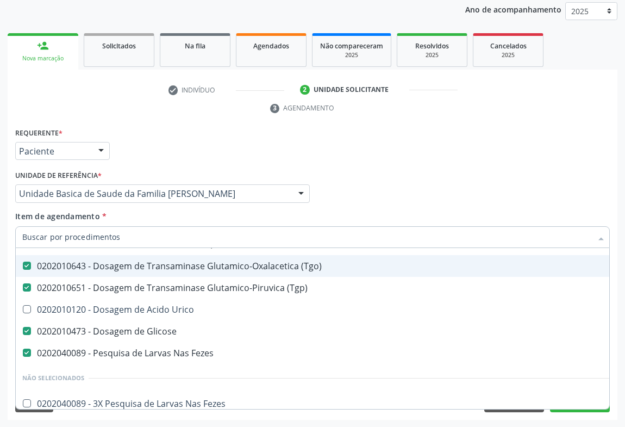
click at [353, 195] on div "Profissional Solicitante Por favor, selecione a Unidade de Atendimento primeiro…" at bounding box center [313, 188] width 600 height 42
checkbox Urico "true"
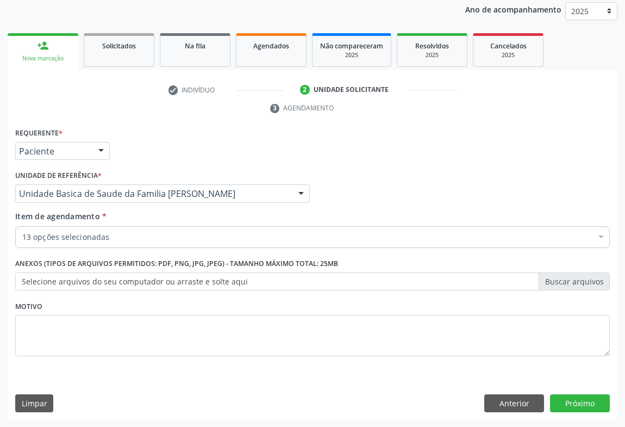
scroll to position [0, 0]
click at [593, 401] on button "Próximo" at bounding box center [580, 403] width 60 height 18
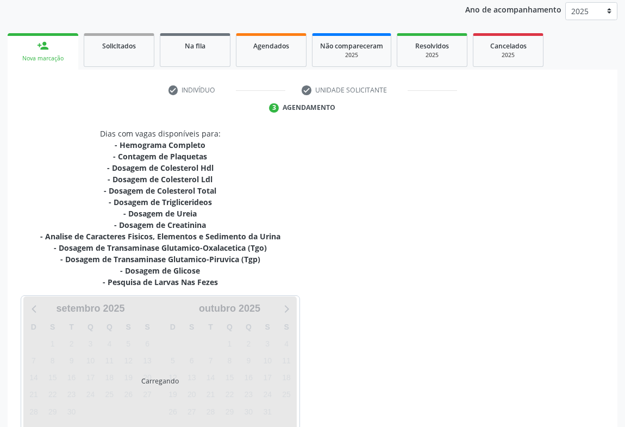
scroll to position [200, 0]
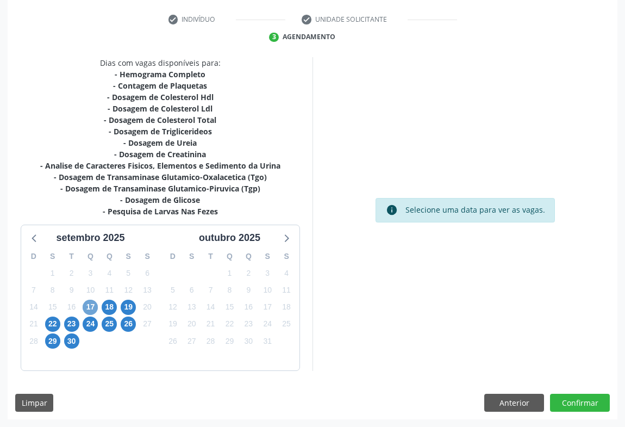
click at [90, 307] on span "17" at bounding box center [90, 307] width 15 height 15
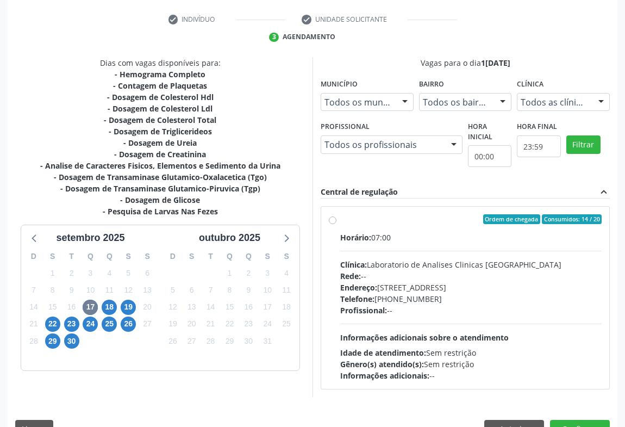
click at [446, 319] on div "Horário: 07:00 Clínica: Laboratorio de Analises Clinicas Sao Francisco Rede: --…" at bounding box center [470, 306] width 261 height 149
click at [337, 224] on input "Ordem de chegada Consumidos: 14 / 20 Horário: 07:00 Clínica: Laboratorio de Ana…" at bounding box center [333, 219] width 8 height 10
radio input "true"
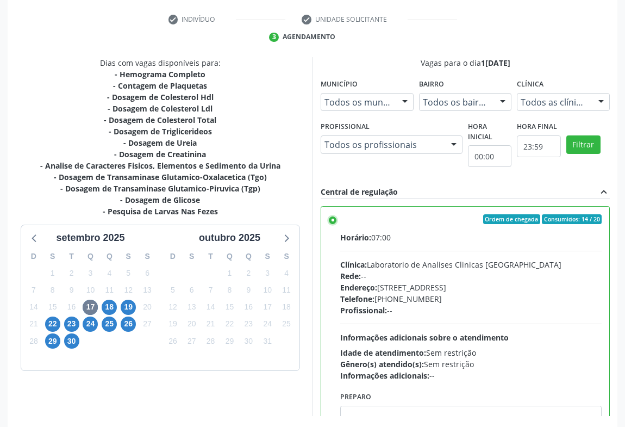
scroll to position [245, 0]
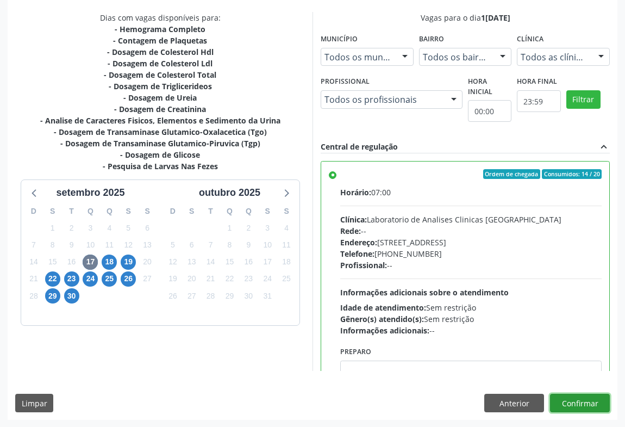
click at [583, 402] on button "Confirmar" at bounding box center [580, 403] width 60 height 18
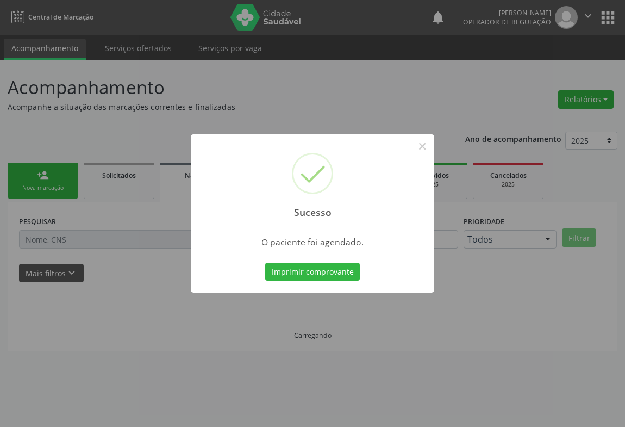
scroll to position [0, 0]
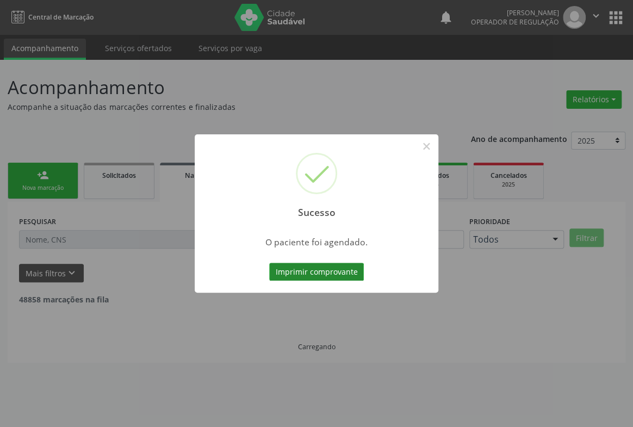
click at [313, 274] on button "Imprimir comprovante" at bounding box center [316, 272] width 95 height 18
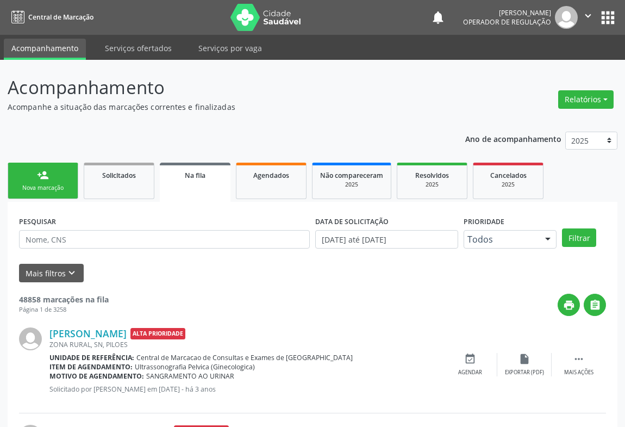
click at [65, 179] on link "person_add Nova marcação" at bounding box center [43, 181] width 71 height 36
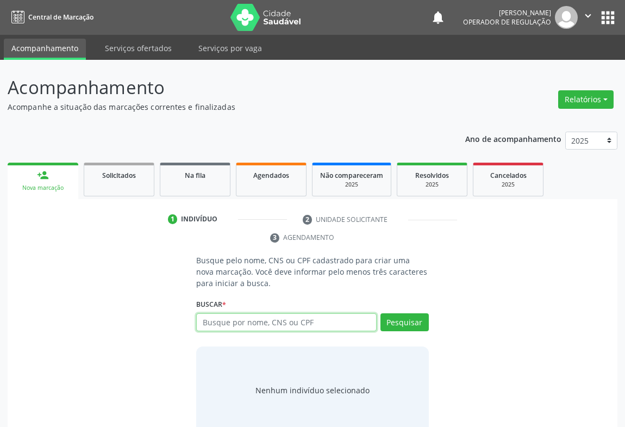
click at [258, 320] on input "text" at bounding box center [286, 322] width 180 height 18
click at [260, 320] on input "text" at bounding box center [286, 322] width 180 height 18
type input "09915284500"
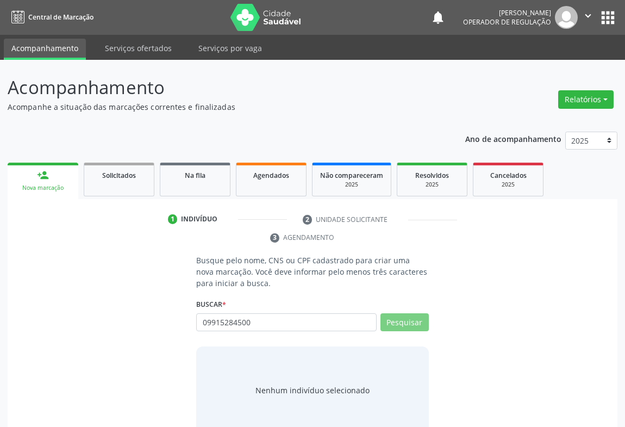
scroll to position [22, 0]
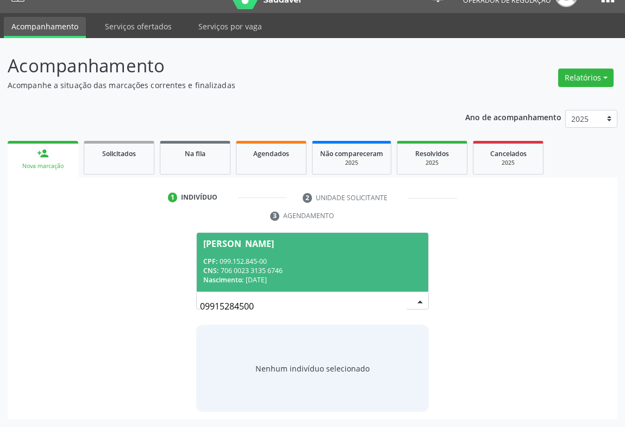
click at [276, 267] on div "CNS: 706 0023 3135 6746" at bounding box center [312, 270] width 219 height 9
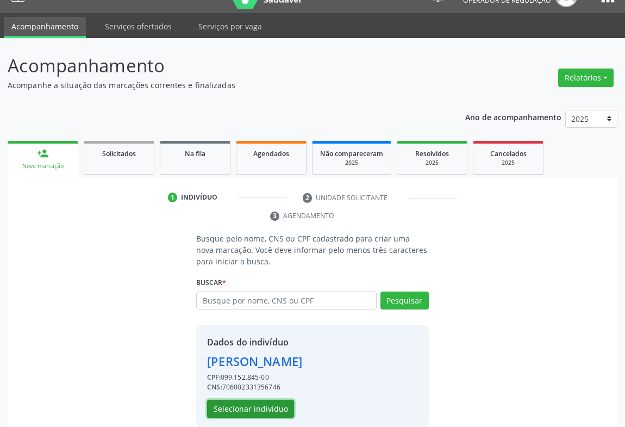
click at [241, 407] on button "Selecionar indivíduo" at bounding box center [250, 409] width 87 height 18
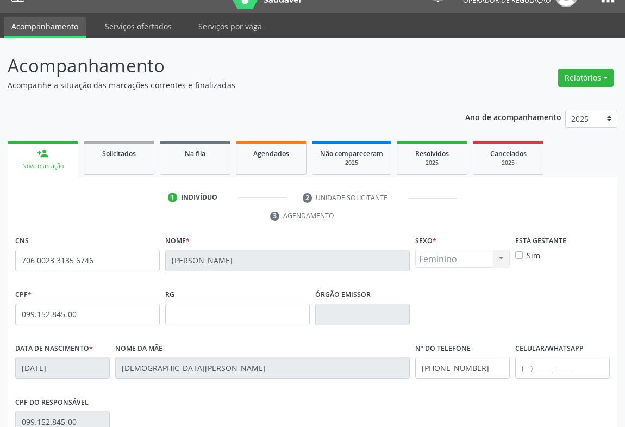
scroll to position [170, 0]
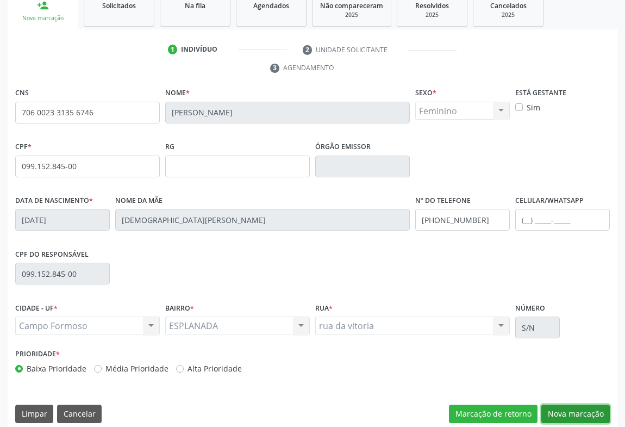
click at [578, 414] on button "Nova marcação" at bounding box center [575, 413] width 68 height 18
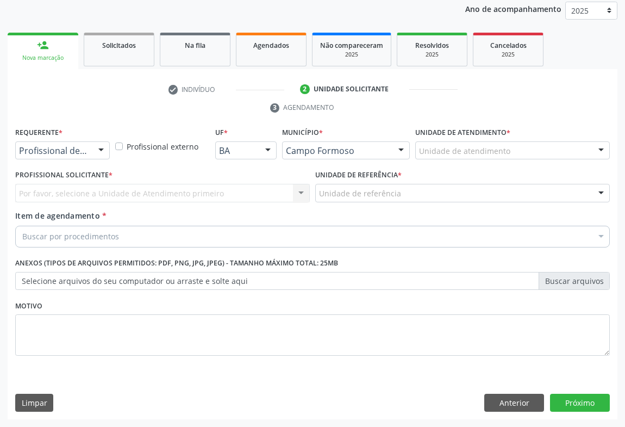
scroll to position [129, 0]
click at [96, 151] on div at bounding box center [101, 151] width 16 height 18
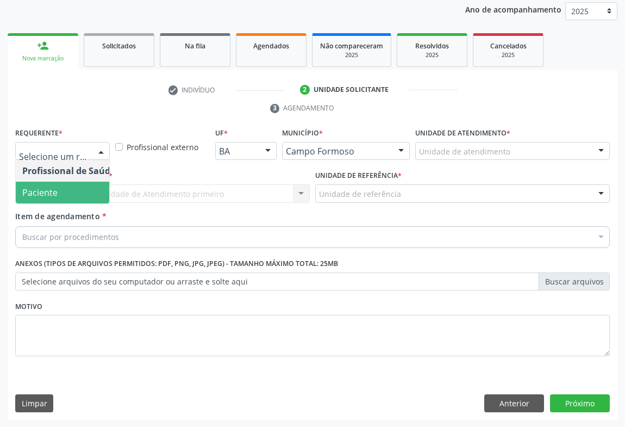
click at [32, 194] on span "Paciente" at bounding box center [39, 192] width 35 height 12
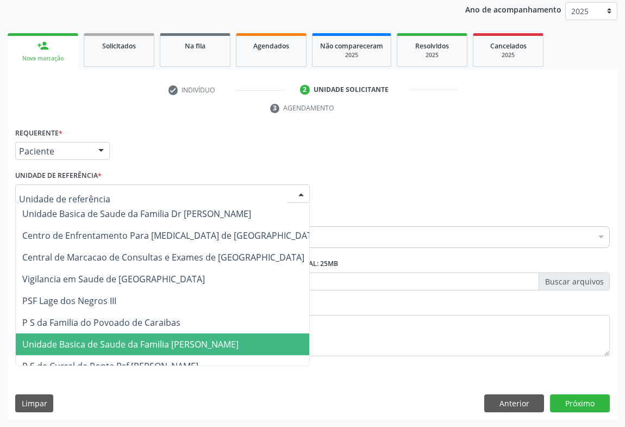
click at [112, 350] on span "Unidade Basica de Saude da Familia [PERSON_NAME]" at bounding box center [171, 344] width 311 height 22
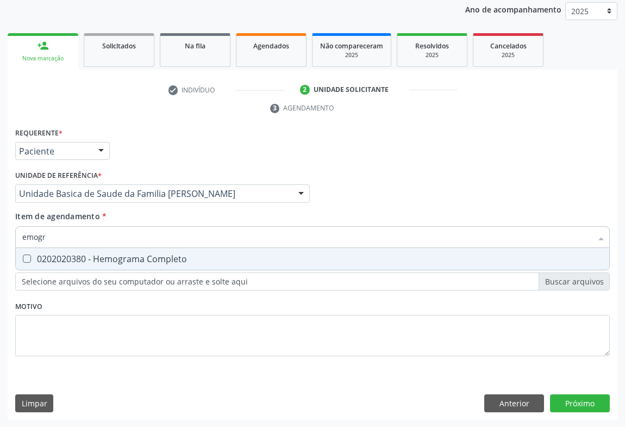
type input "emogra"
click at [94, 261] on div "0202020380 - Hemograma Completo" at bounding box center [312, 258] width 581 height 9
checkbox Completo "true"
type input "emogra"
click at [148, 161] on div "Requerente * Paciente Profissional de Saúde Paciente Nenhum resultado encontrad…" at bounding box center [313, 146] width 600 height 42
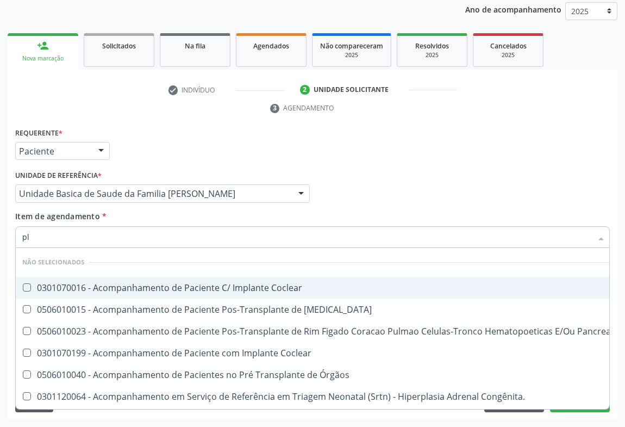
type input "pla"
checkbox Coclear "false"
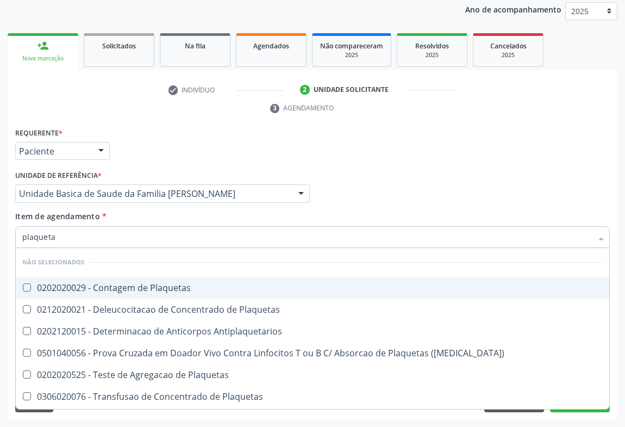
type input "plaquetas"
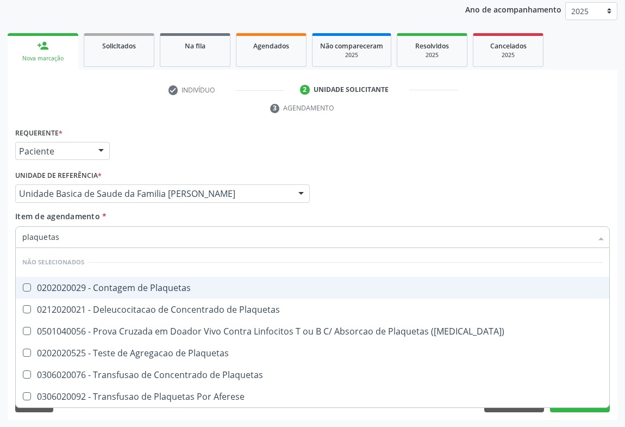
click at [73, 284] on div "0202020029 - Contagem de Plaquetas" at bounding box center [312, 287] width 581 height 9
checkbox Plaquetas "true"
type input "plaquetas"
click at [145, 157] on div "Requerente * Paciente Profissional de Saúde Paciente Nenhum resultado encontrad…" at bounding box center [313, 146] width 600 height 42
checkbox Plaquetas "true"
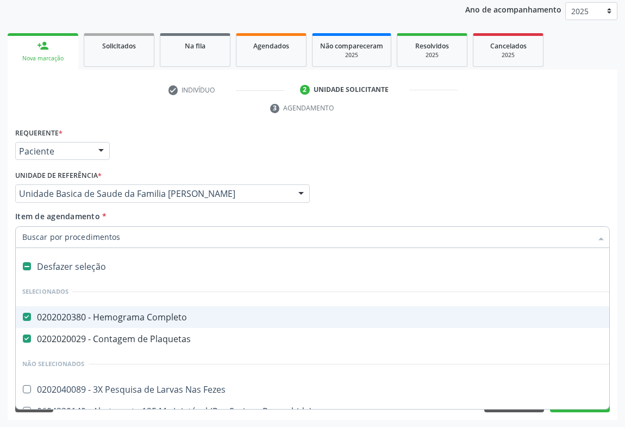
type input "g"
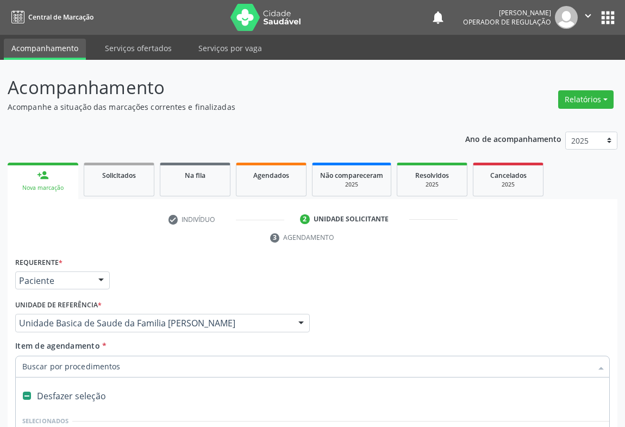
scroll to position [129, 0]
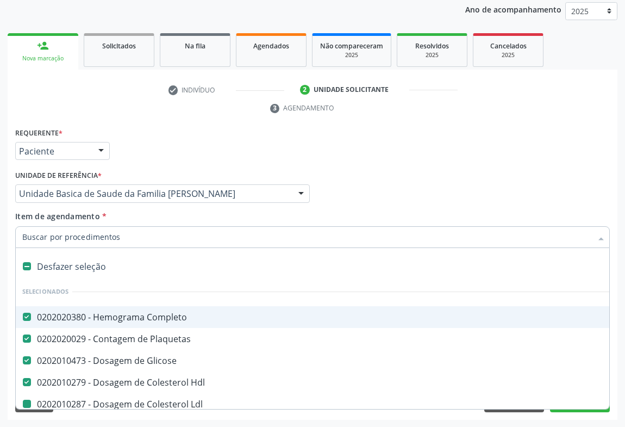
type input "f"
checkbox Ldl "false"
checkbox Total "false"
checkbox Triglicerideos "false"
checkbox \(Tgo\) "false"
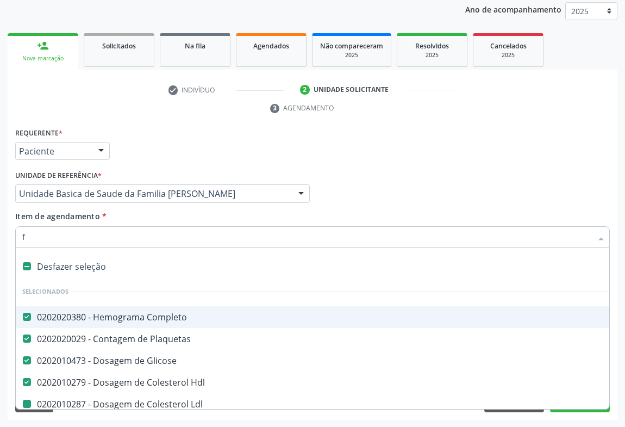
checkbox \(Tgp\) "false"
checkbox Urina "false"
checkbox Fezes "false"
checkbox Parasitas "false"
checkbox Gt\) "false"
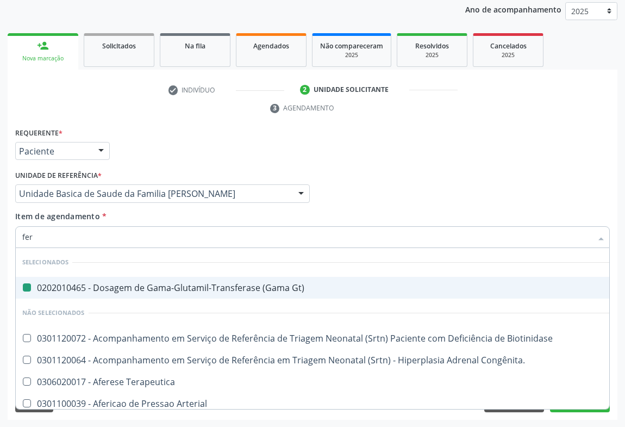
type input "ferr"
checkbox Gt\) "false"
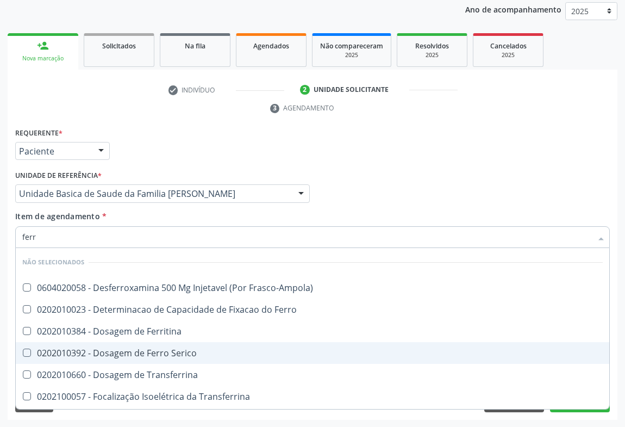
click at [142, 348] on div "0202010392 - Dosagem de Ferro Serico" at bounding box center [312, 352] width 581 height 9
checkbox Serico "true"
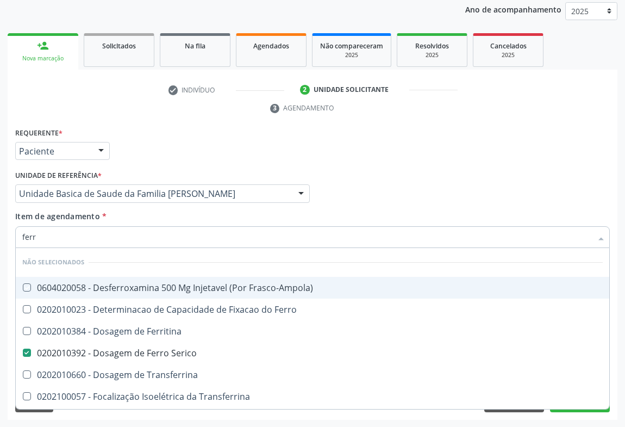
click at [245, 144] on div "Requerente * Paciente Profissional de Saúde Paciente Nenhum resultado encontrad…" at bounding box center [313, 146] width 600 height 42
checkbox Frasco-Ampola\) "true"
checkbox Transferrina "true"
checkbox Ml\) "true"
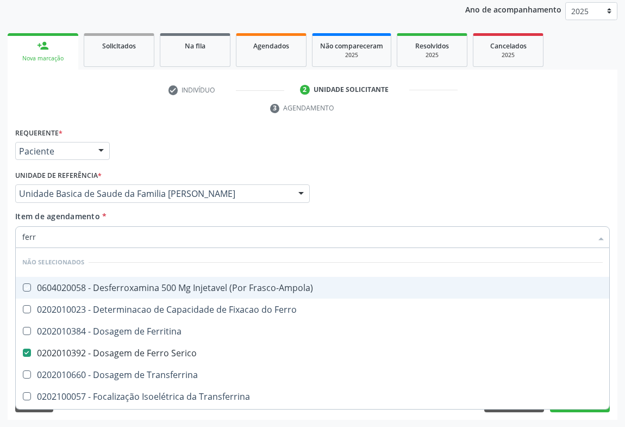
checkbox \(Nefroplastia\) "true"
checkbox Ferritina "true"
checkbox Ferro "true"
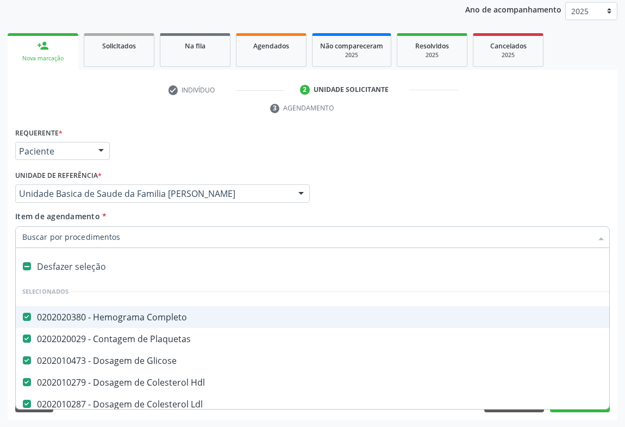
type input "u"
checkbox \(Tgp\) "false"
checkbox Urina "false"
checkbox Fezes "false"
checkbox Parasitas "false"
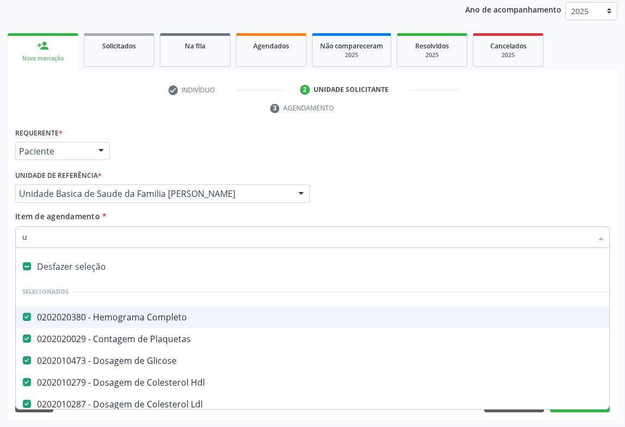
checkbox Gt\) "false"
checkbox Serico "false"
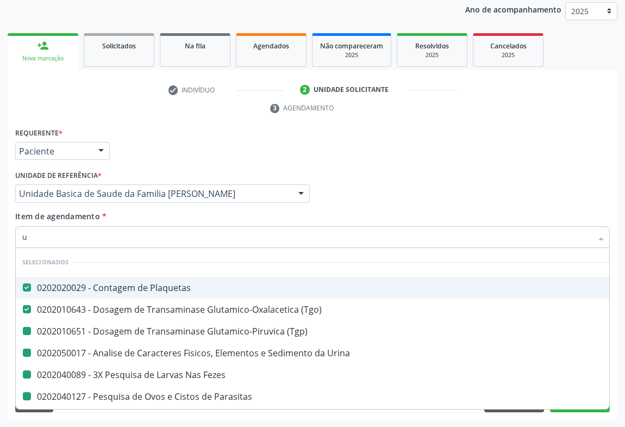
type input "ur"
checkbox Fezes "false"
checkbox Parasitas "false"
checkbox Gt\) "false"
checkbox Urina "false"
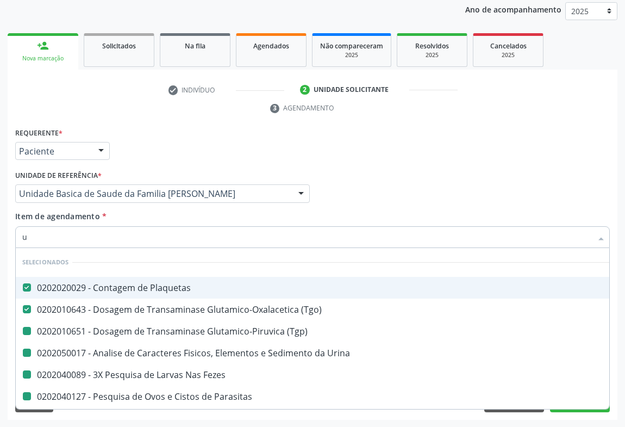
checkbox \(Tgp\) "false"
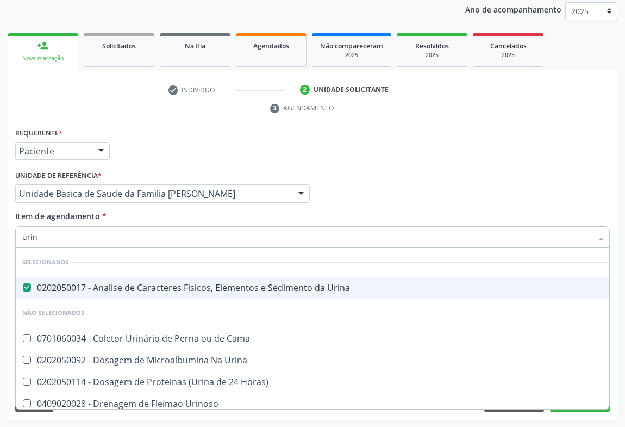
type input "urina"
click at [429, 135] on div "Requerente * Paciente Profissional de Saúde Paciente Nenhum resultado encontrad…" at bounding box center [313, 146] width 600 height 42
checkbox Urinarios "true"
checkbox Urina "true"
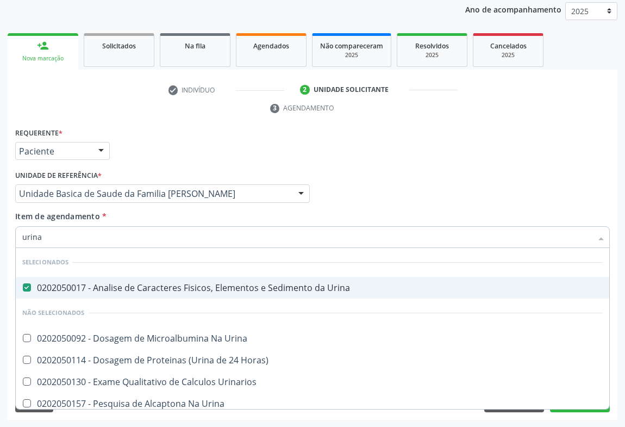
checkbox Horas\) "true"
checkbox Urina "true"
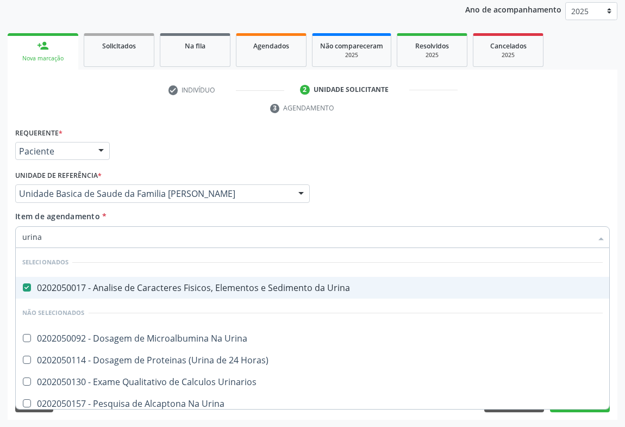
checkbox Urina "true"
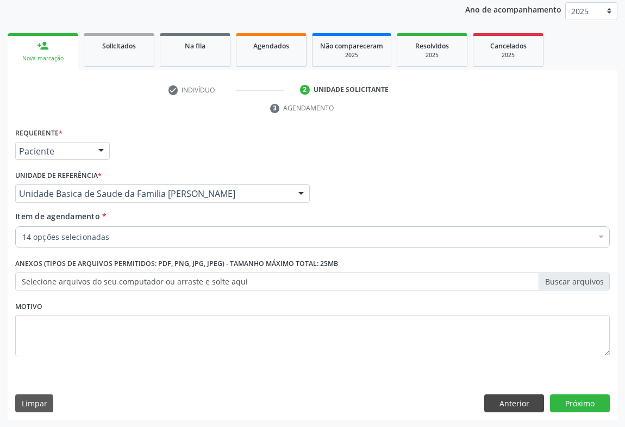
scroll to position [0, 0]
click at [546, 397] on div "Anterior Próximo" at bounding box center [547, 403] width 126 height 18
click at [575, 394] on button "Próximo" at bounding box center [580, 403] width 60 height 18
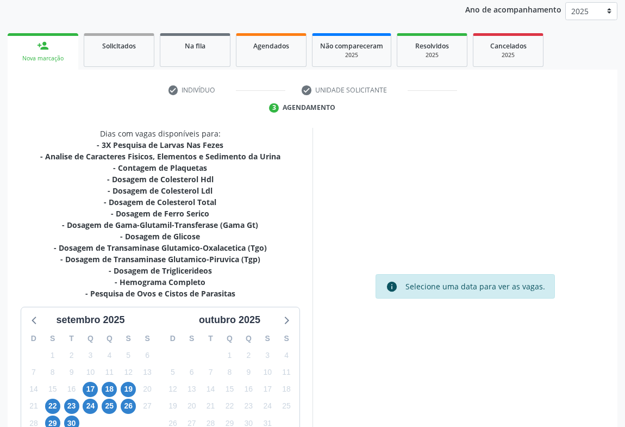
scroll to position [211, 0]
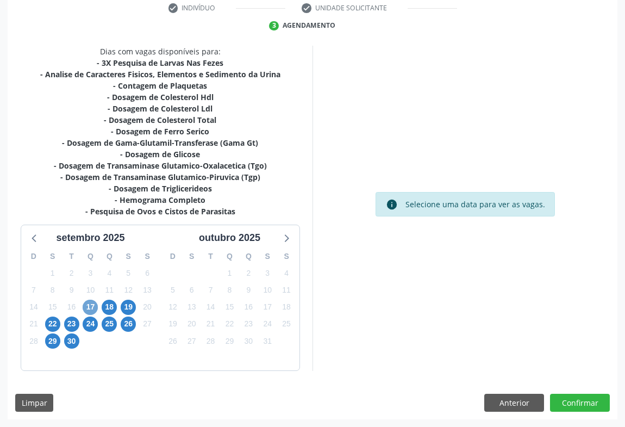
click at [88, 308] on span "17" at bounding box center [90, 307] width 15 height 15
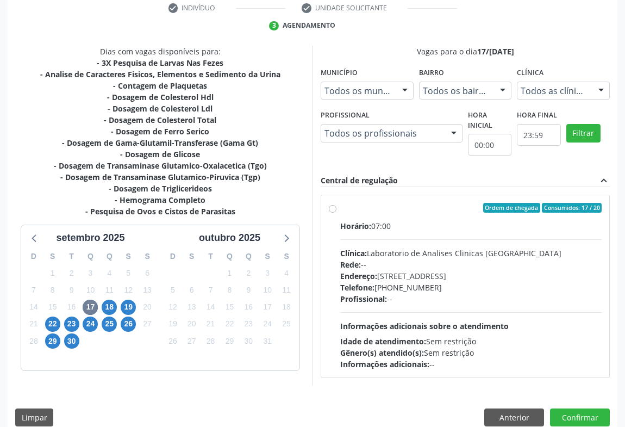
click at [397, 294] on div "Horário: 07:00 Clínica: Laboratorio de Analises Clinicas Sao Francisco Rede: --…" at bounding box center [470, 294] width 261 height 149
radio input "true"
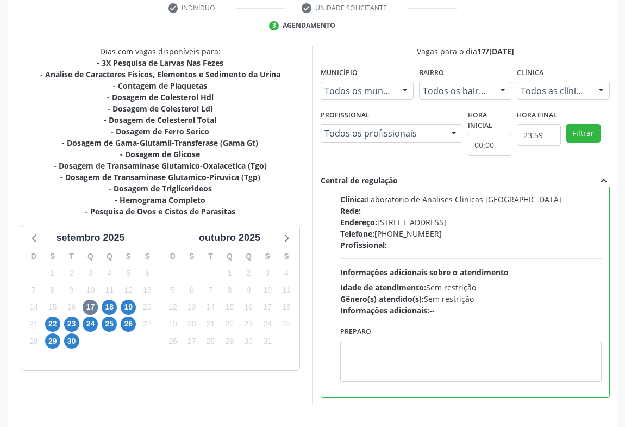
scroll to position [245, 0]
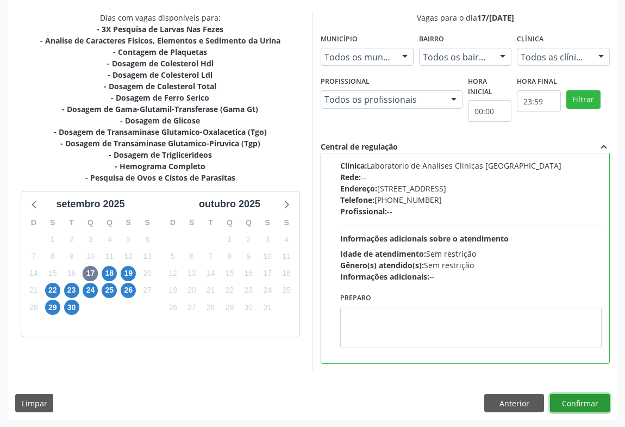
click at [576, 401] on button "Confirmar" at bounding box center [580, 403] width 60 height 18
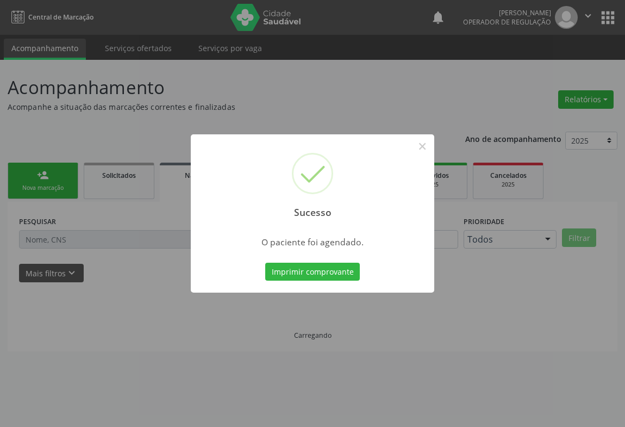
scroll to position [0, 0]
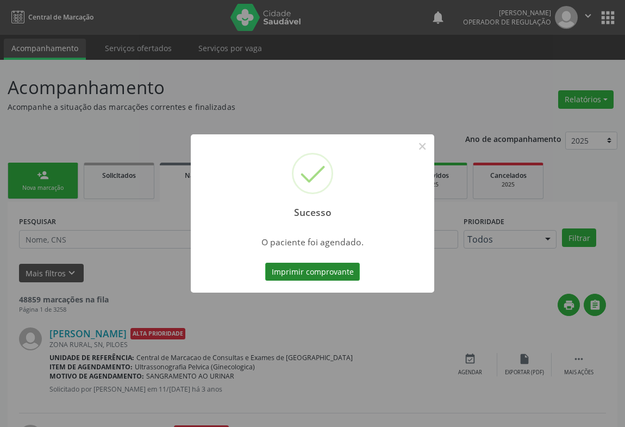
click at [327, 275] on button "Imprimir comprovante" at bounding box center [312, 272] width 95 height 18
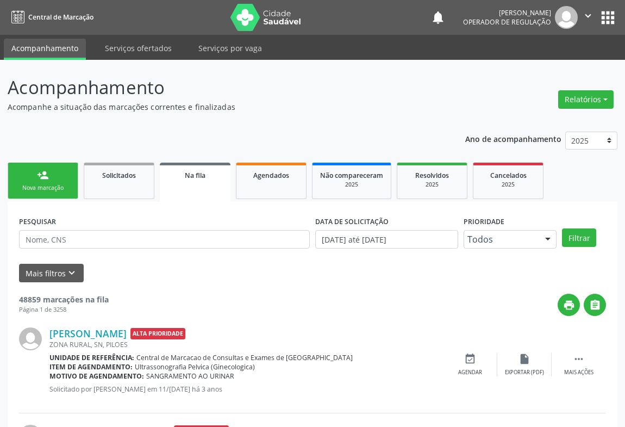
click at [60, 178] on link "person_add Nova marcação" at bounding box center [43, 181] width 71 height 36
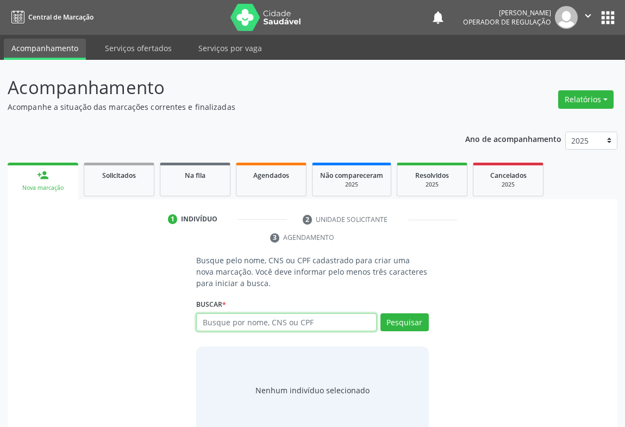
click at [216, 322] on input "text" at bounding box center [286, 322] width 180 height 18
type input "706708527815912"
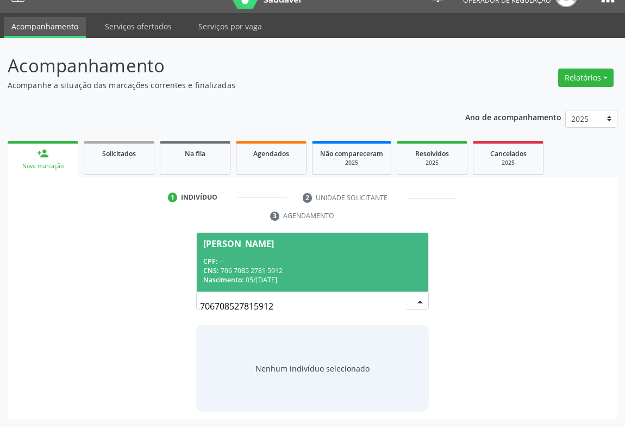
click at [295, 271] on div "CNS: 706 7085 2781 5912" at bounding box center [312, 270] width 219 height 9
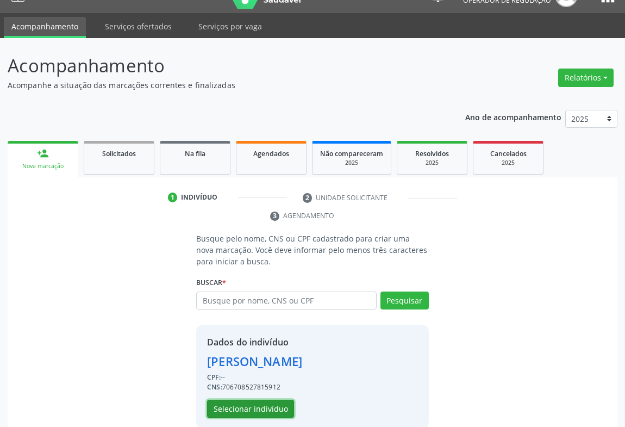
click at [247, 410] on button "Selecionar indivíduo" at bounding box center [250, 409] width 87 height 18
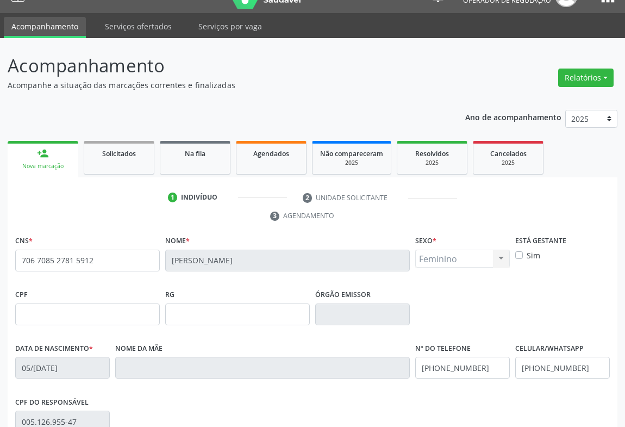
scroll to position [180, 0]
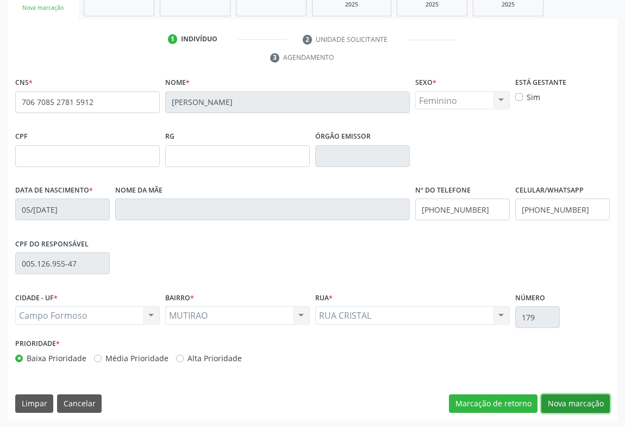
click at [570, 406] on button "Nova marcação" at bounding box center [575, 403] width 68 height 18
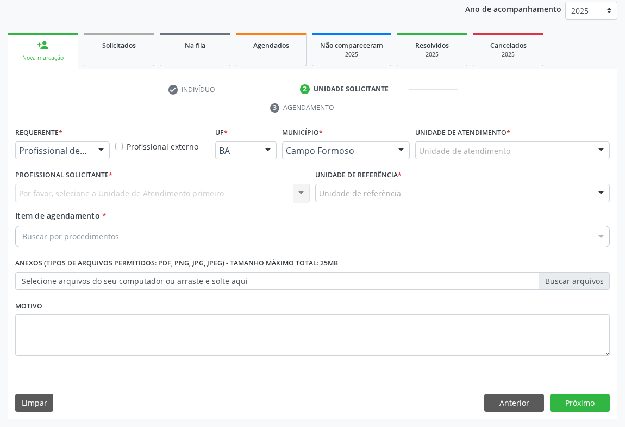
scroll to position [129, 0]
click at [99, 152] on div at bounding box center [101, 151] width 16 height 18
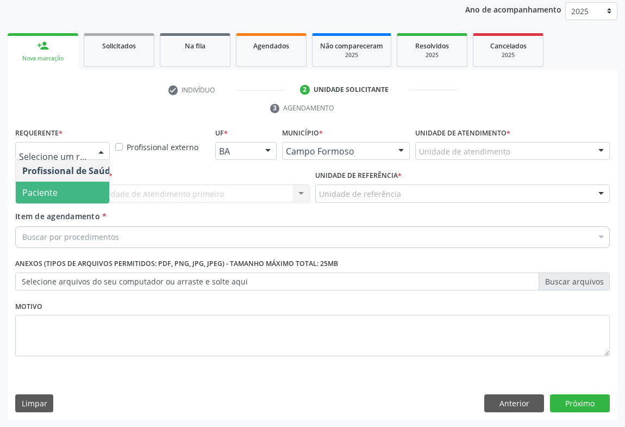
click at [48, 190] on span "Paciente" at bounding box center [39, 192] width 35 height 12
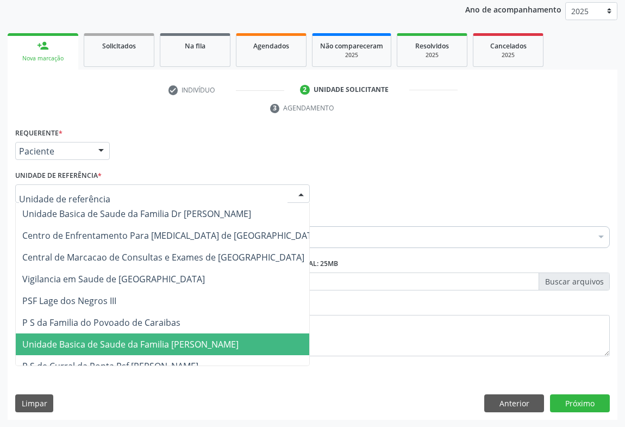
click at [81, 343] on span "Unidade Basica de Saude da Familia [PERSON_NAME]" at bounding box center [130, 344] width 216 height 12
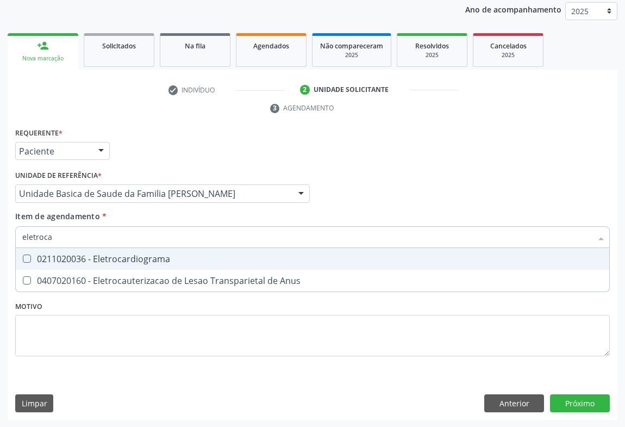
type input "eletrocar"
click at [84, 258] on div "0211020036 - Eletrocardiograma" at bounding box center [312, 258] width 581 height 9
checkbox Eletrocardiograma "true"
type input "eletrocar"
click at [165, 130] on div "Requerente * Paciente Profissional de Saúde Paciente Nenhum resultado encontrad…" at bounding box center [313, 146] width 600 height 42
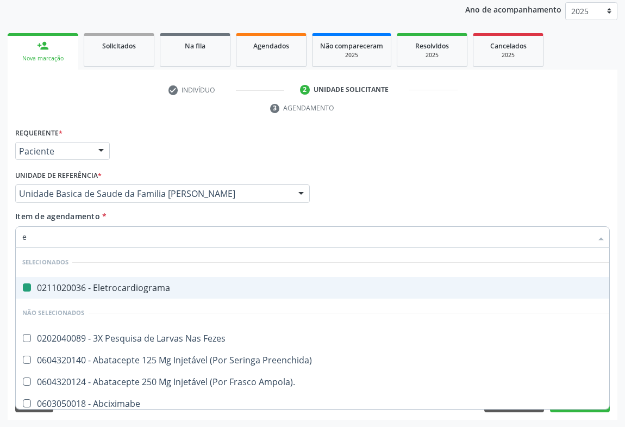
type input "ec"
checkbox Eletrocardiograma "false"
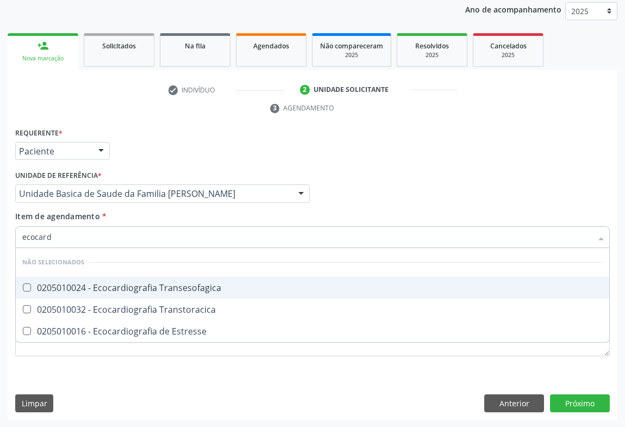
type input "ecocardi"
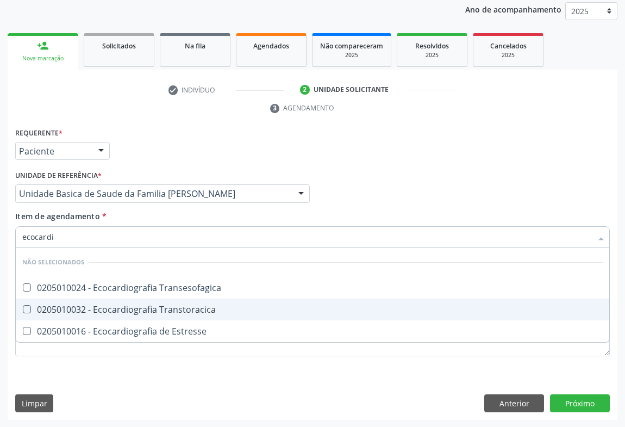
click at [104, 310] on div "0205010032 - Ecocardiografia Transtoracica" at bounding box center [312, 309] width 581 height 9
checkbox Transtoracica "true"
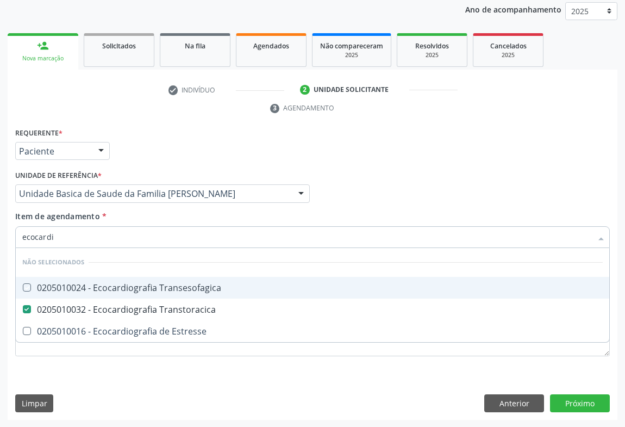
click at [173, 146] on div "Requerente * Paciente Profissional de Saúde Paciente Nenhum resultado encontrad…" at bounding box center [313, 146] width 600 height 42
checkbox Transesofagica "true"
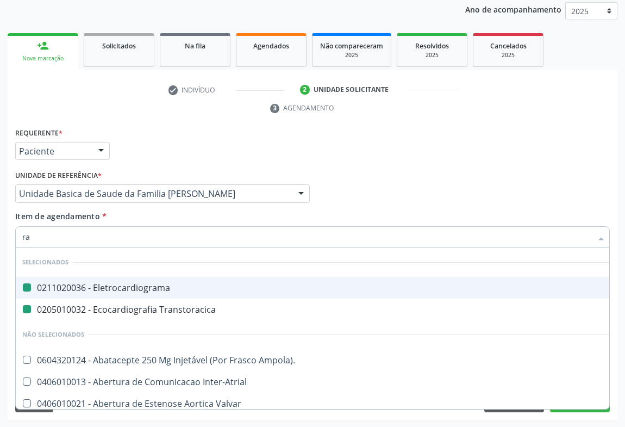
type input "rad"
checkbox Eletrocardiograma "false"
checkbox Transtoracica "false"
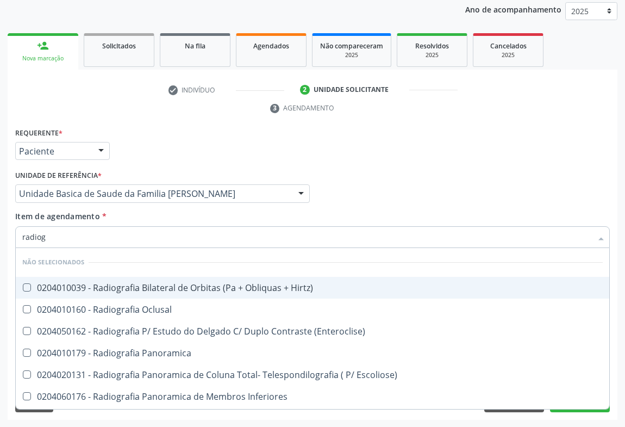
type input "radiogr"
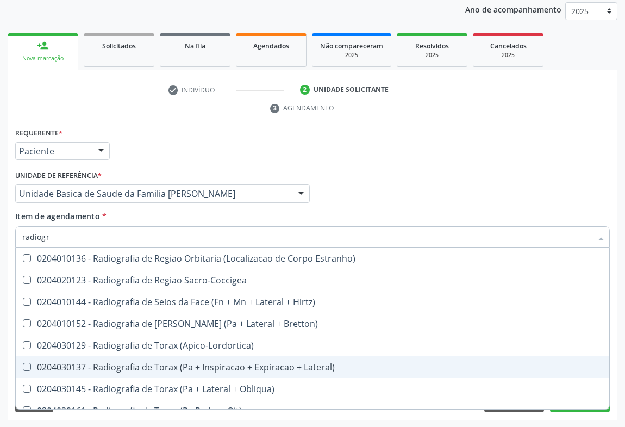
scroll to position [1384, 0]
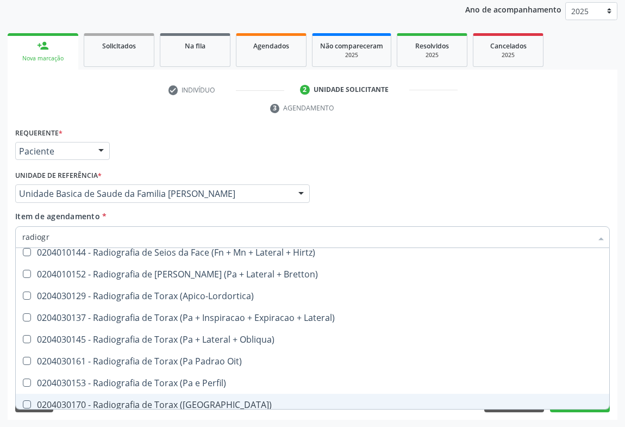
click at [196, 402] on div "0204030170 - Radiografia de Torax ([GEOGRAPHIC_DATA])" at bounding box center [312, 404] width 581 height 9
checkbox \(Pa\) "true"
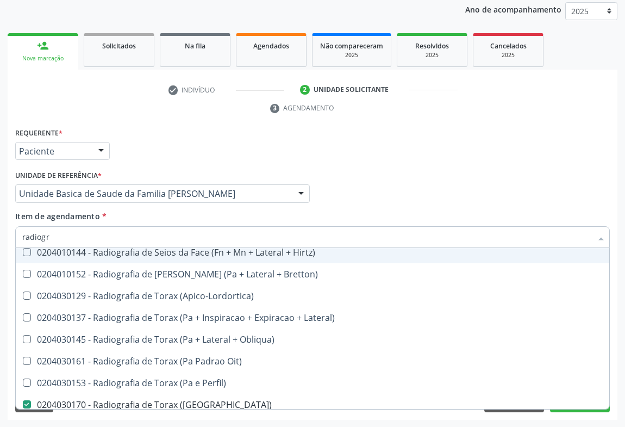
drag, startPoint x: 410, startPoint y: 154, endPoint x: 185, endPoint y: 267, distance: 251.9
click at [410, 154] on div "Requerente * Paciente Profissional de Saúde Paciente Nenhum resultado encontrad…" at bounding box center [313, 146] width 600 height 42
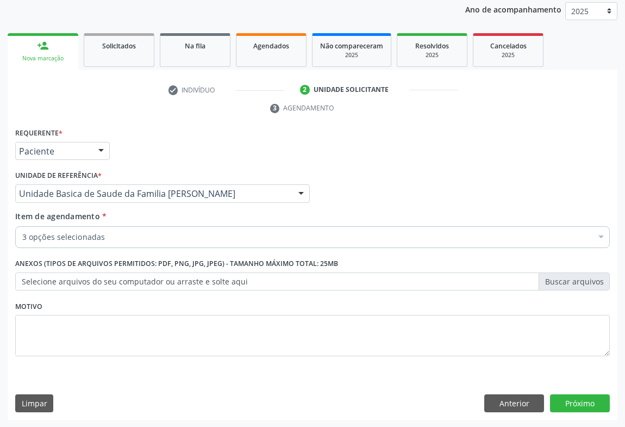
scroll to position [0, 0]
click at [593, 404] on button "Próximo" at bounding box center [580, 403] width 60 height 18
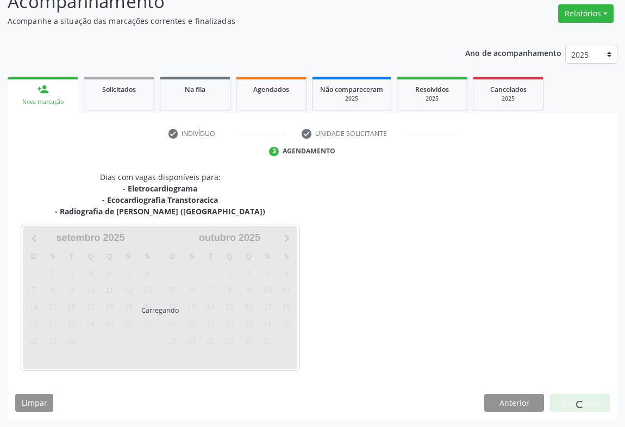
scroll to position [117, 0]
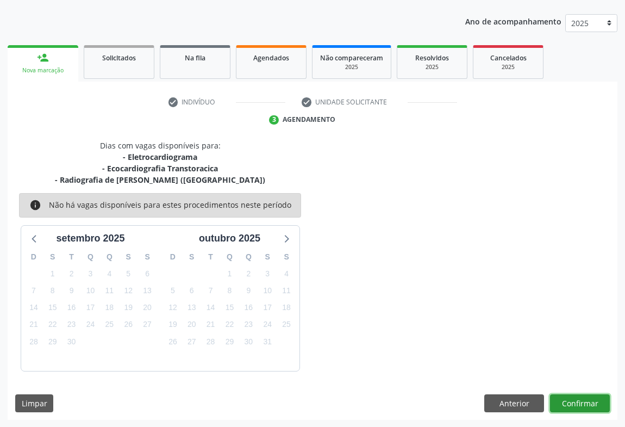
click at [569, 398] on button "Confirmar" at bounding box center [580, 403] width 60 height 18
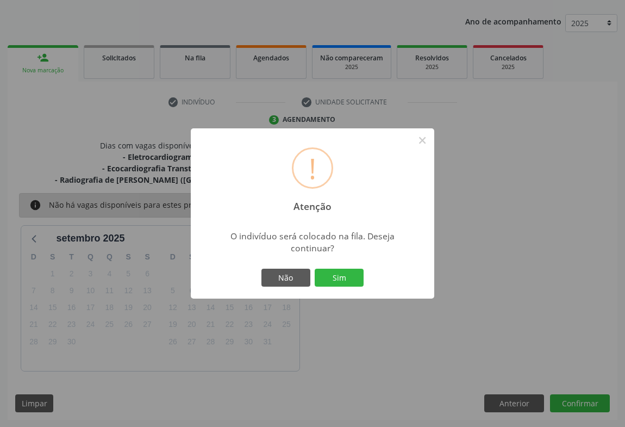
click at [340, 286] on div "Não Sim" at bounding box center [313, 277] width 108 height 23
click at [340, 278] on button "Sim" at bounding box center [339, 278] width 49 height 18
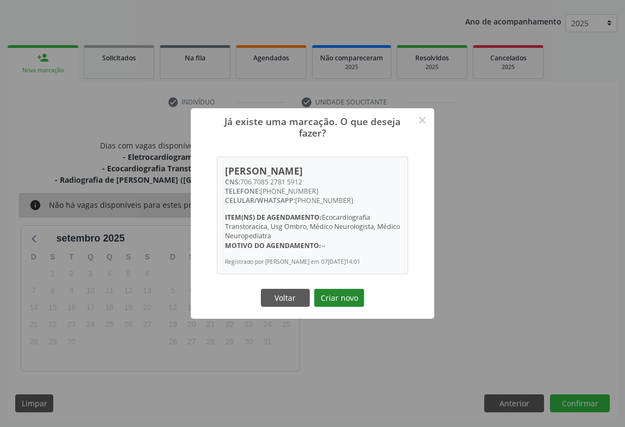
click at [328, 290] on button "Criar novo" at bounding box center [339, 298] width 50 height 18
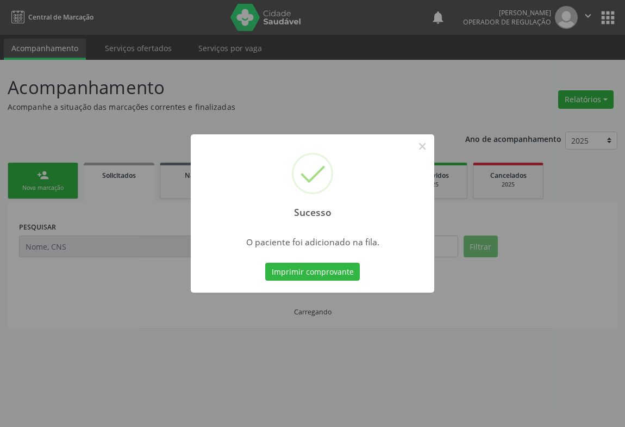
scroll to position [0, 0]
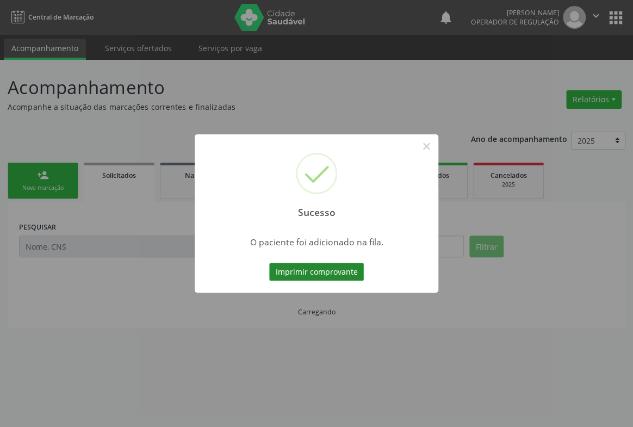
click at [339, 269] on button "Imprimir comprovante" at bounding box center [316, 272] width 95 height 18
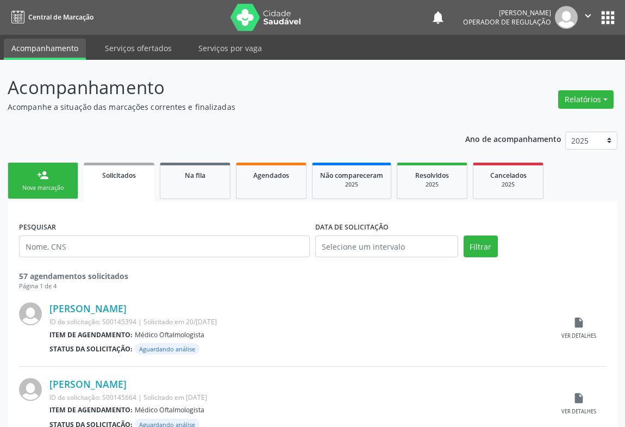
click at [59, 188] on div "Nova marcação" at bounding box center [43, 188] width 54 height 8
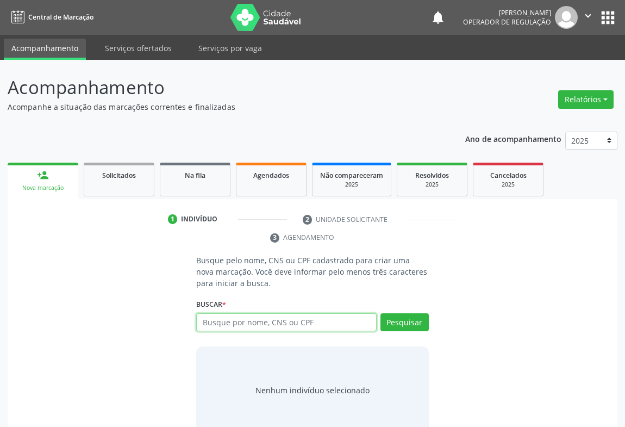
click at [267, 323] on input "text" at bounding box center [286, 322] width 180 height 18
type input "700007761583808"
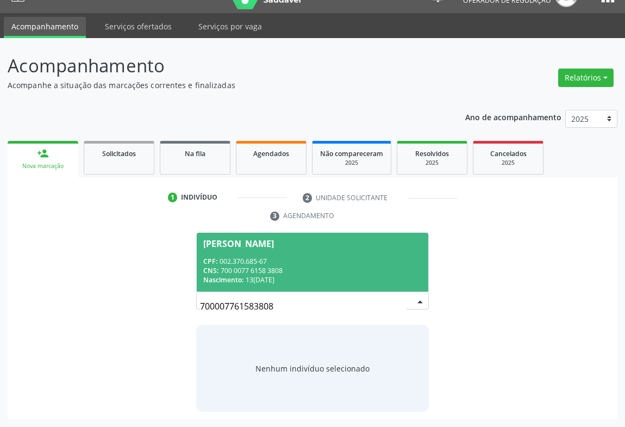
click at [269, 254] on span "Maria Gama de Oliveira CPF: 002.370.685-67 CNS: 700 0077 6158 3808 Nascimento: …" at bounding box center [313, 262] width 232 height 58
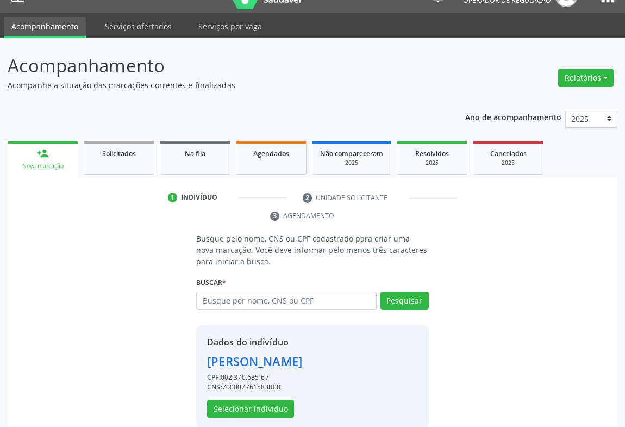
scroll to position [38, 0]
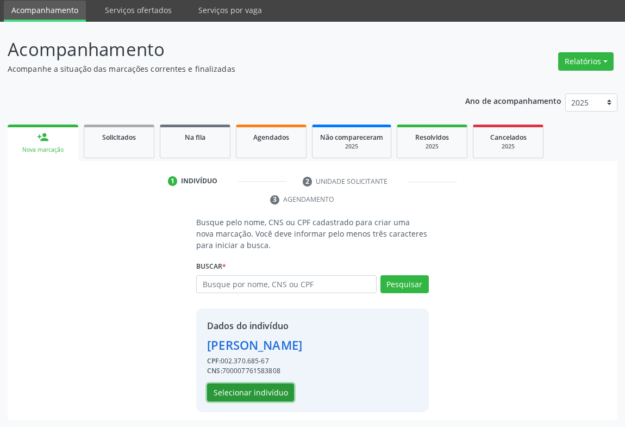
click at [235, 394] on button "Selecionar indivíduo" at bounding box center [250, 392] width 87 height 18
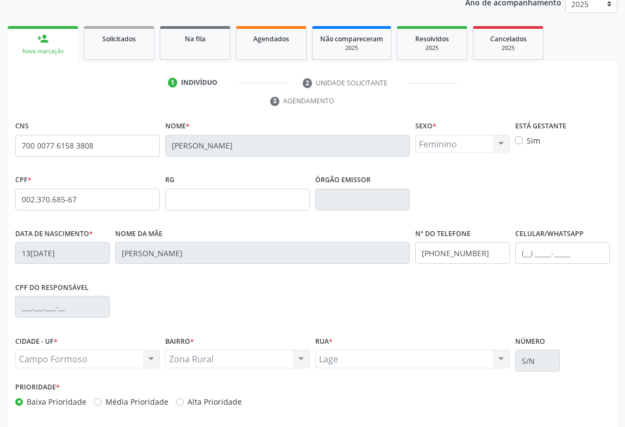
scroll to position [180, 0]
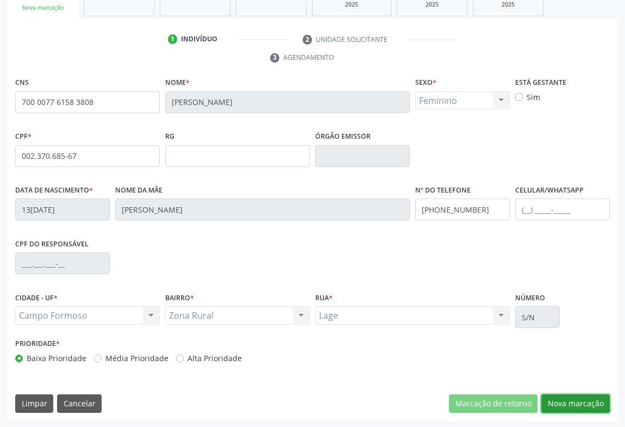
click at [563, 398] on button "Nova marcação" at bounding box center [575, 403] width 68 height 18
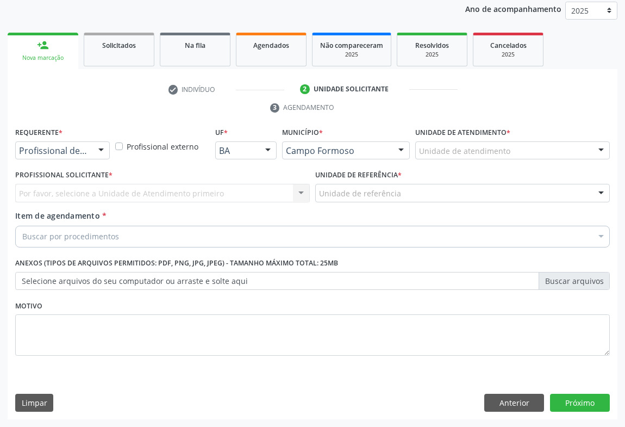
scroll to position [129, 0]
click at [97, 153] on div at bounding box center [101, 151] width 16 height 18
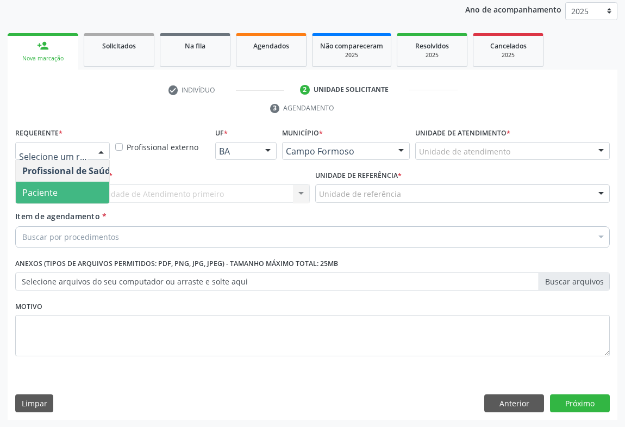
click at [39, 194] on span "Paciente" at bounding box center [39, 192] width 35 height 12
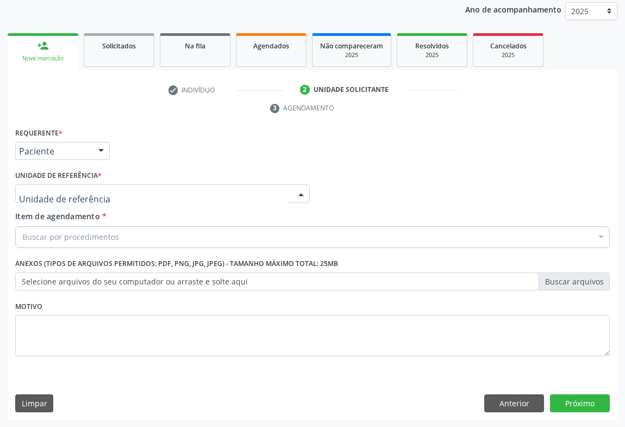
click at [152, 196] on div at bounding box center [162, 193] width 295 height 18
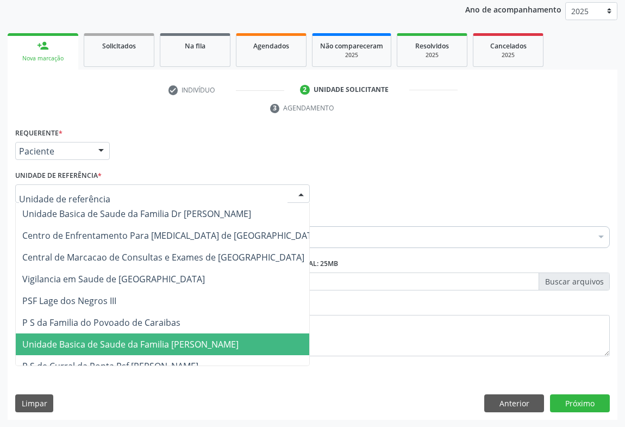
click at [139, 342] on span "Unidade Basica de Saude da Familia [PERSON_NAME]" at bounding box center [130, 344] width 216 height 12
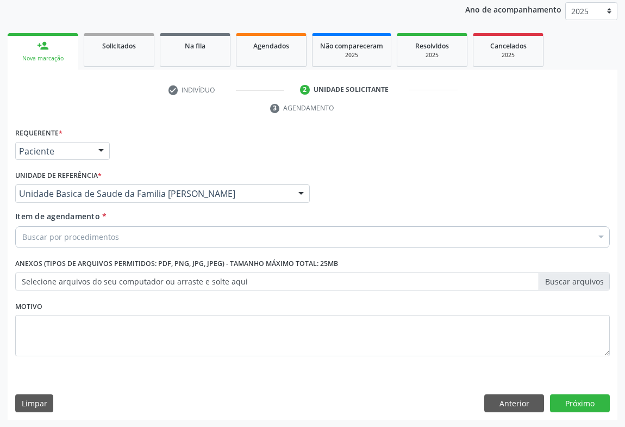
click at [139, 240] on div "Buscar por procedimentos" at bounding box center [312, 237] width 595 height 22
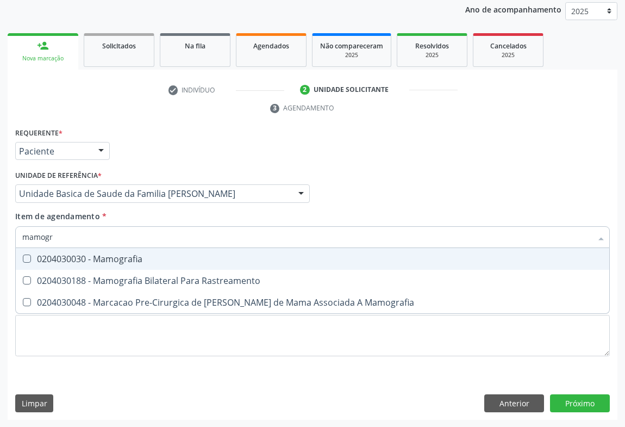
type input "mamogra"
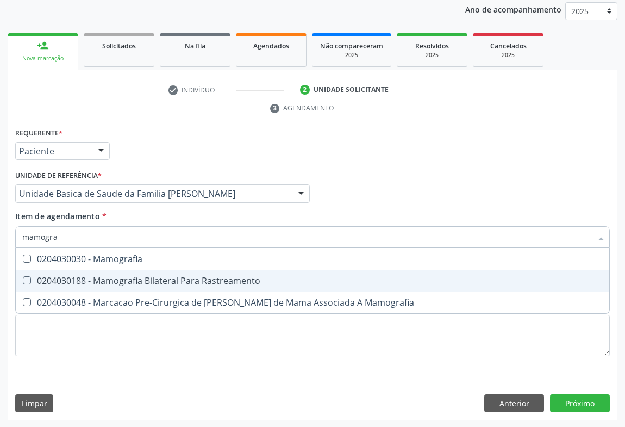
click at [140, 277] on div "0204030188 - Mamografia Bilateral Para Rastreamento" at bounding box center [312, 280] width 581 height 9
checkbox Rastreamento "true"
click at [353, 188] on div "Profissional Solicitante Por favor, selecione a Unidade de Atendimento primeiro…" at bounding box center [313, 188] width 600 height 42
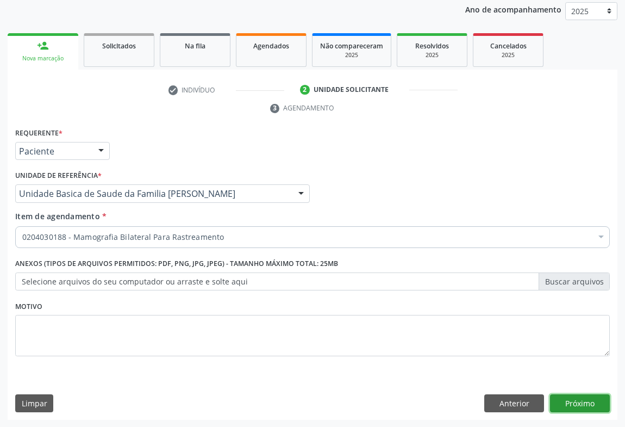
click at [586, 401] on button "Próximo" at bounding box center [580, 403] width 60 height 18
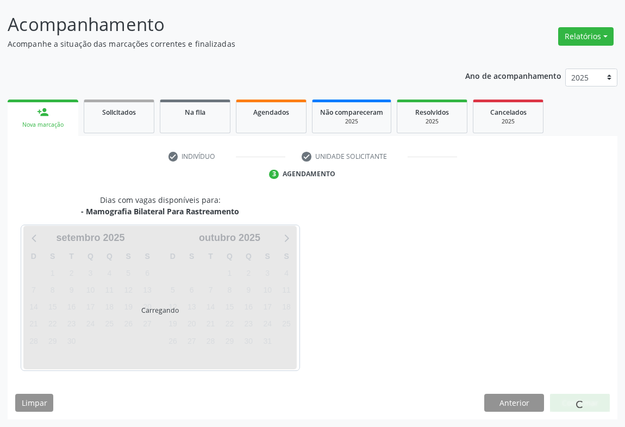
scroll to position [63, 0]
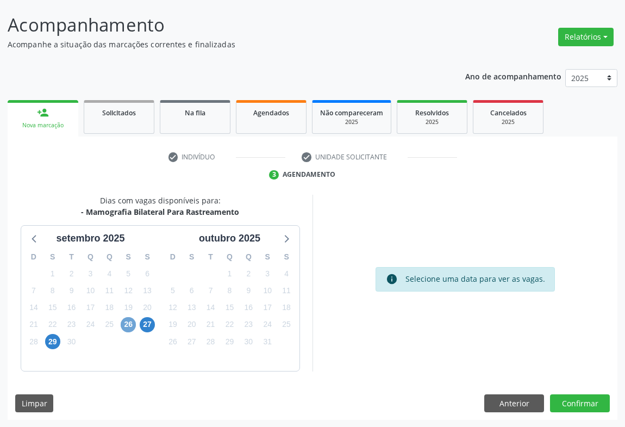
click at [128, 329] on span "26" at bounding box center [128, 324] width 15 height 15
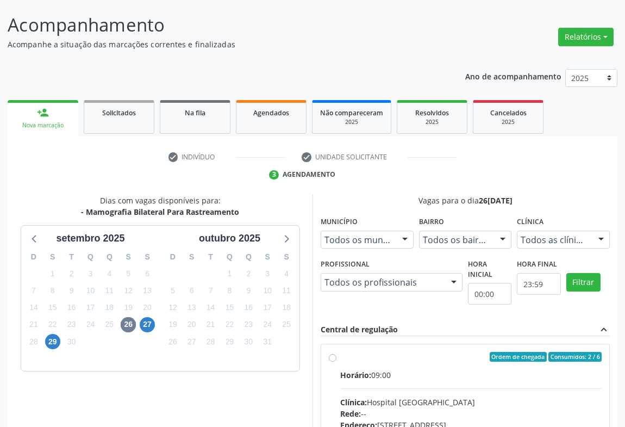
click at [395, 376] on div "Horário: 09:00" at bounding box center [470, 374] width 261 height 11
click at [337, 362] on input "Ordem de chegada Consumidos: 2 / 6 Horário: 09:00 Clínica: Hospital Sao Francis…" at bounding box center [333, 357] width 8 height 10
radio input "true"
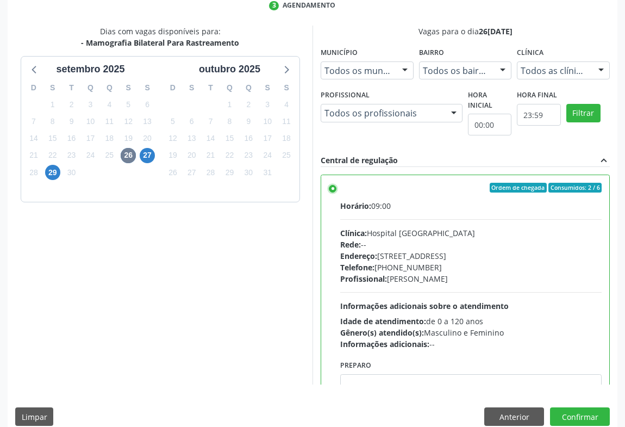
scroll to position [245, 0]
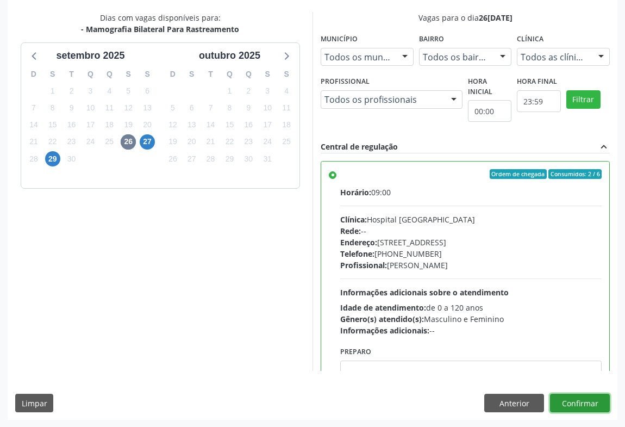
click at [578, 404] on button "Confirmar" at bounding box center [580, 403] width 60 height 18
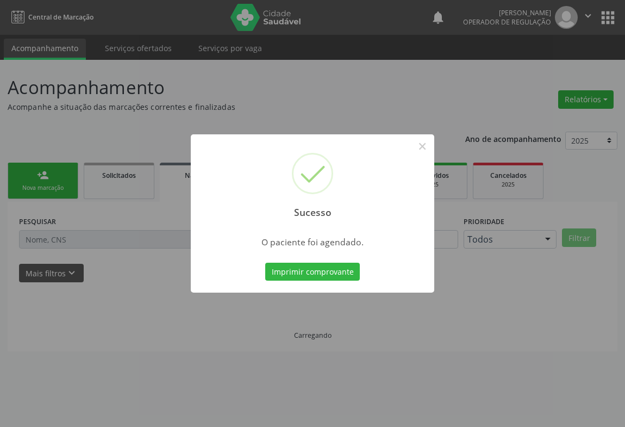
scroll to position [0, 0]
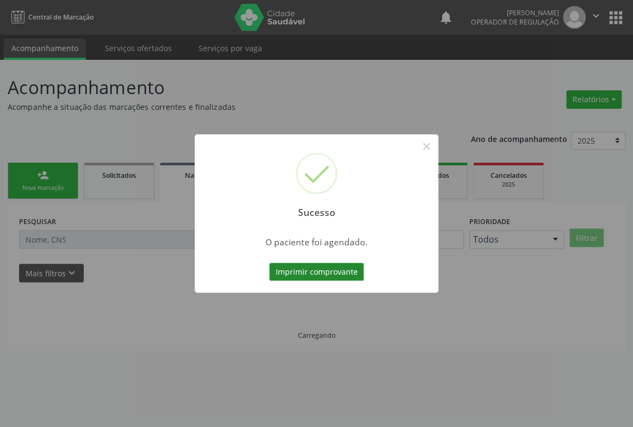
click at [308, 272] on button "Imprimir comprovante" at bounding box center [316, 272] width 95 height 18
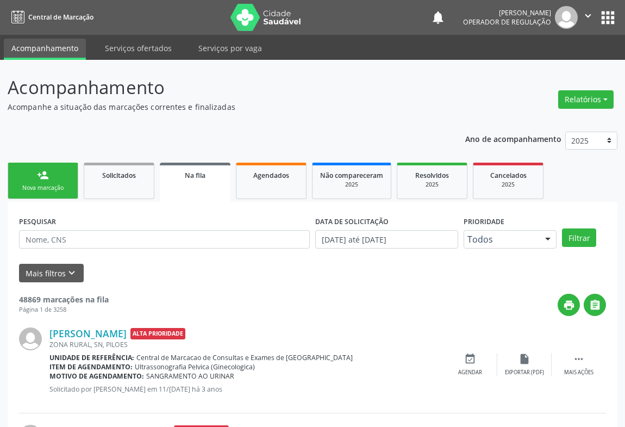
click at [593, 17] on icon "" at bounding box center [588, 16] width 12 height 12
click at [533, 65] on link "Sair" at bounding box center [560, 66] width 75 height 15
